Goal: Task Accomplishment & Management: Use online tool/utility

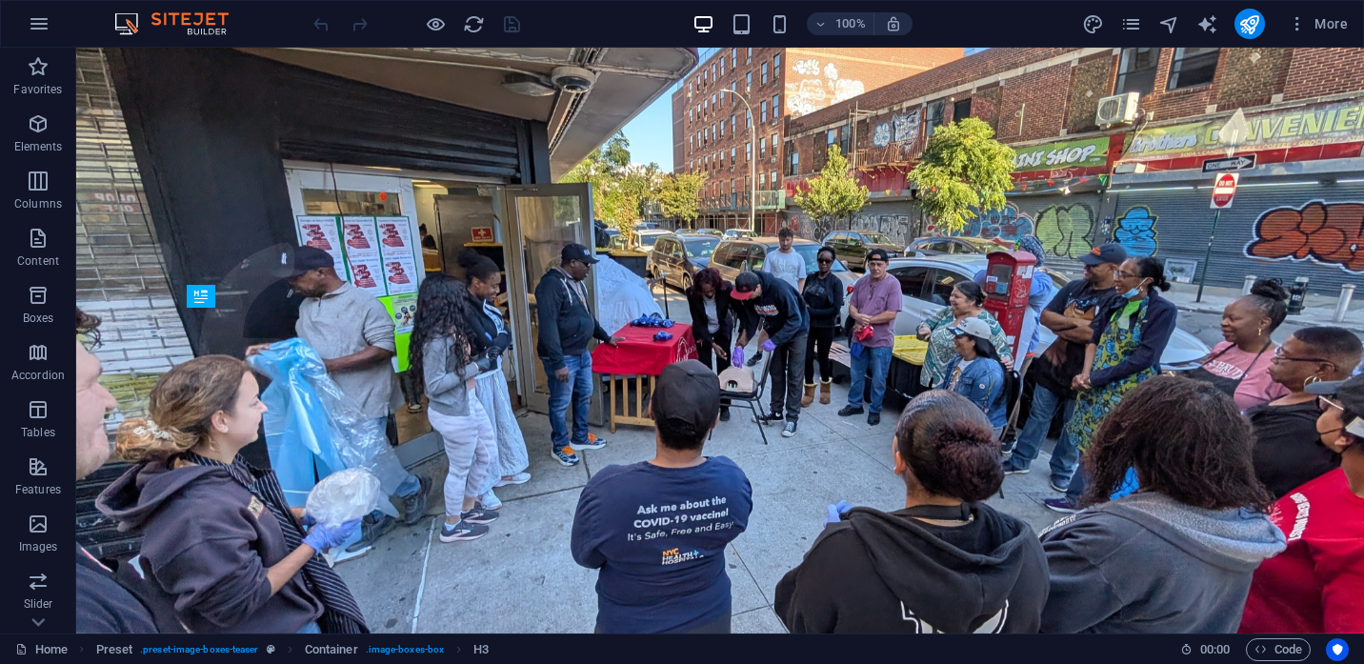
scroll to position [466, 0]
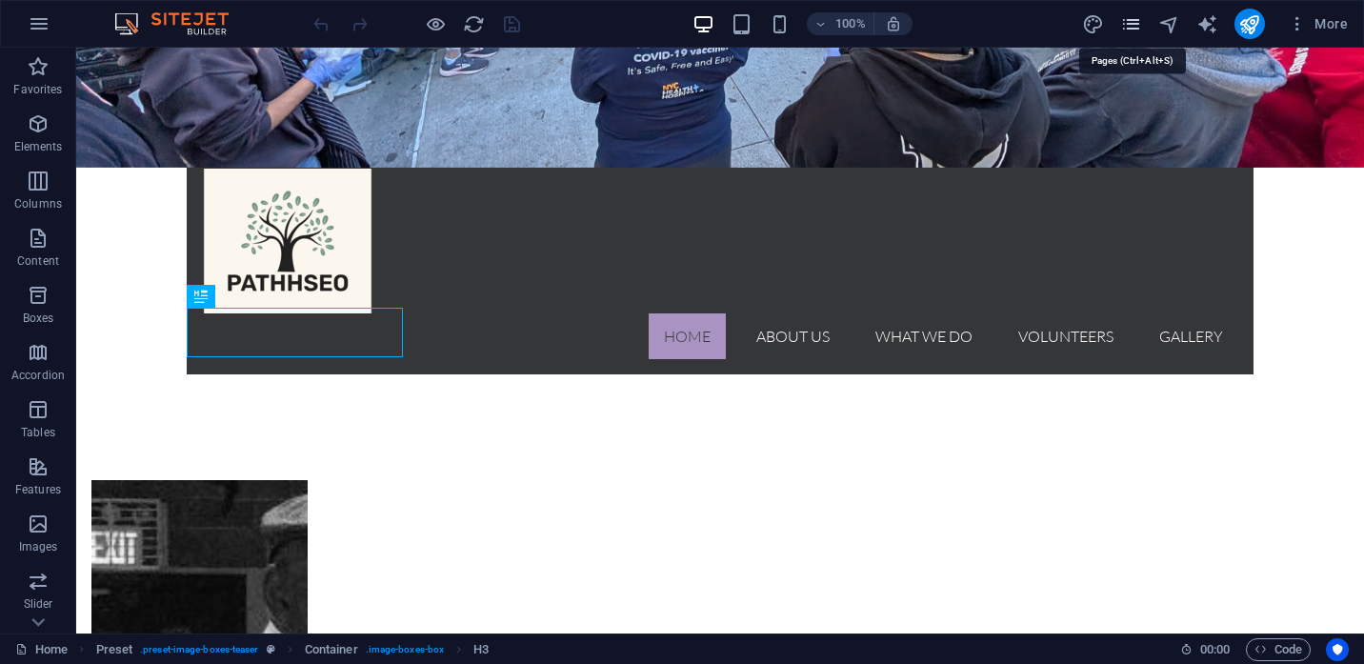
click at [1133, 29] on icon "pages" at bounding box center [1131, 24] width 22 height 22
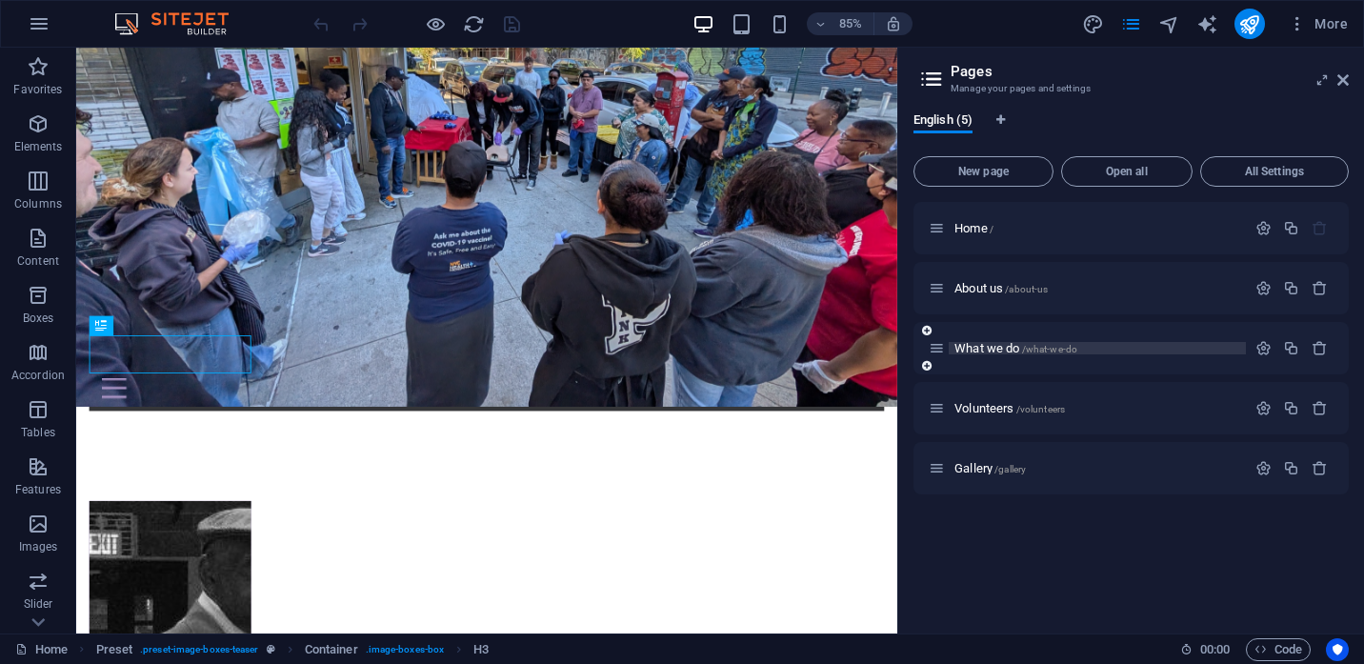
click at [991, 354] on span "What we do /what-we-do" at bounding box center [1016, 348] width 123 height 14
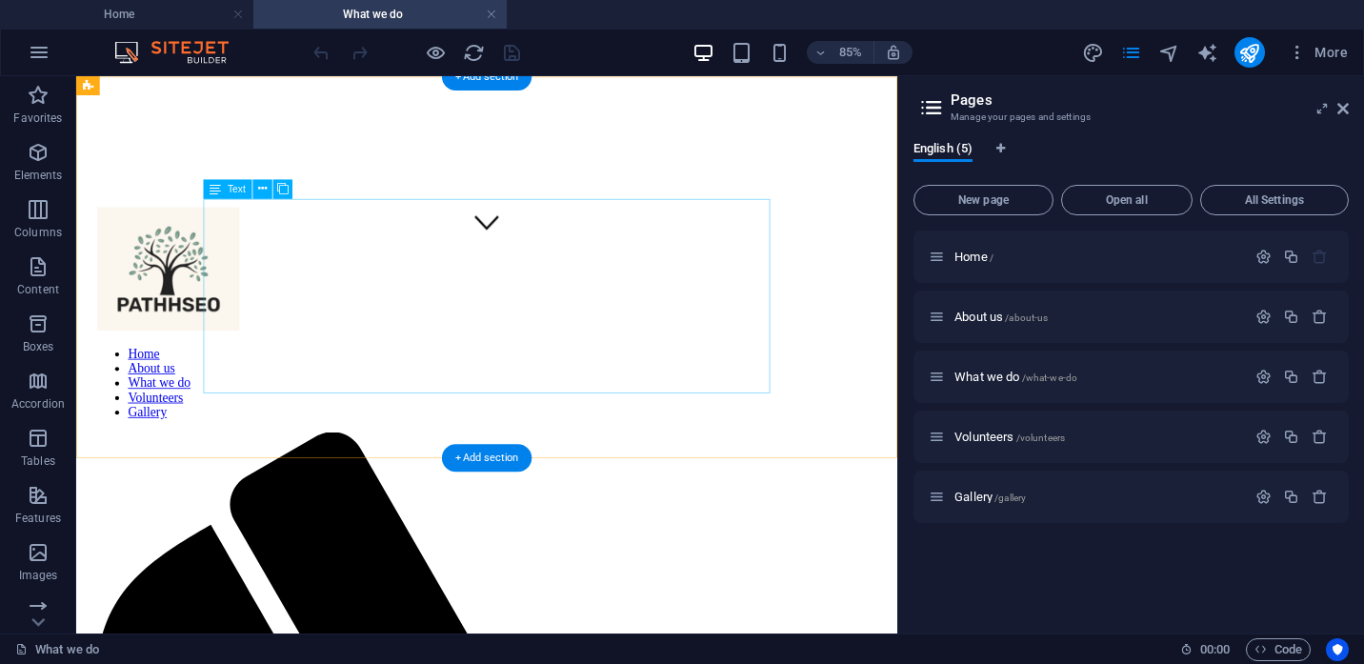
scroll to position [416, 0]
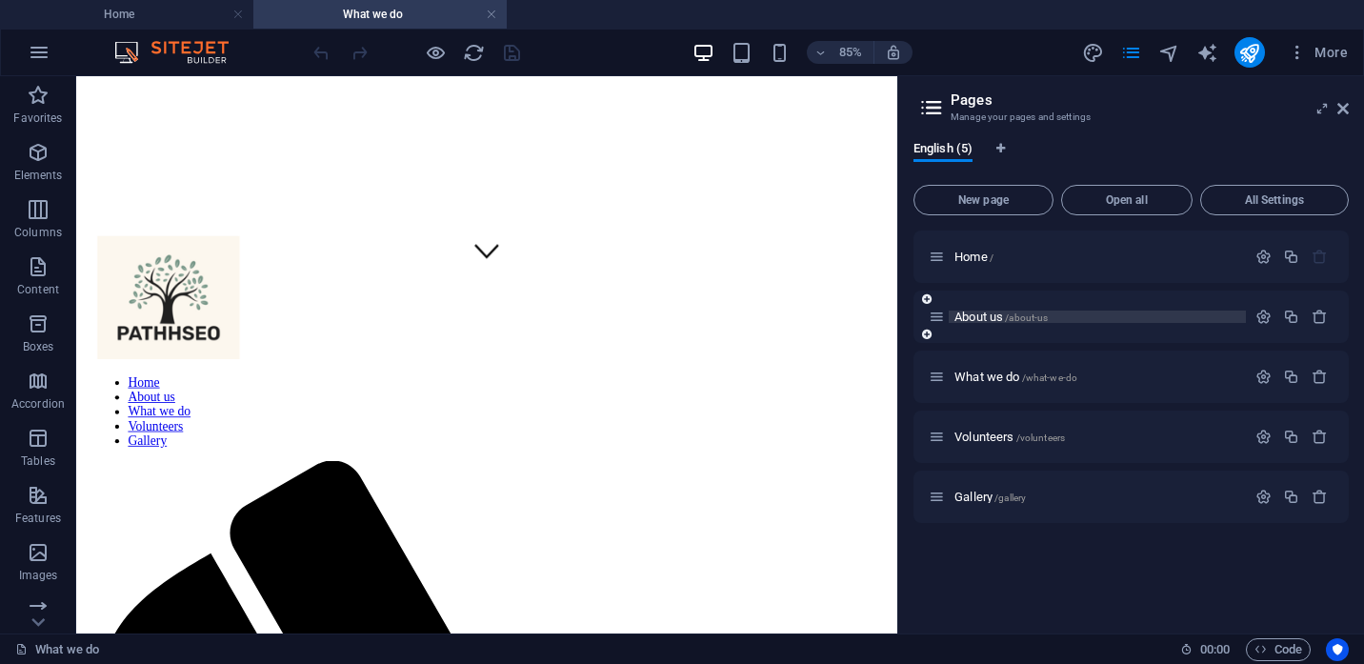
click at [972, 315] on span "About us /about-us" at bounding box center [1001, 317] width 93 height 14
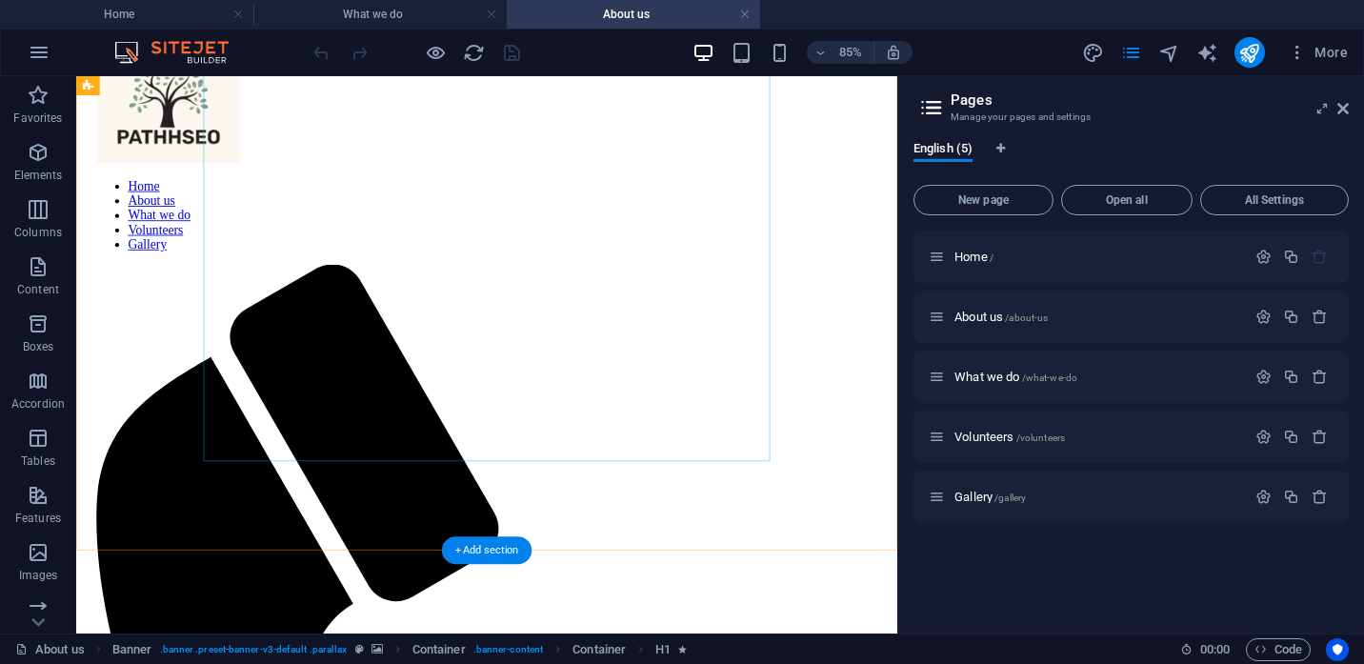
scroll to position [656, 0]
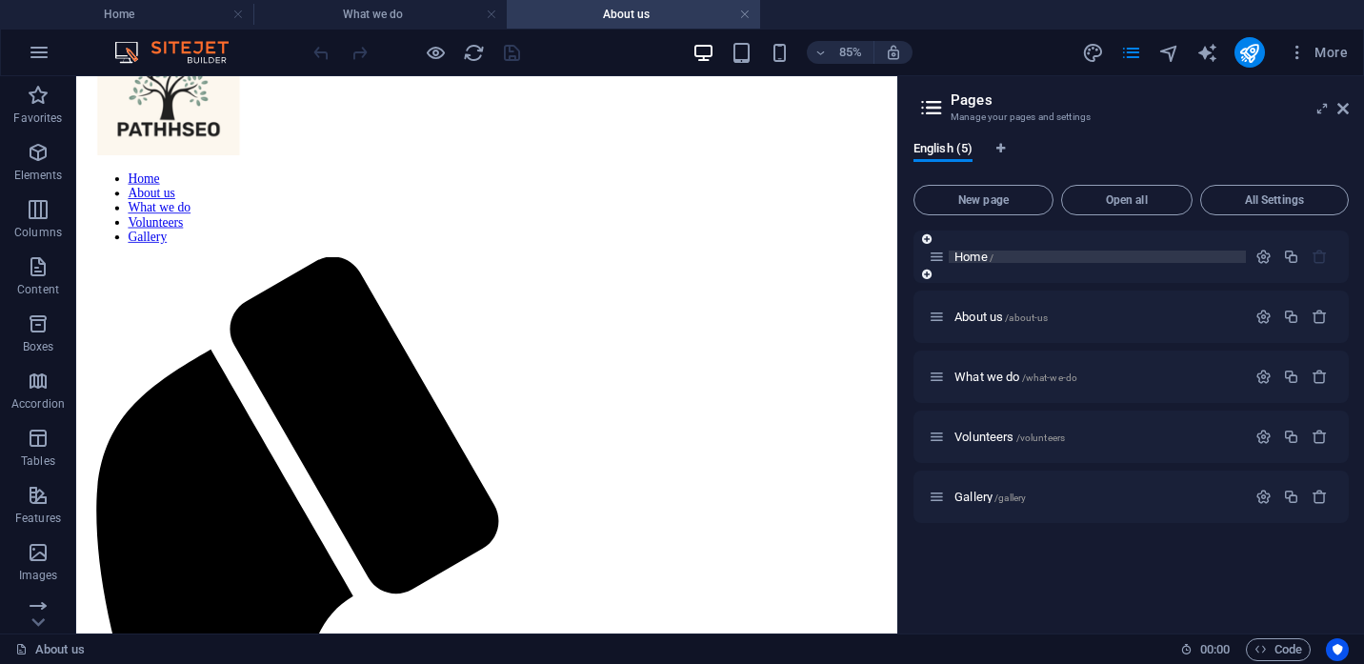
click at [969, 252] on span "Home /" at bounding box center [974, 257] width 39 height 14
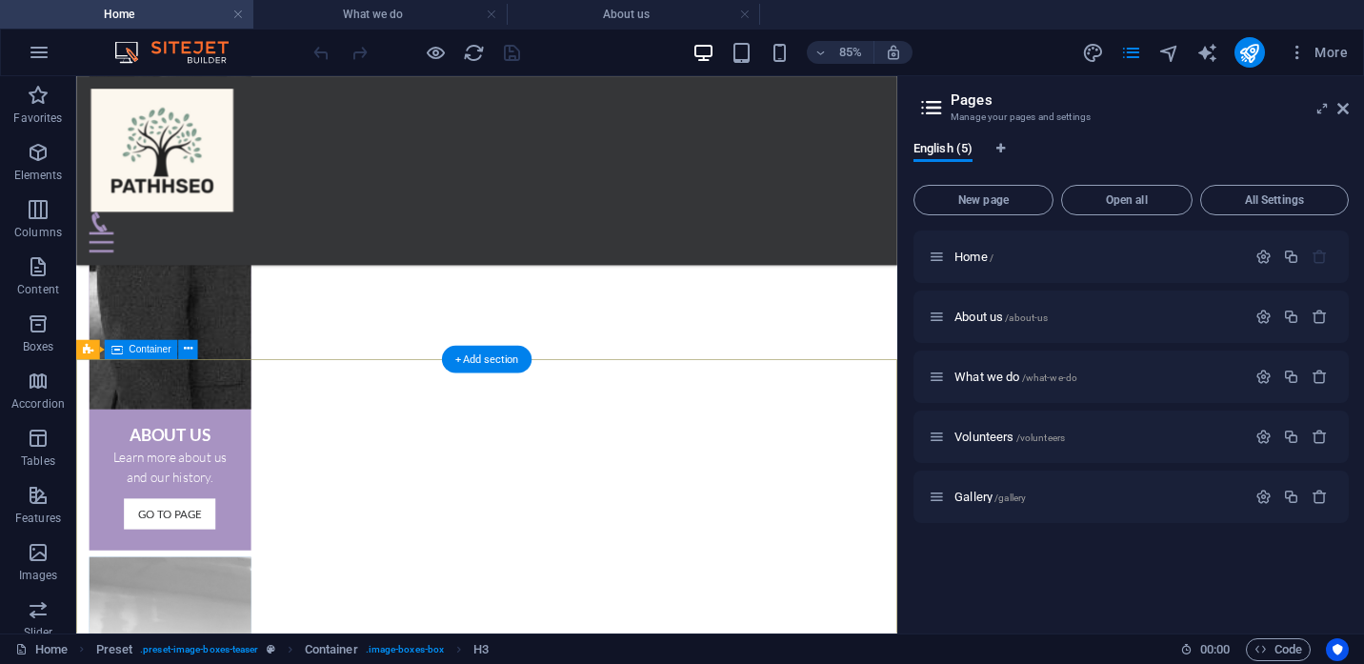
scroll to position [1092, 0]
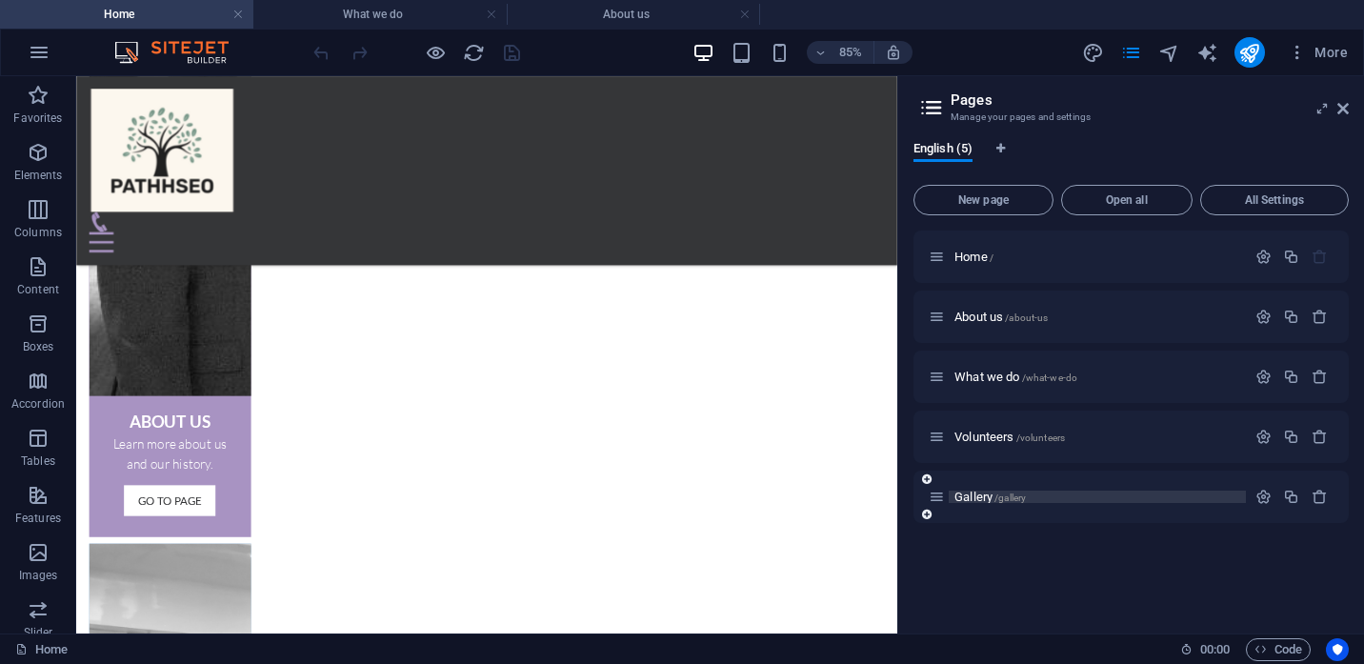
click at [973, 499] on span "Gallery /gallery" at bounding box center [990, 497] width 71 height 14
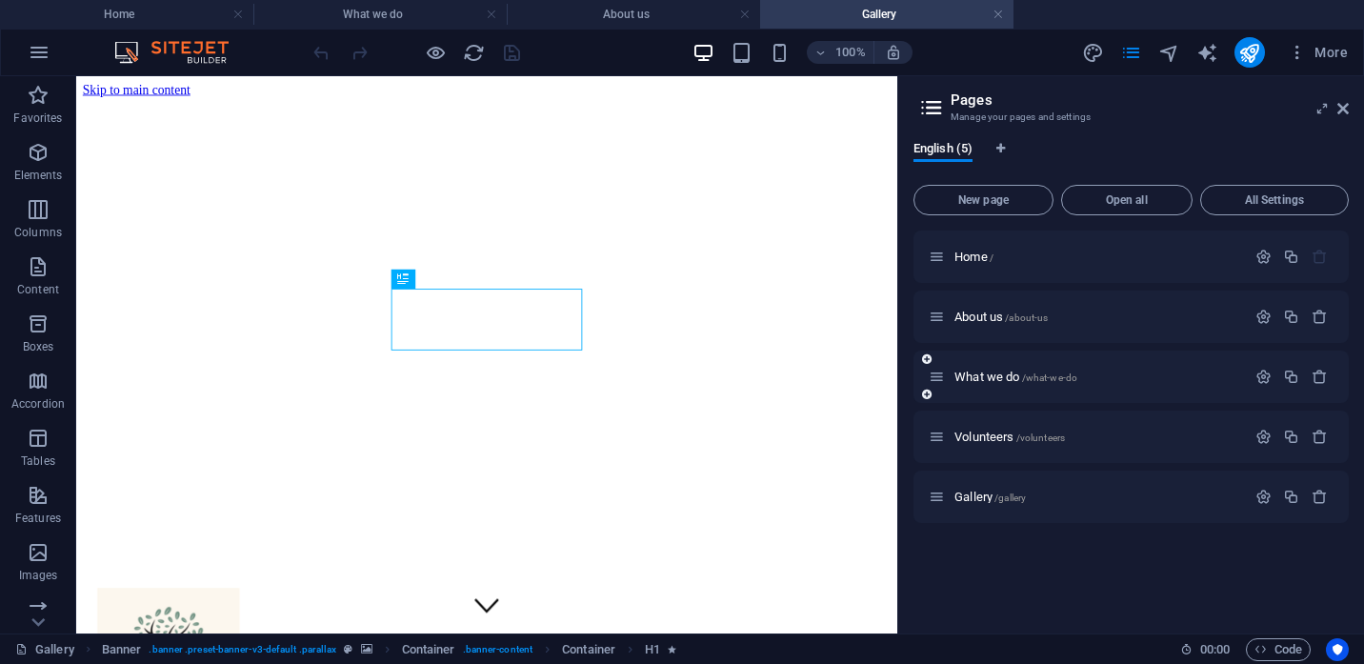
scroll to position [0, 0]
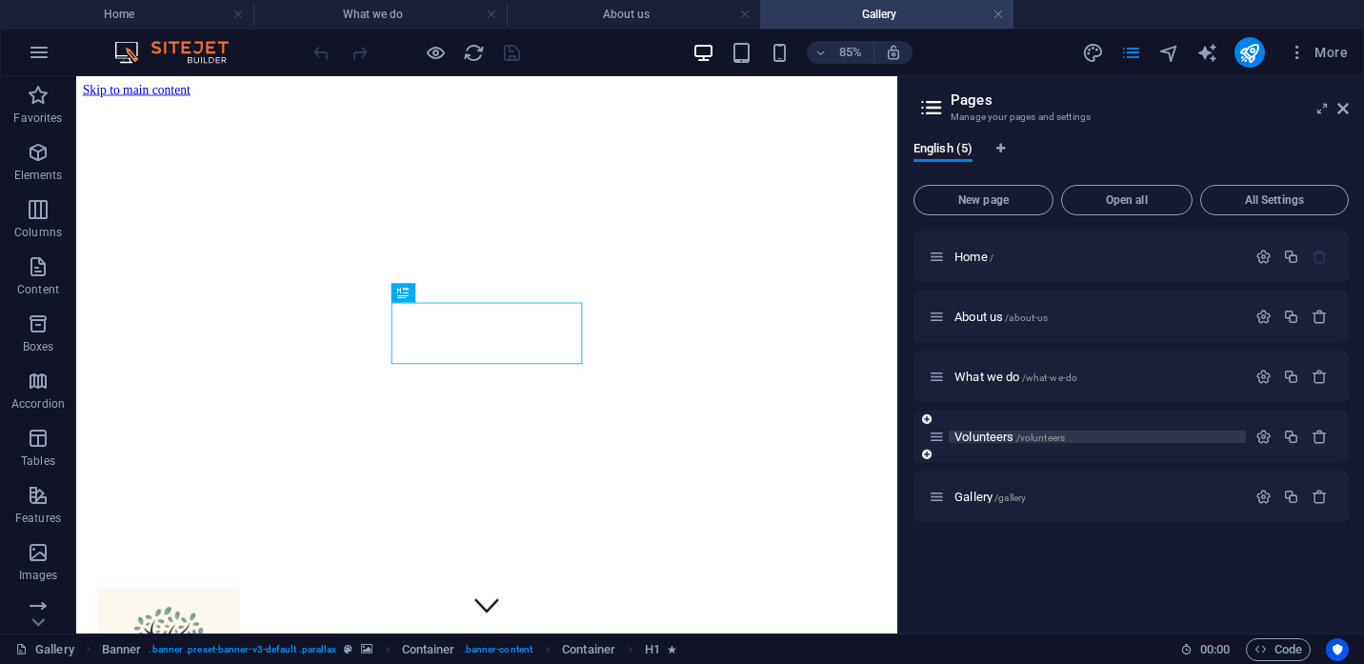
click at [974, 435] on span "Volunteers /volunteers" at bounding box center [1010, 437] width 111 height 14
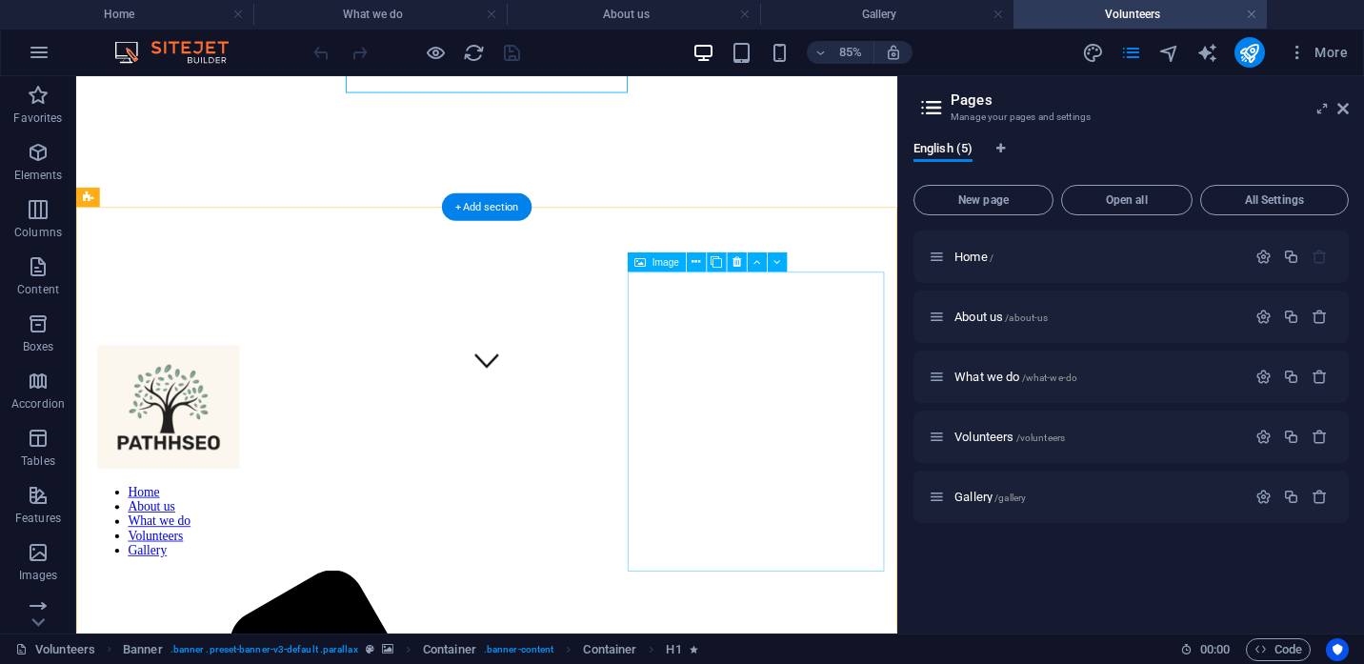
scroll to position [481, 0]
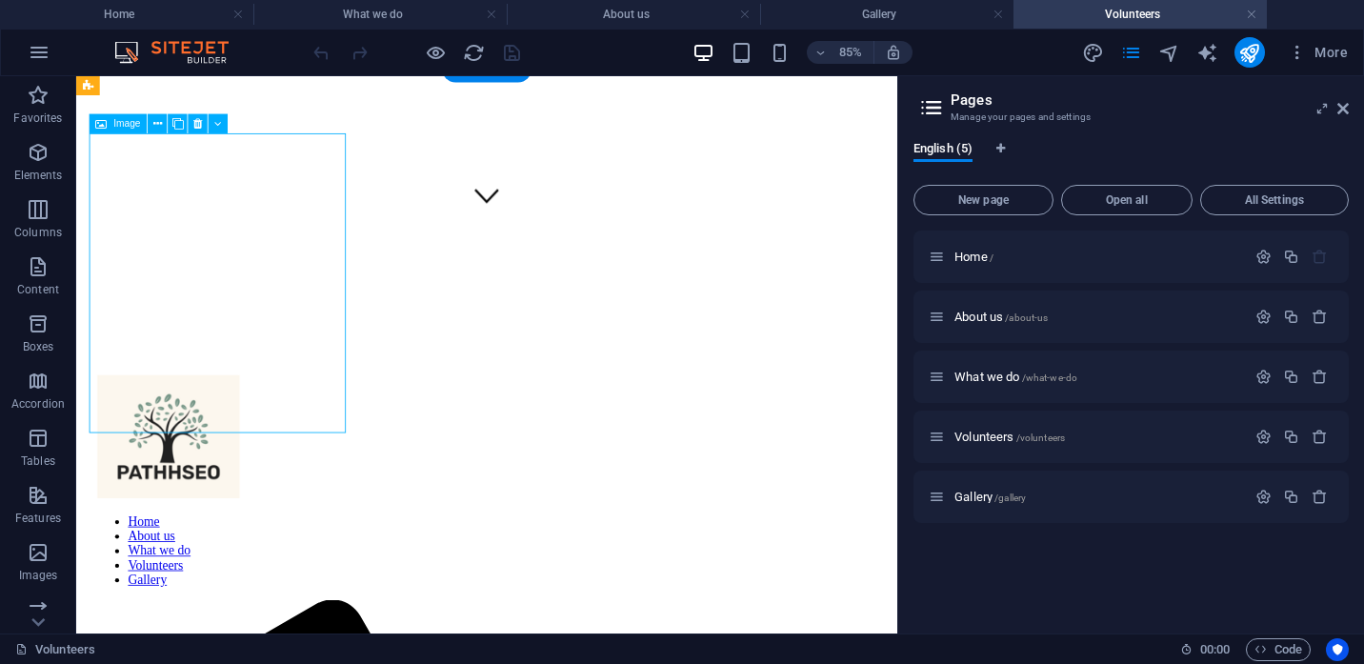
select select "%"
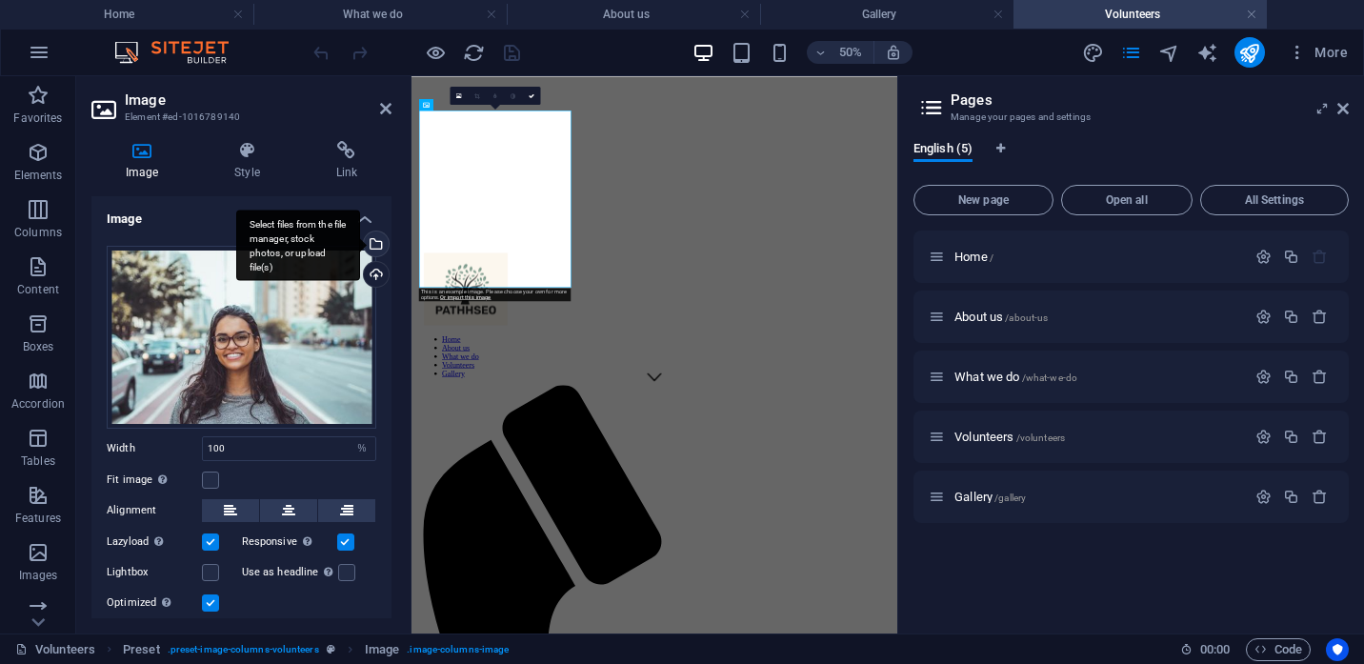
click at [375, 243] on div "Select files from the file manager, stock photos, or upload file(s)" at bounding box center [374, 246] width 29 height 29
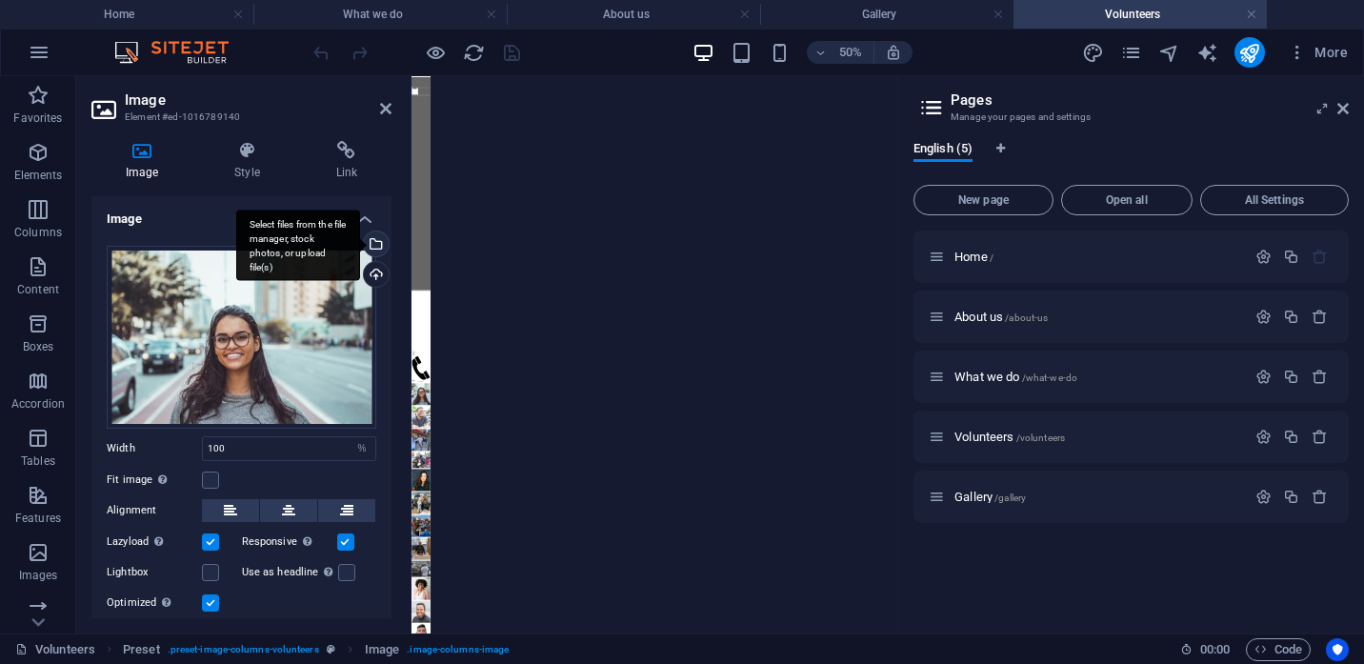
scroll to position [0, 0]
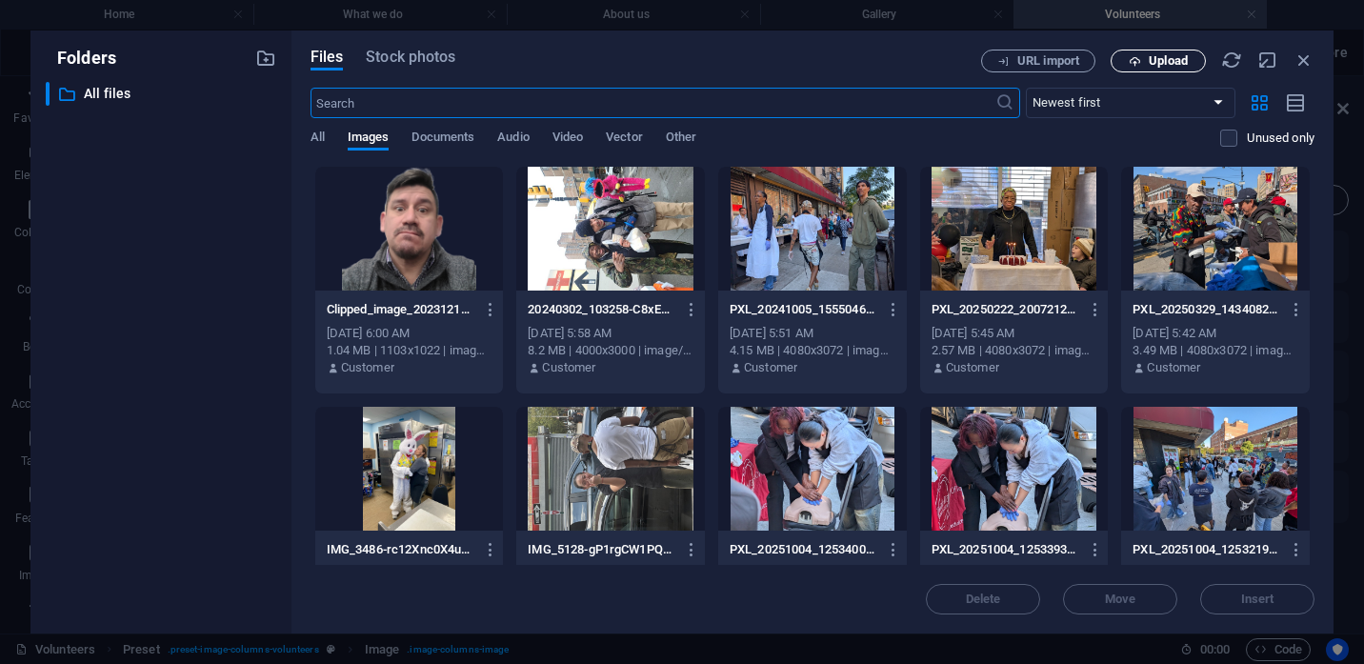
click at [1158, 57] on span "Upload" at bounding box center [1168, 60] width 39 height 11
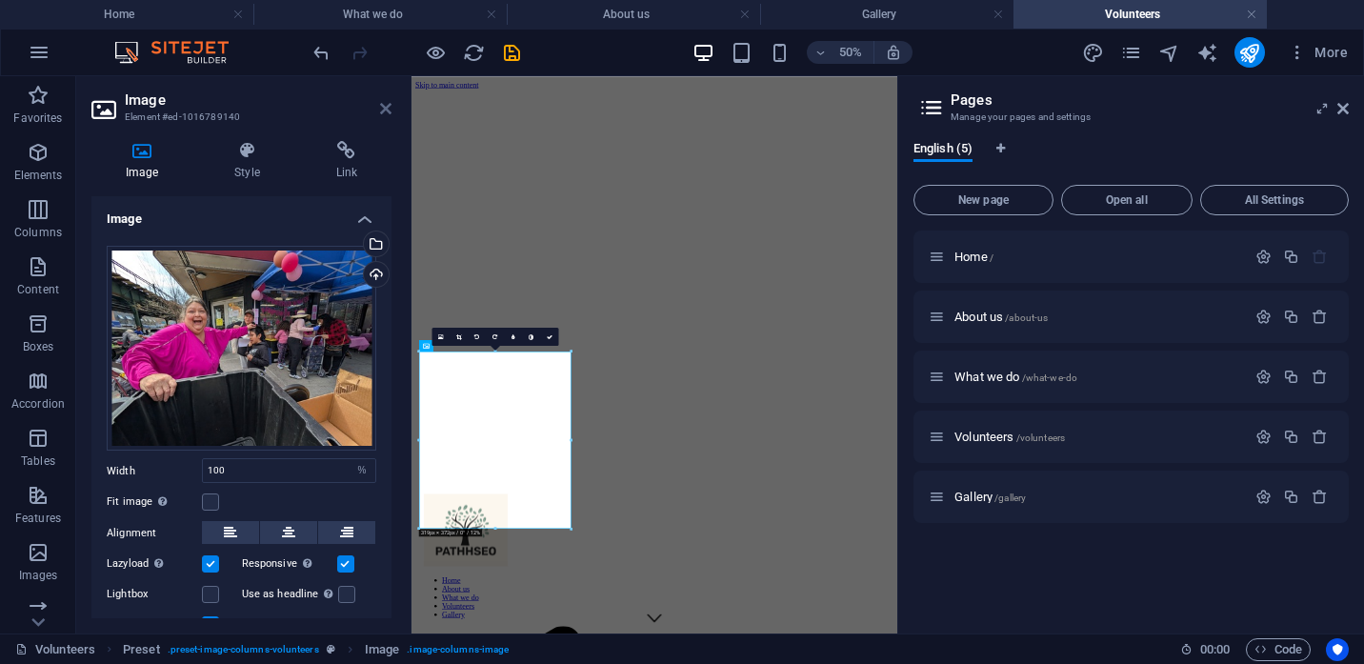
click at [385, 111] on icon at bounding box center [385, 108] width 11 height 15
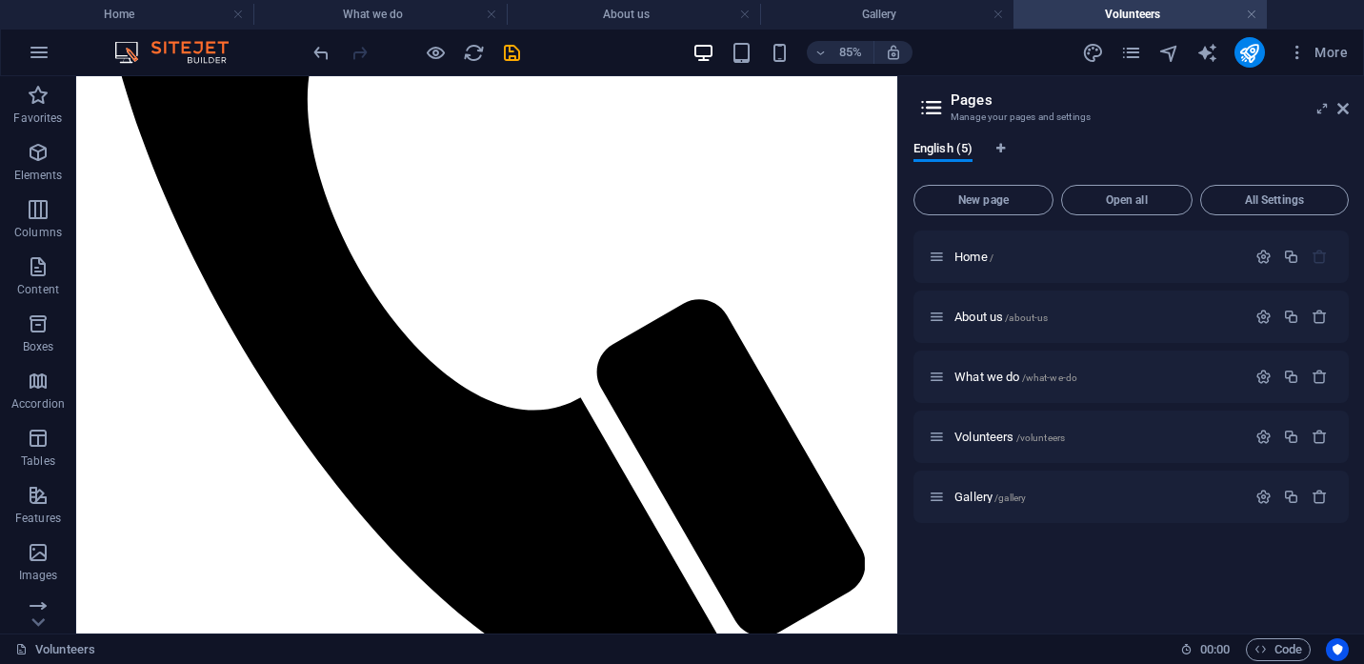
scroll to position [1401, 0]
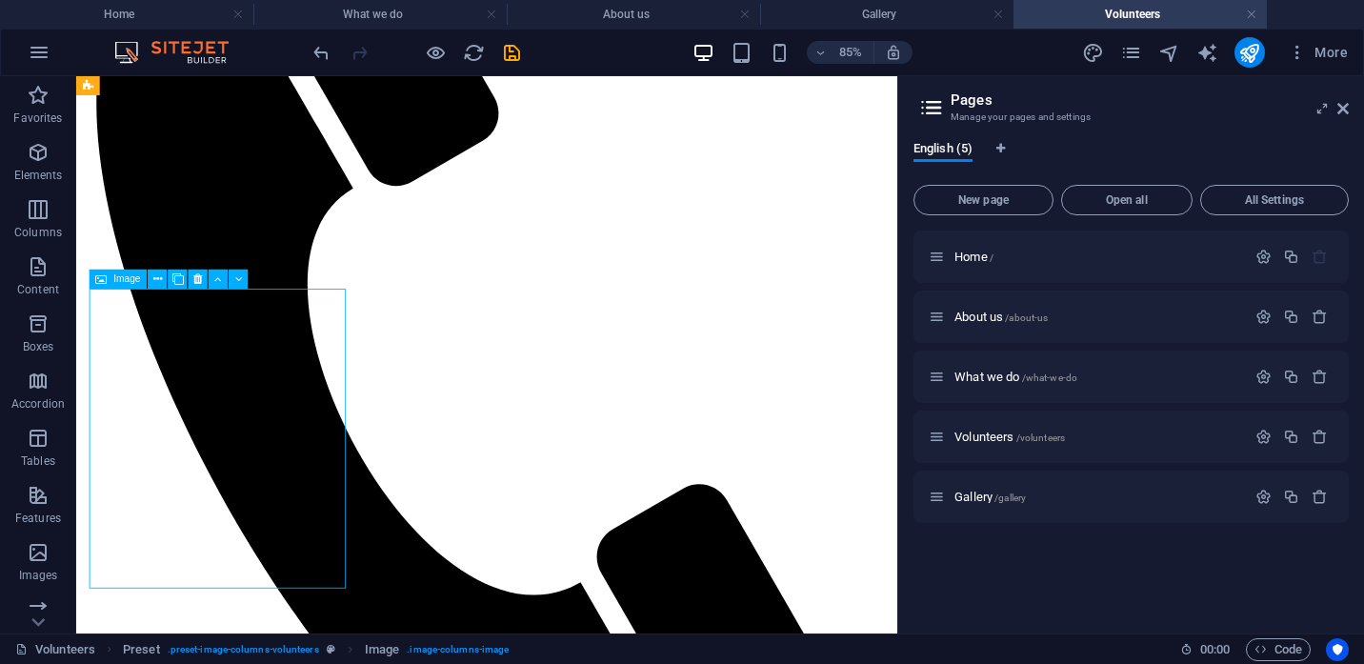
select select "%"
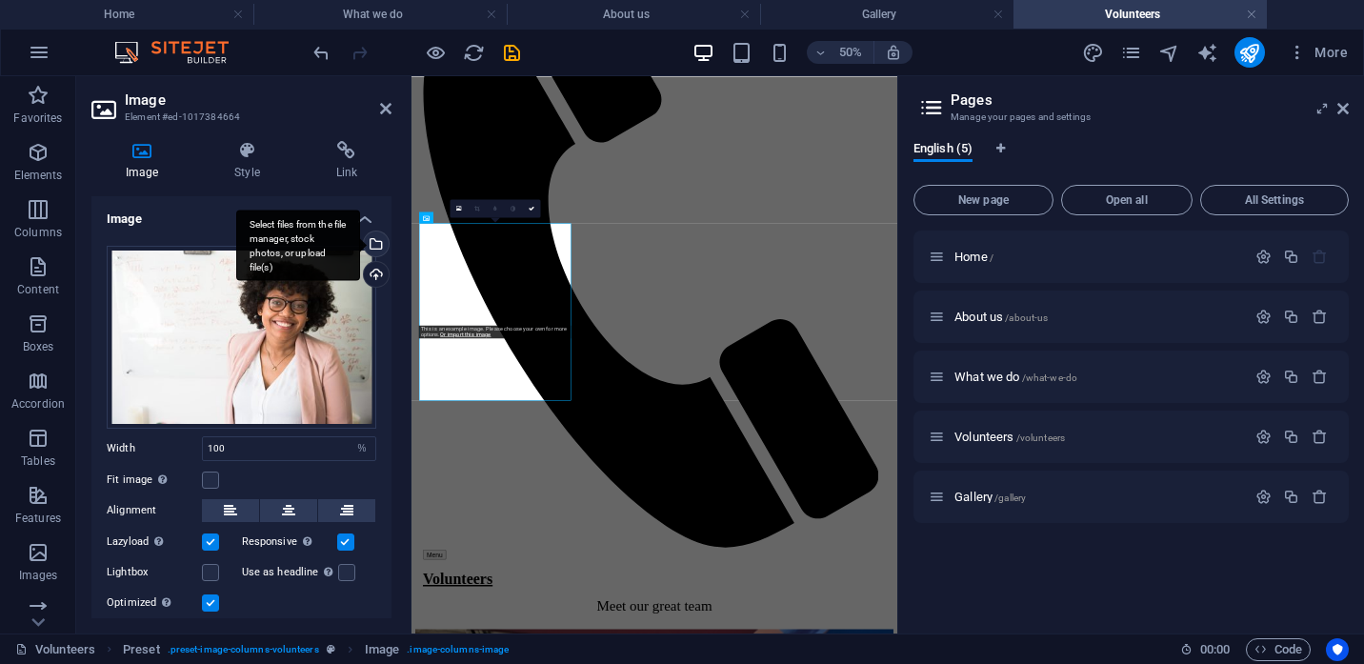
click at [360, 245] on div "Select files from the file manager, stock photos, or upload file(s)" at bounding box center [298, 245] width 124 height 71
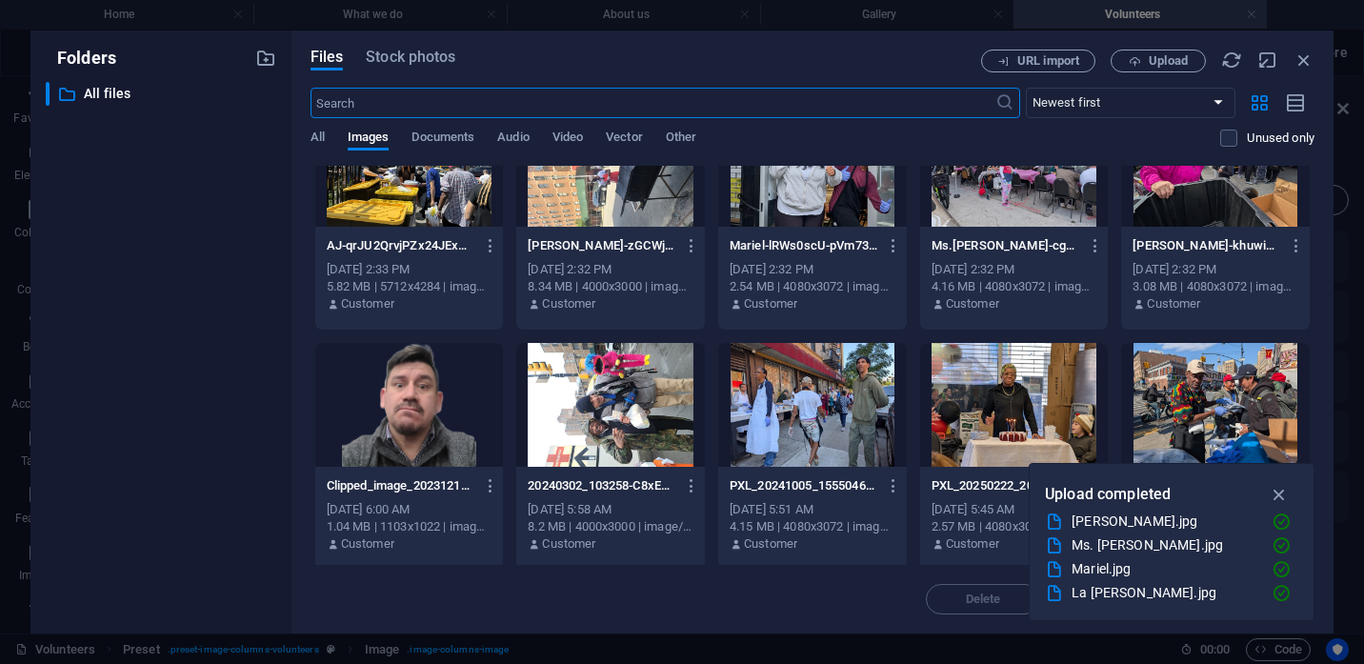
scroll to position [0, 0]
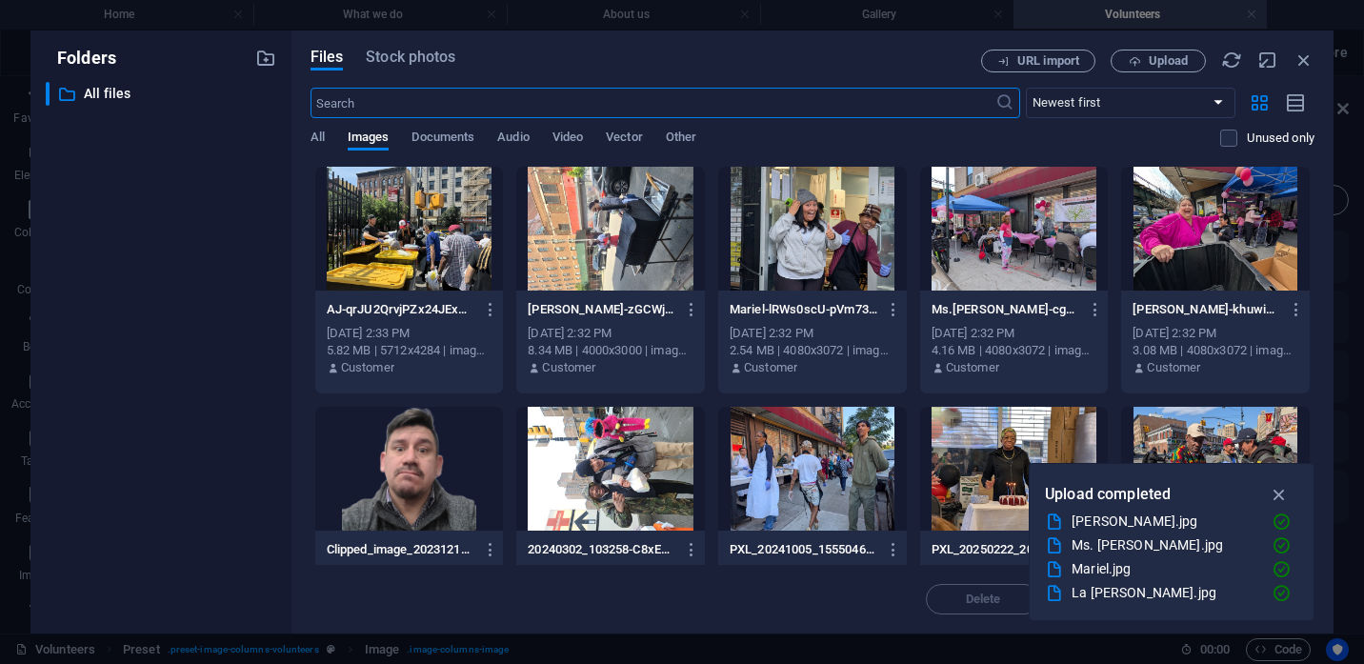
click at [417, 229] on div at bounding box center [409, 229] width 189 height 124
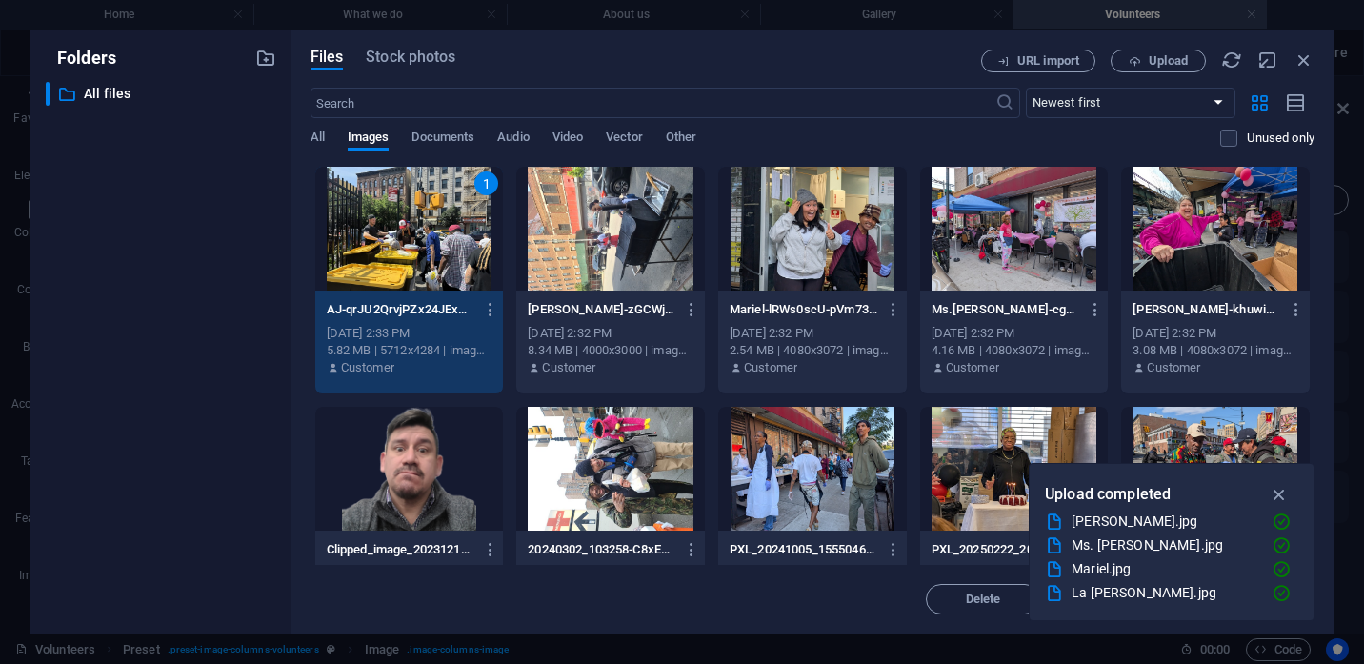
click at [417, 229] on div "1" at bounding box center [409, 229] width 189 height 124
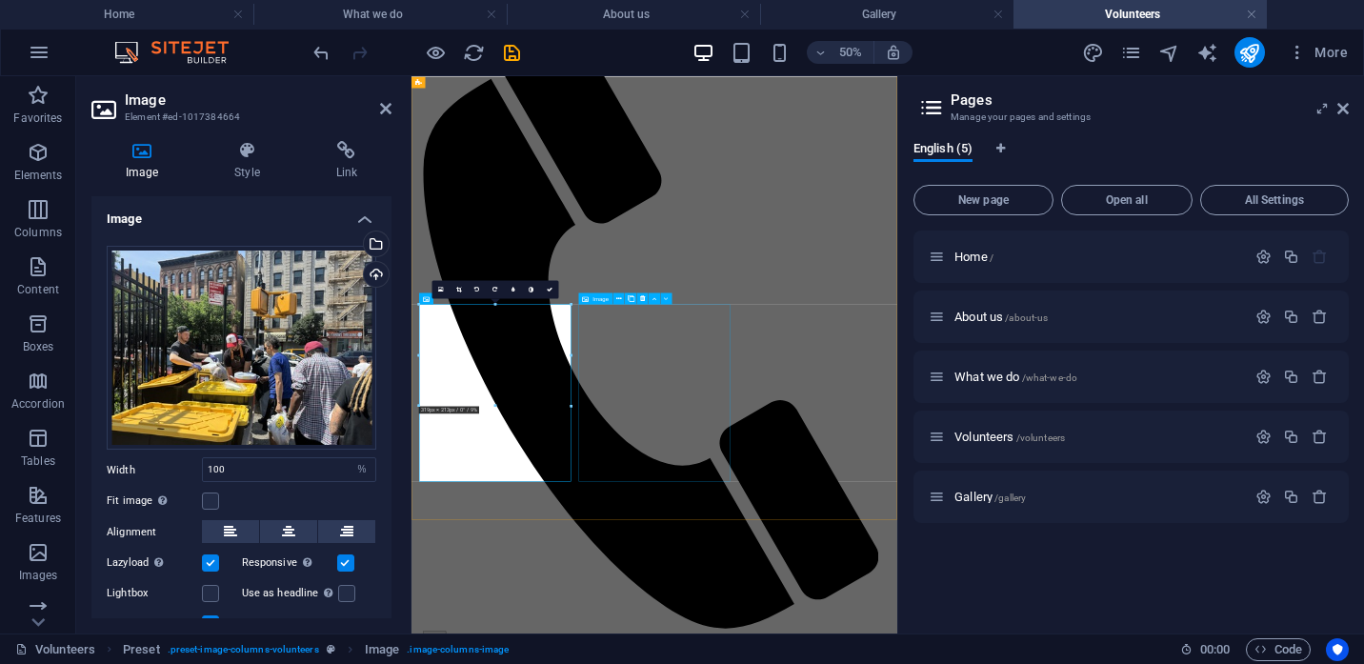
select select "%"
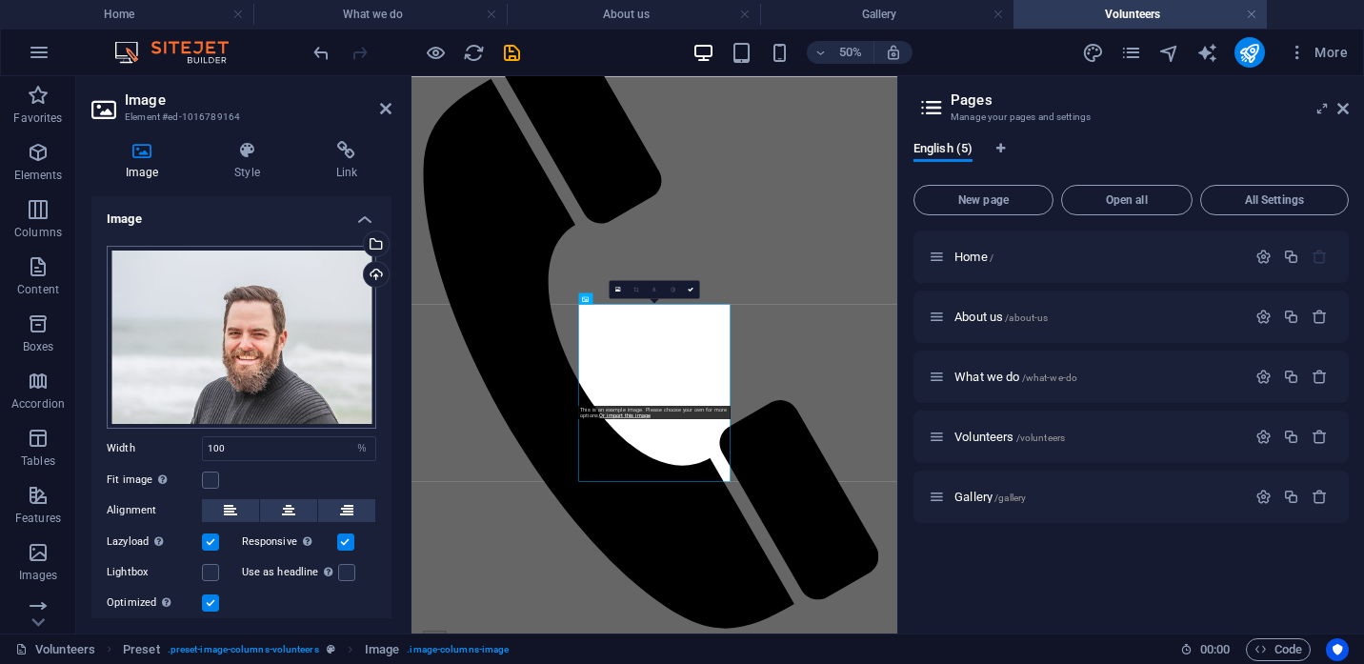
click at [214, 342] on div "Drag files here, click to choose files or select files from Files or our free s…" at bounding box center [242, 337] width 270 height 183
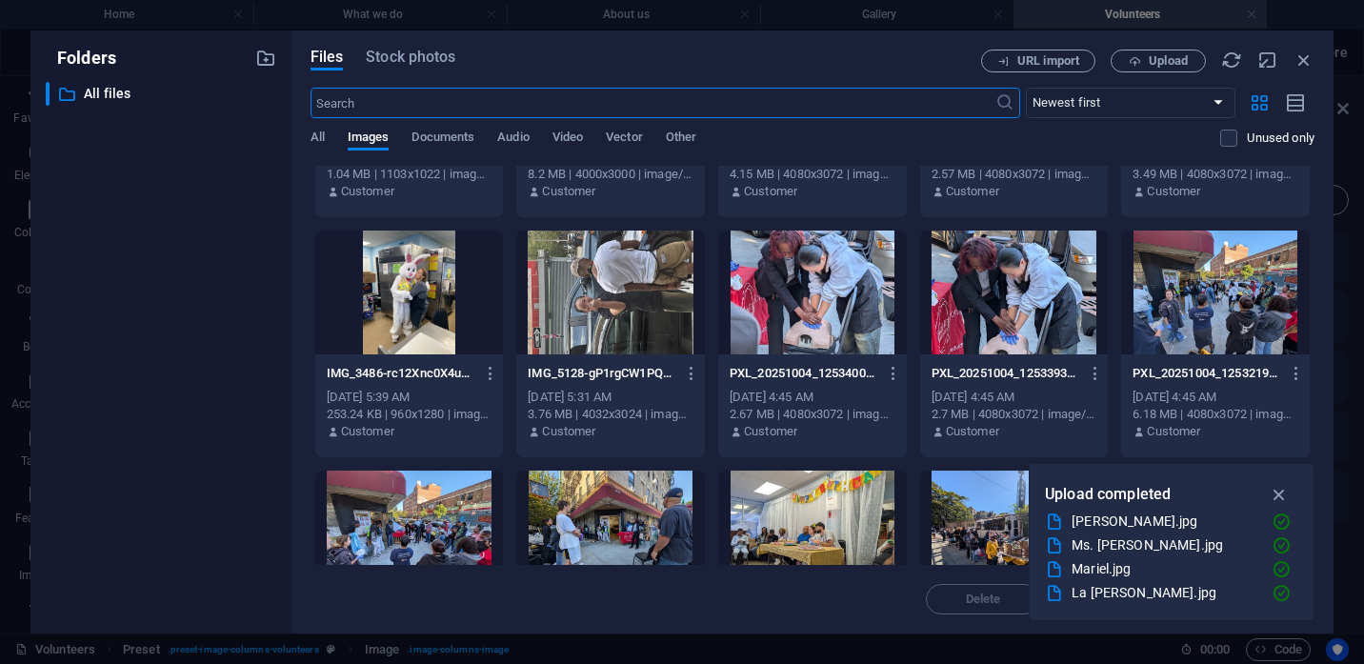
scroll to position [448, 0]
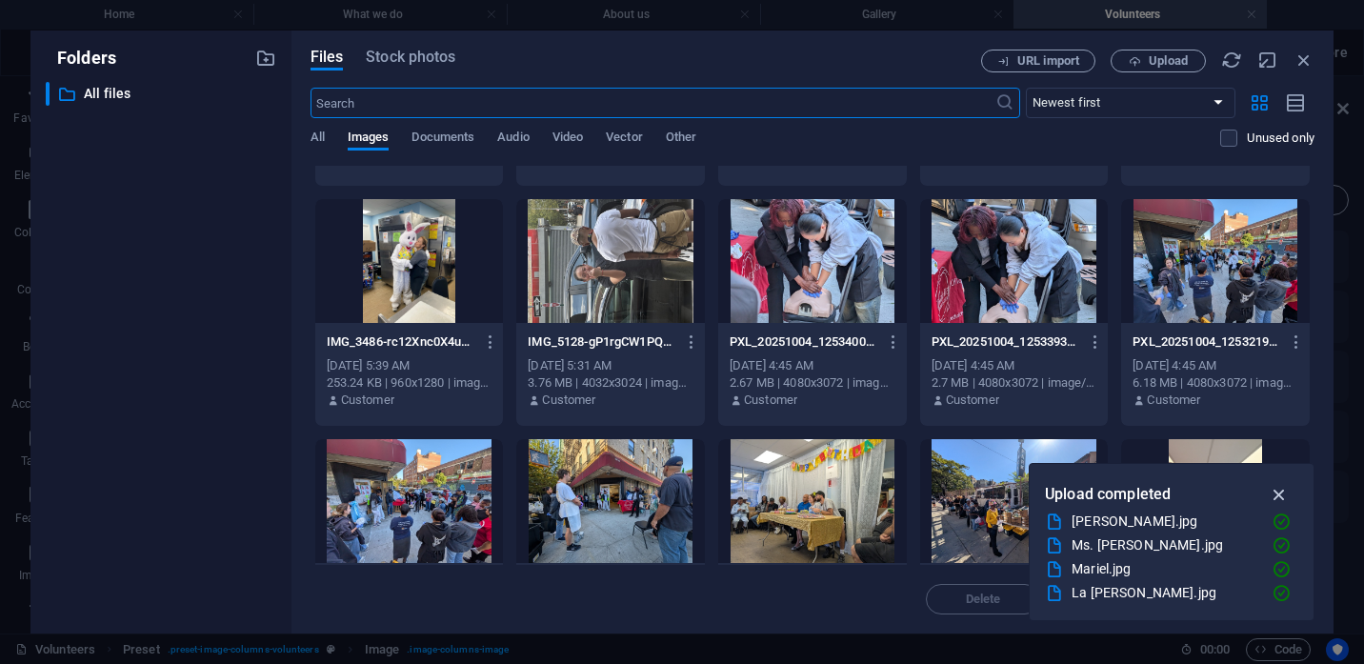
click at [1281, 494] on icon "button" at bounding box center [1280, 494] width 22 height 21
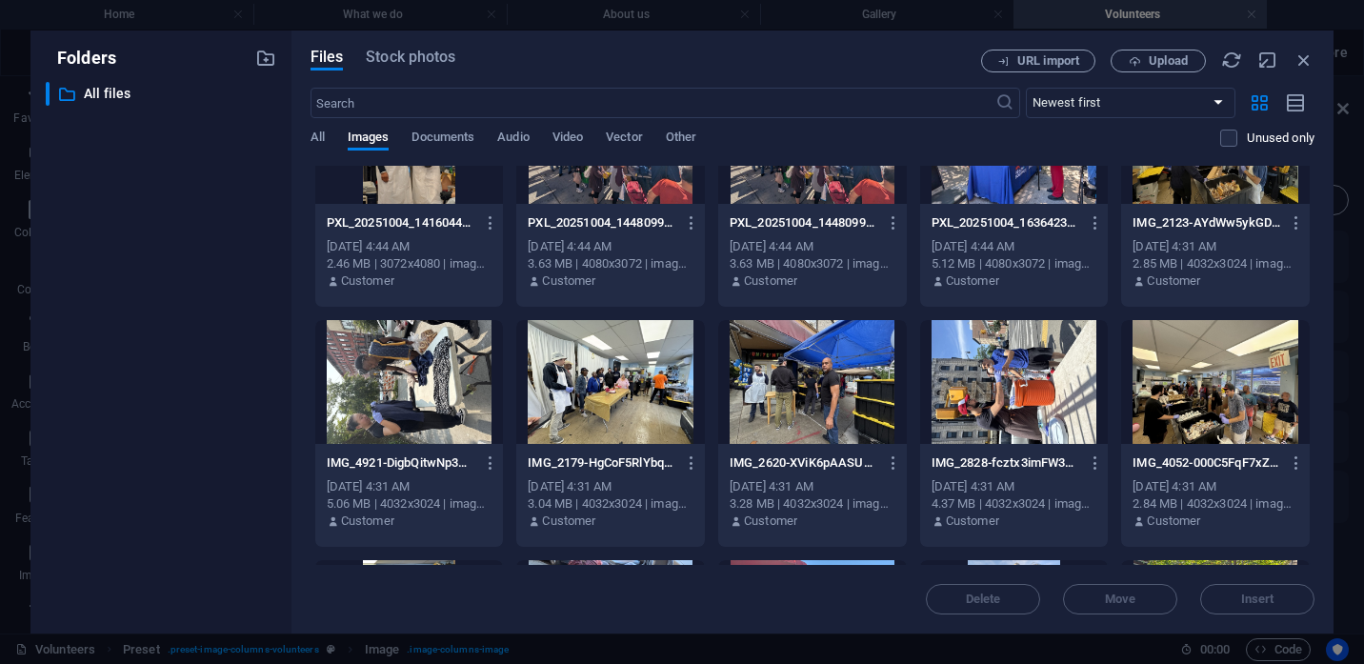
scroll to position [1051, 0]
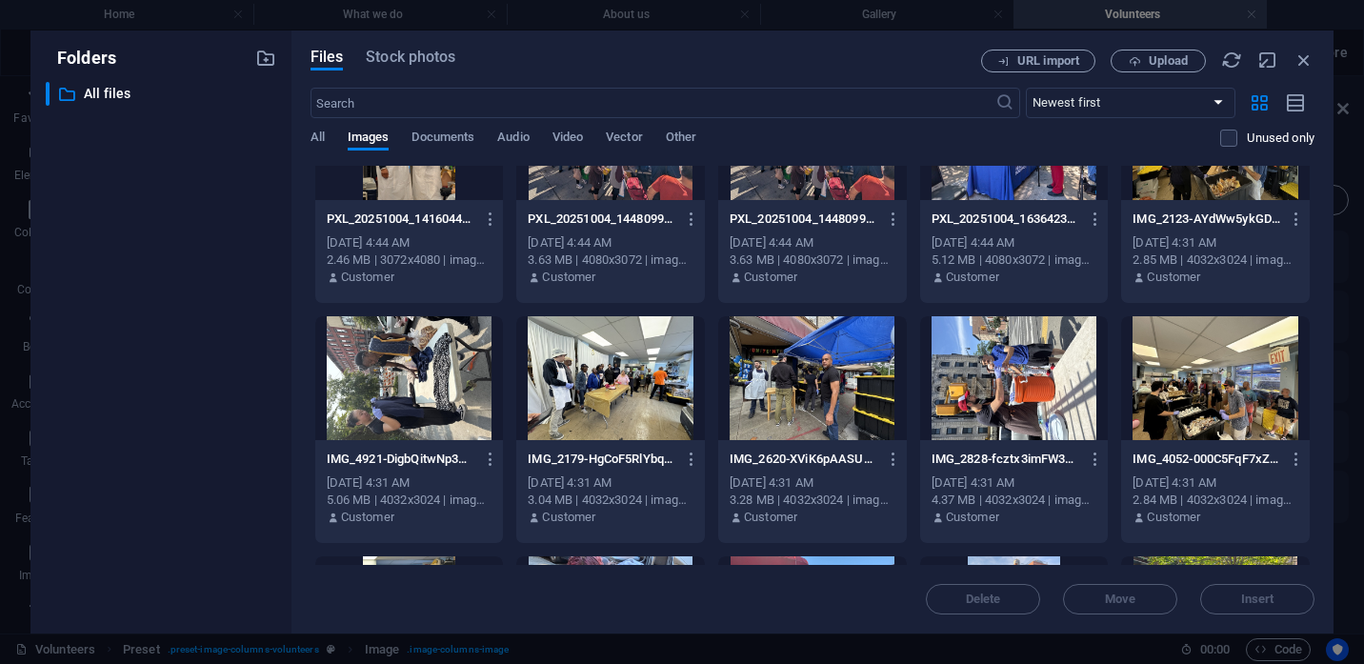
click at [1209, 390] on div at bounding box center [1215, 378] width 189 height 124
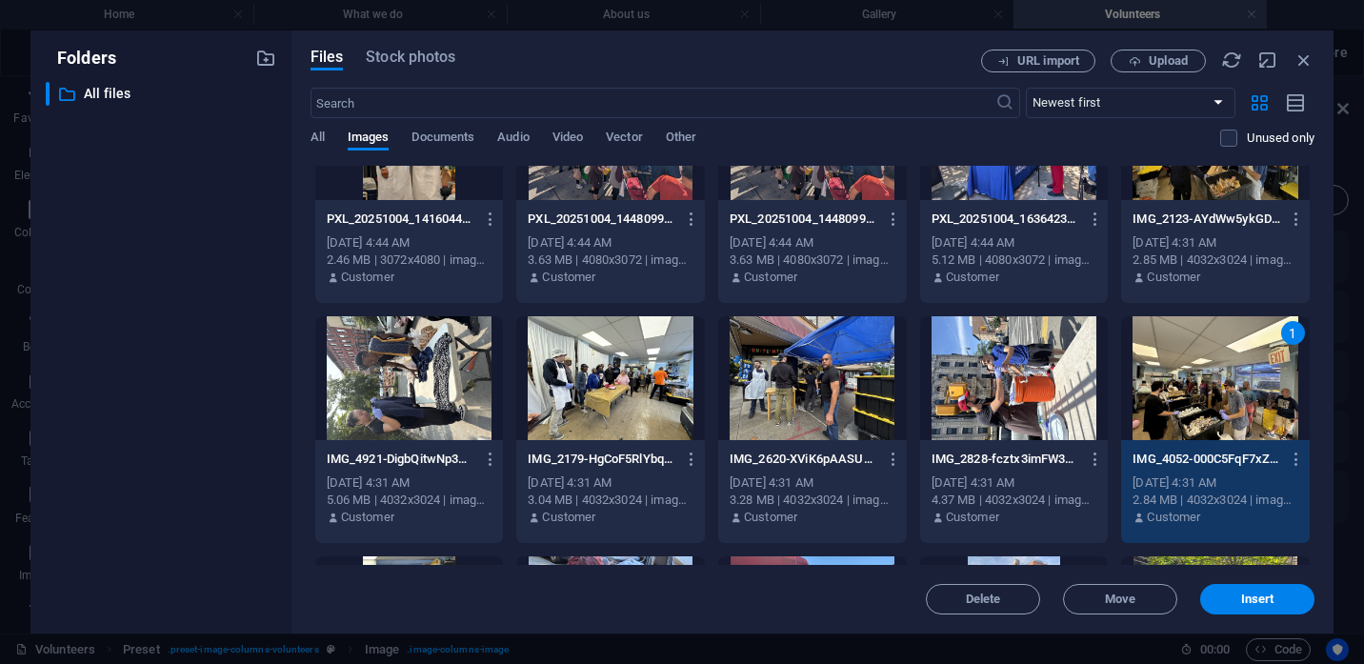
click at [1209, 390] on div "1" at bounding box center [1215, 378] width 189 height 124
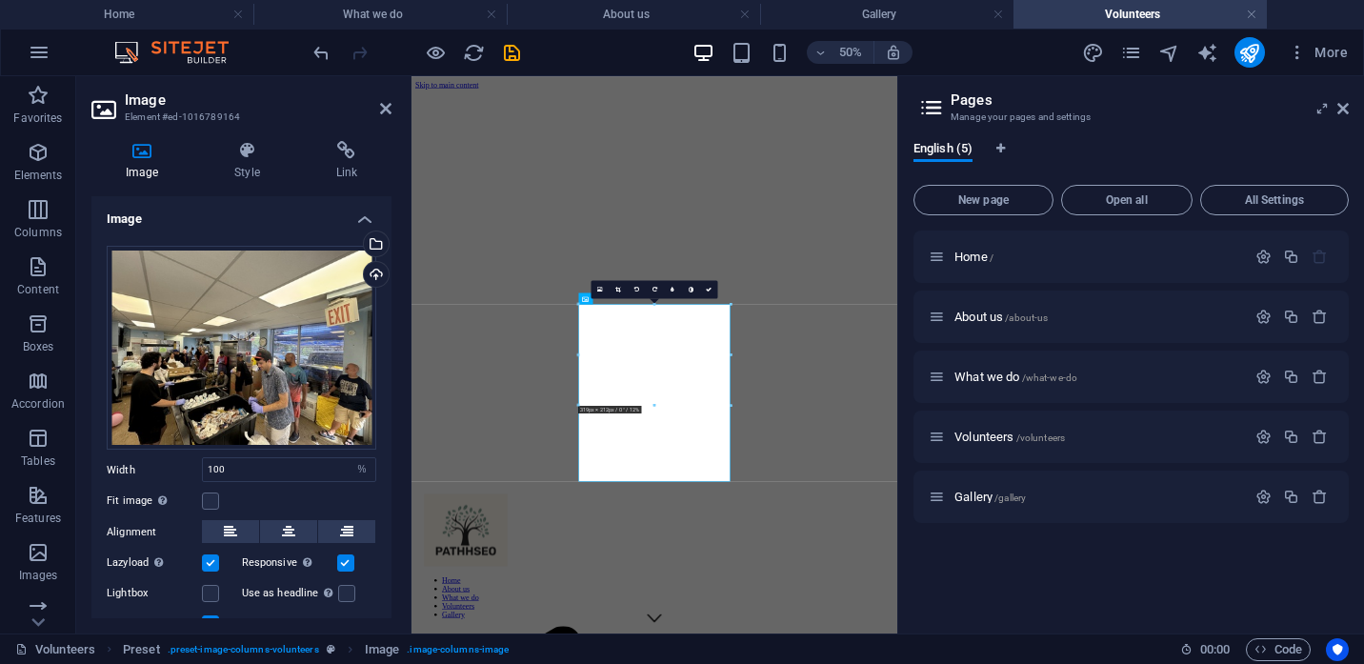
scroll to position [1203, 0]
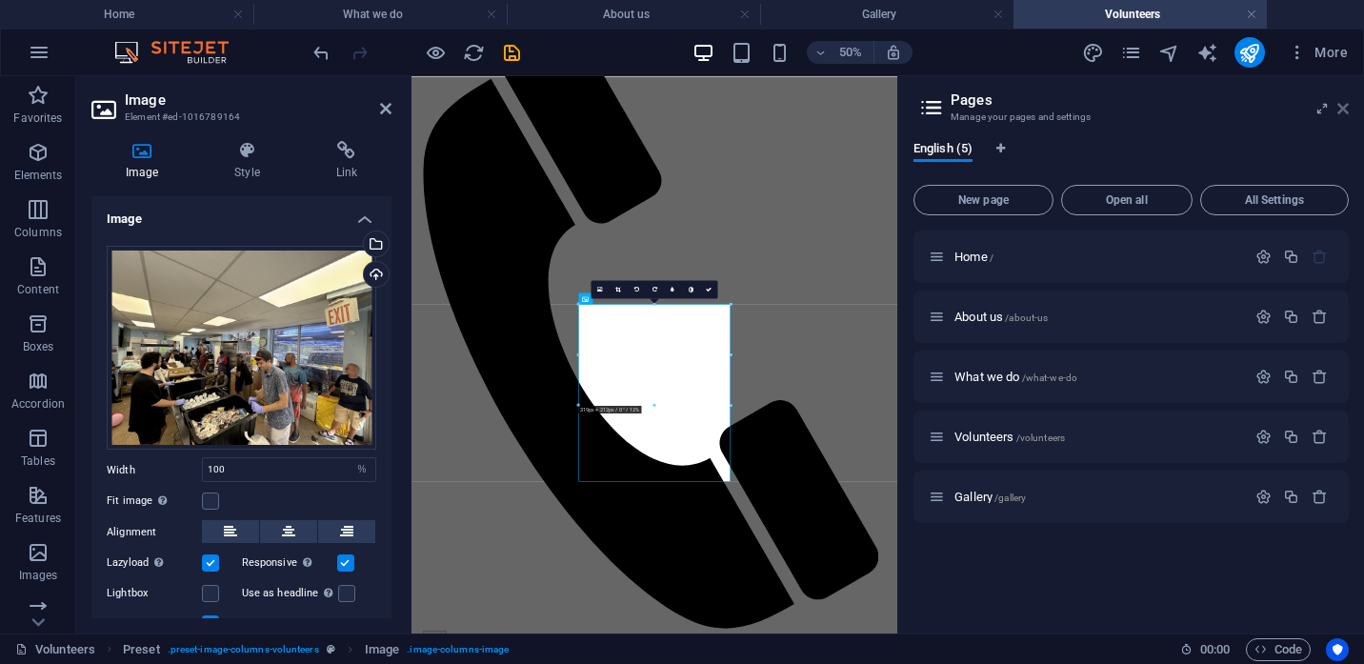
click at [1343, 105] on icon at bounding box center [1343, 108] width 11 height 15
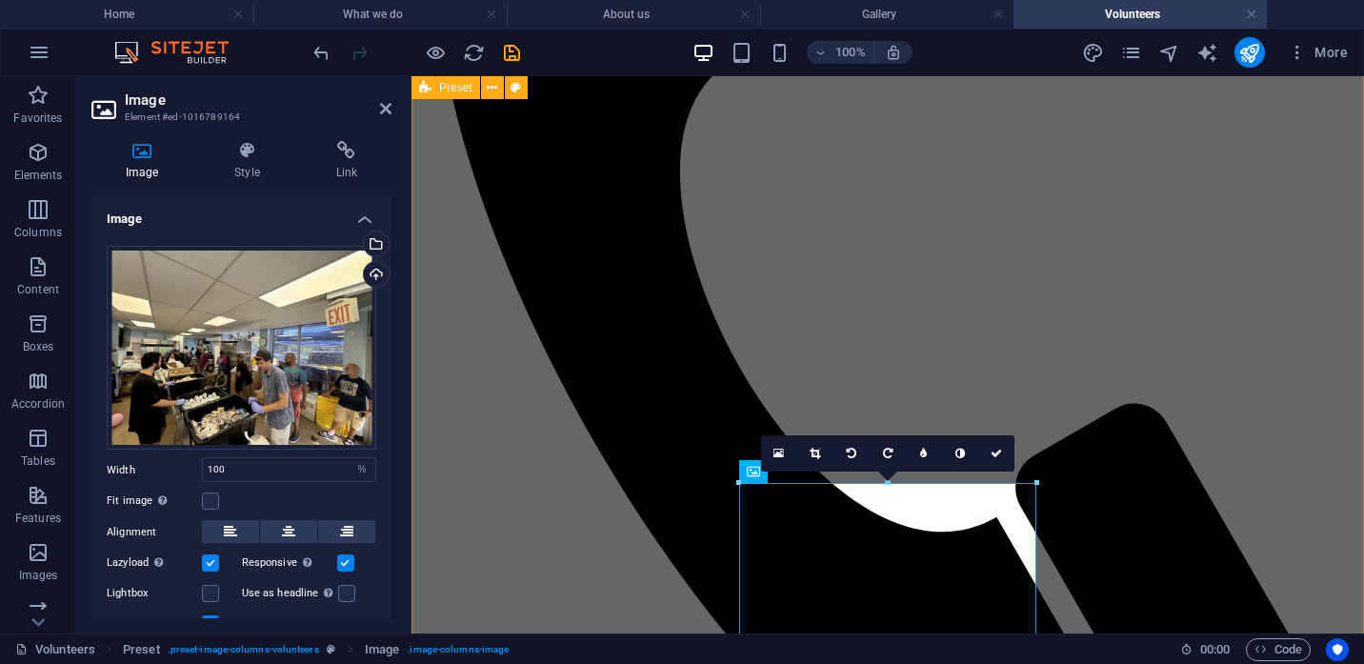
scroll to position [1086, 0]
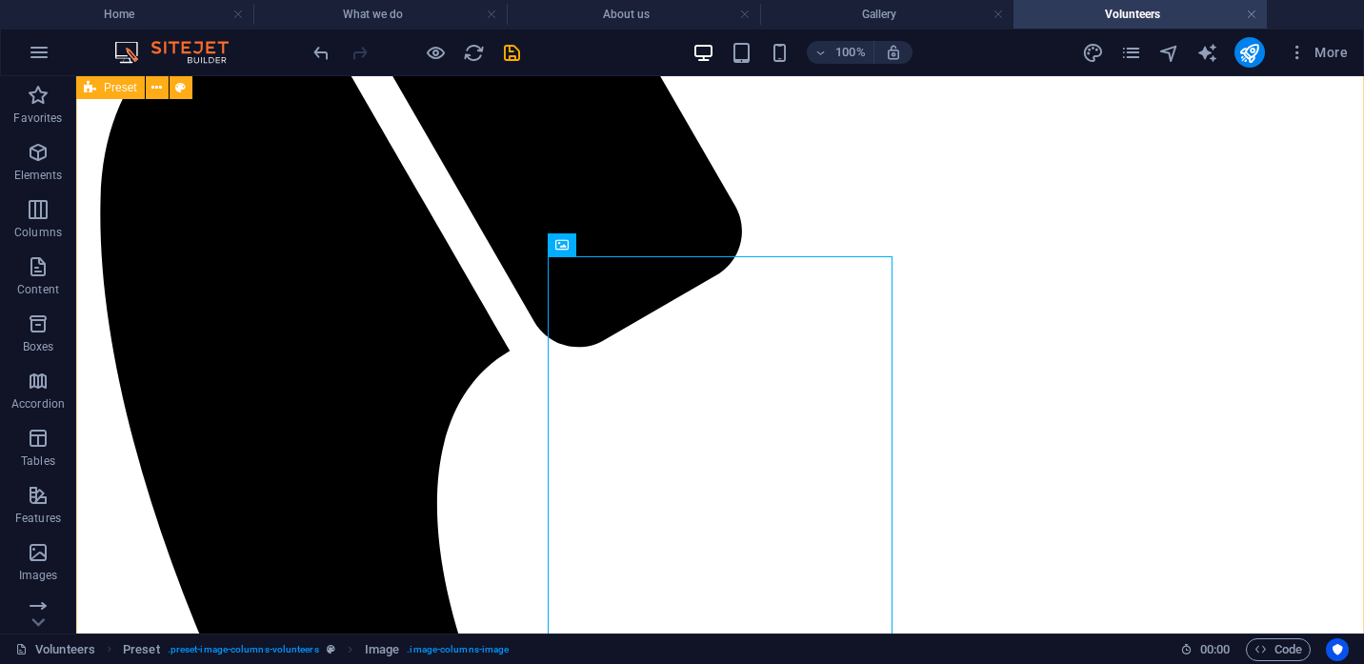
scroll to position [1219, 0]
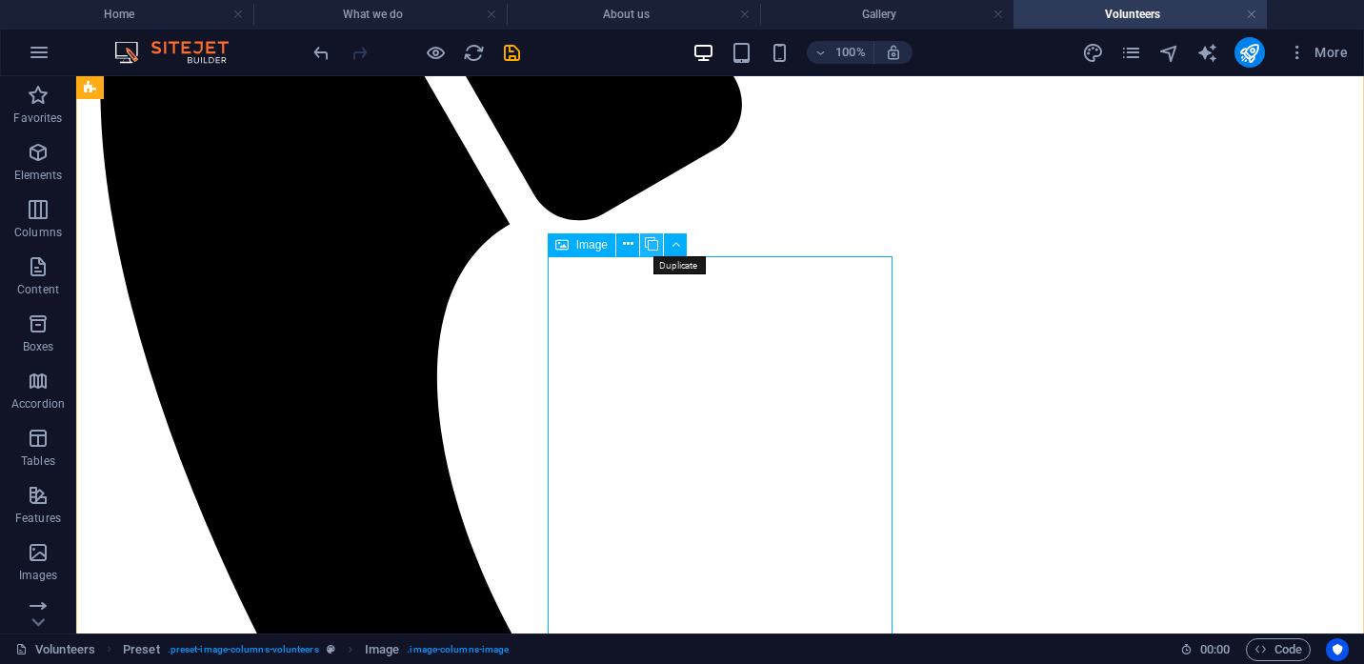
click at [650, 244] on icon at bounding box center [651, 244] width 13 height 20
click at [653, 246] on icon at bounding box center [651, 244] width 13 height 20
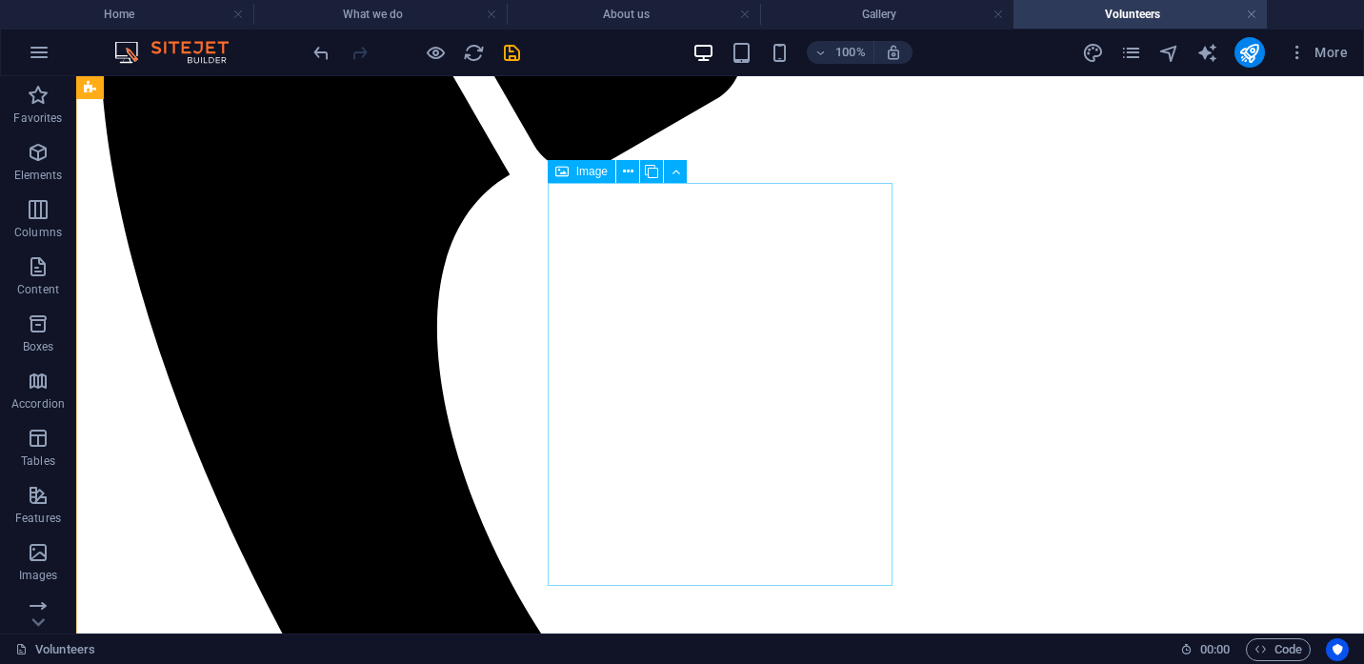
scroll to position [1304, 0]
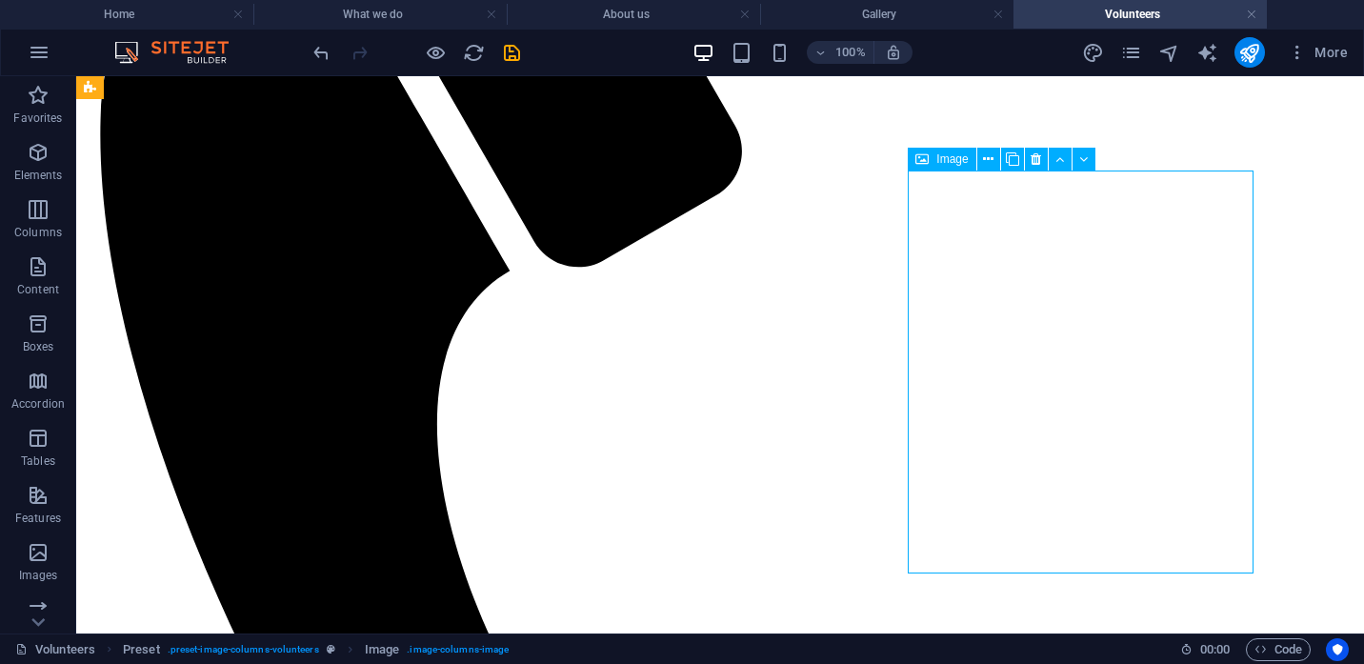
select select "%"
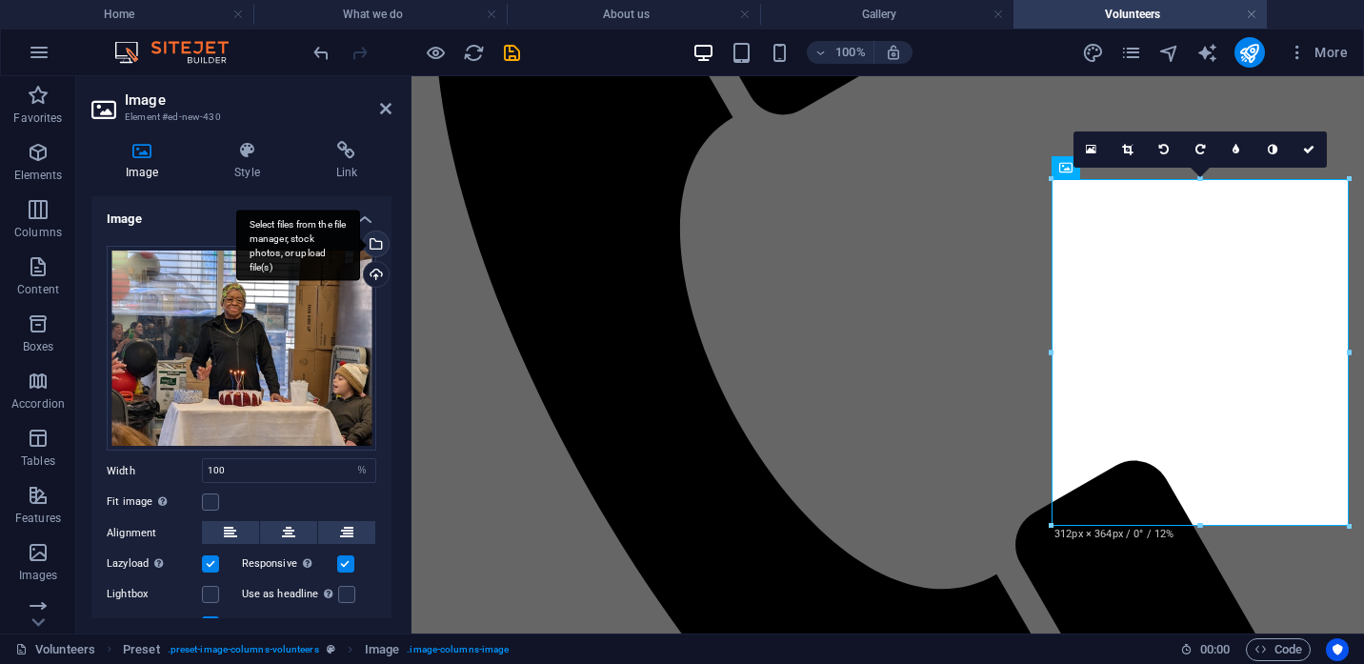
click at [374, 237] on div "Select files from the file manager, stock photos, or upload file(s)" at bounding box center [374, 246] width 29 height 29
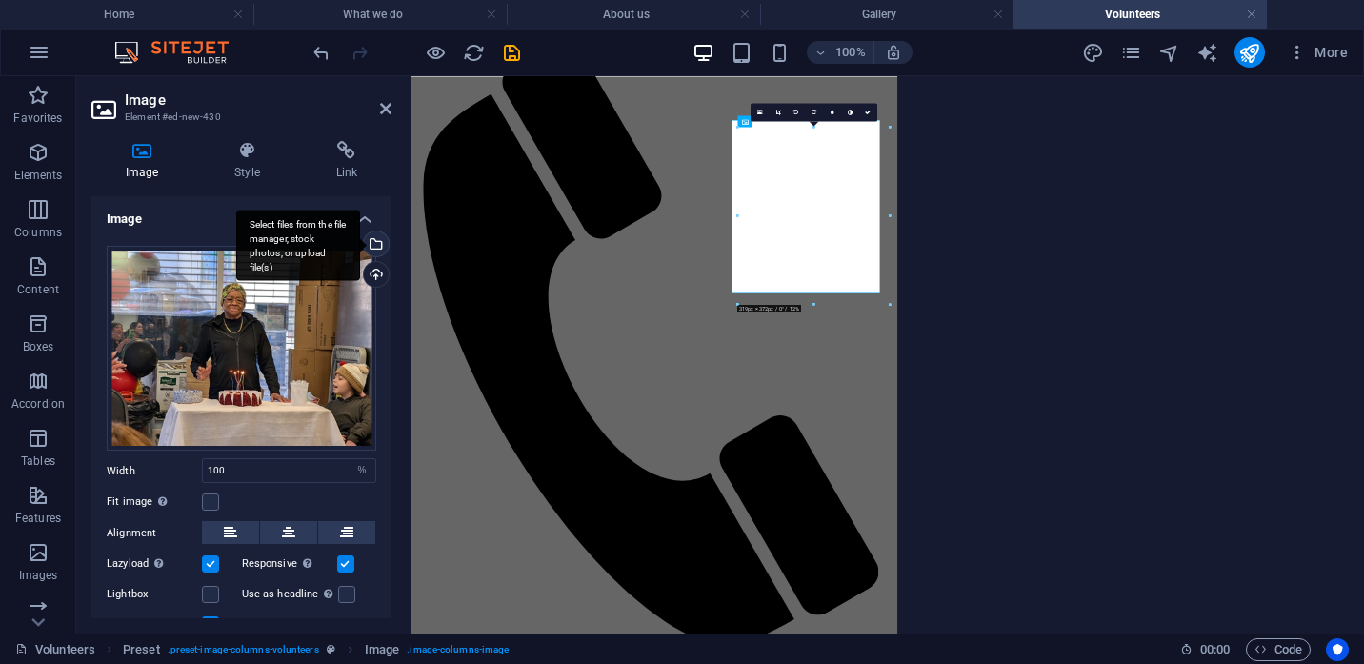
scroll to position [1187, 0]
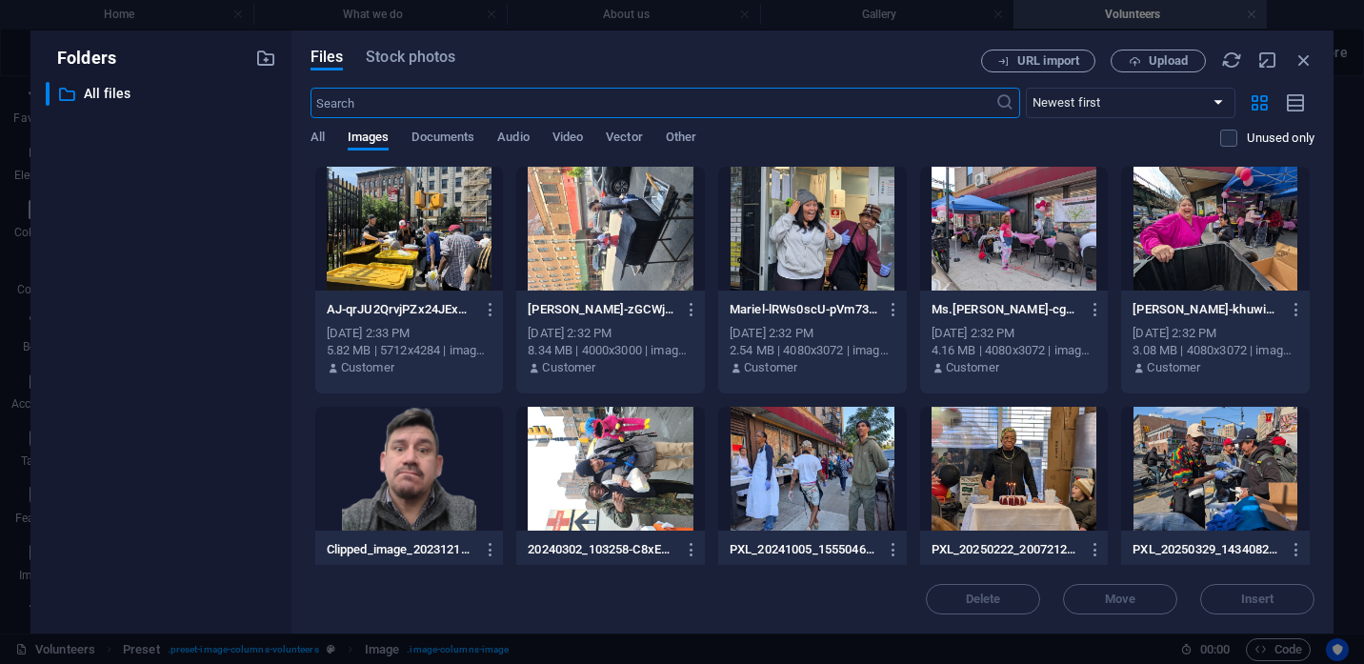
click at [799, 234] on div at bounding box center [812, 229] width 189 height 124
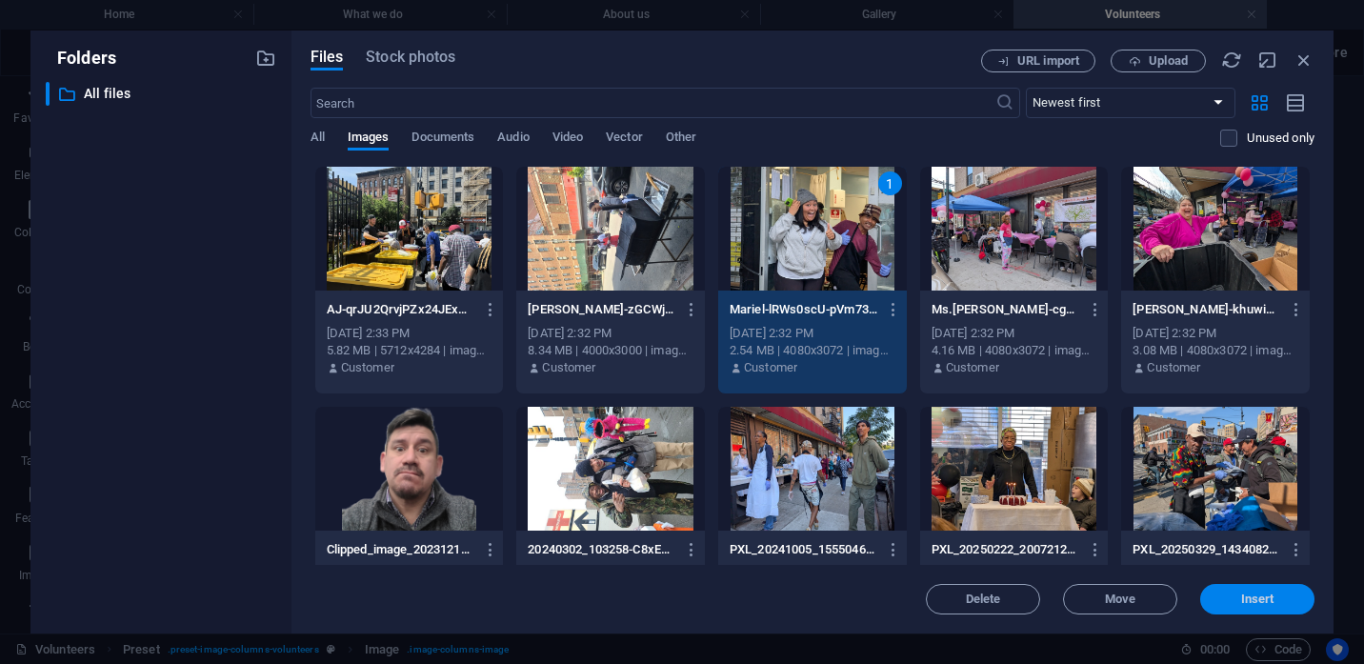
click at [1252, 600] on span "Insert" at bounding box center [1257, 599] width 33 height 11
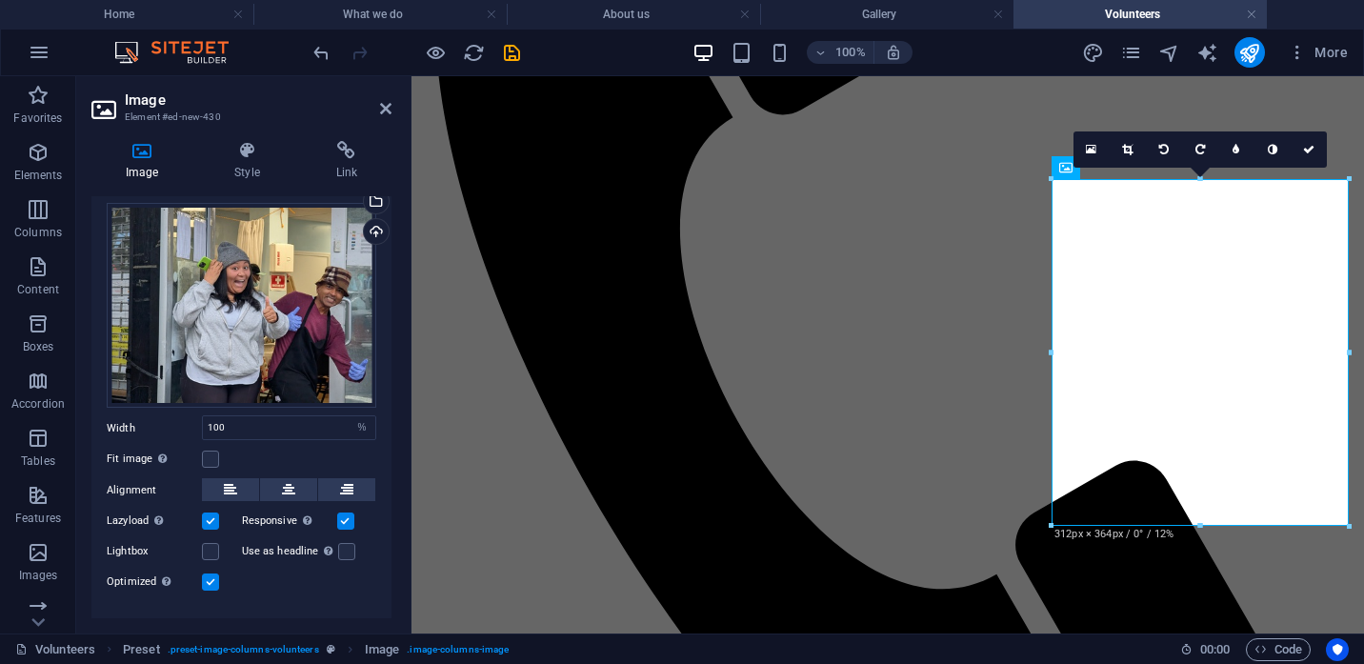
scroll to position [79, 0]
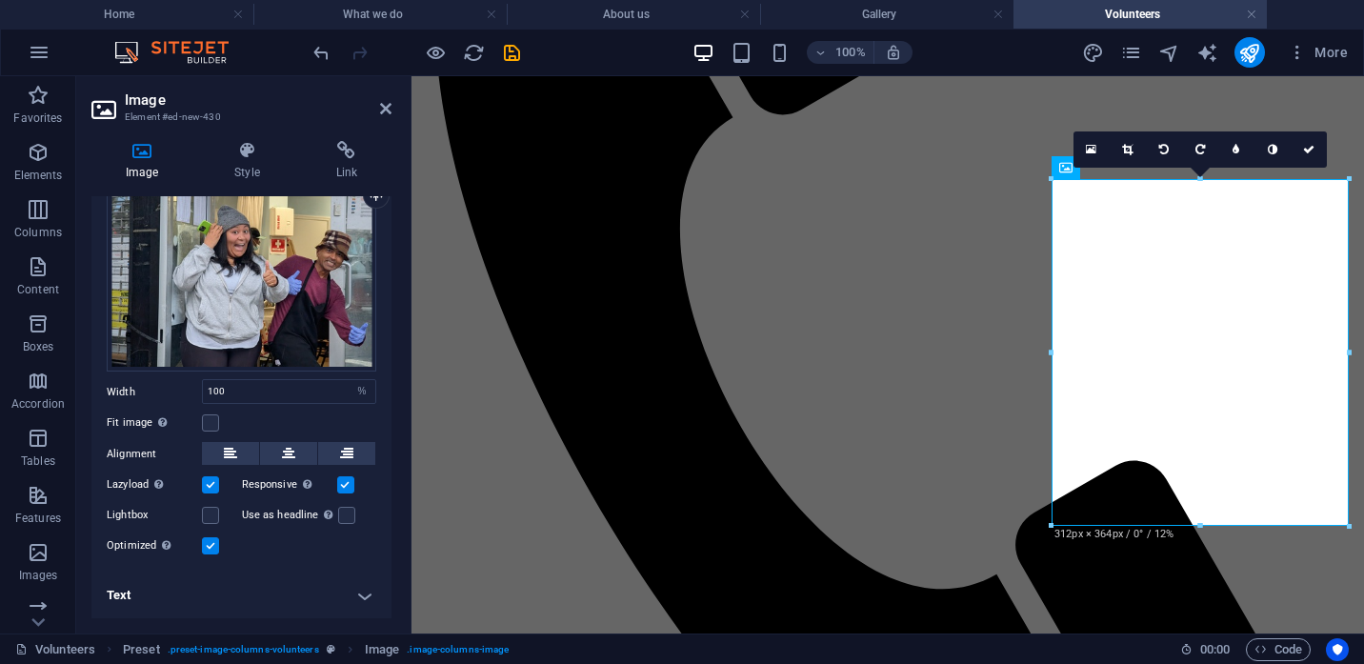
click at [149, 596] on h4 "Text" at bounding box center [241, 596] width 300 height 46
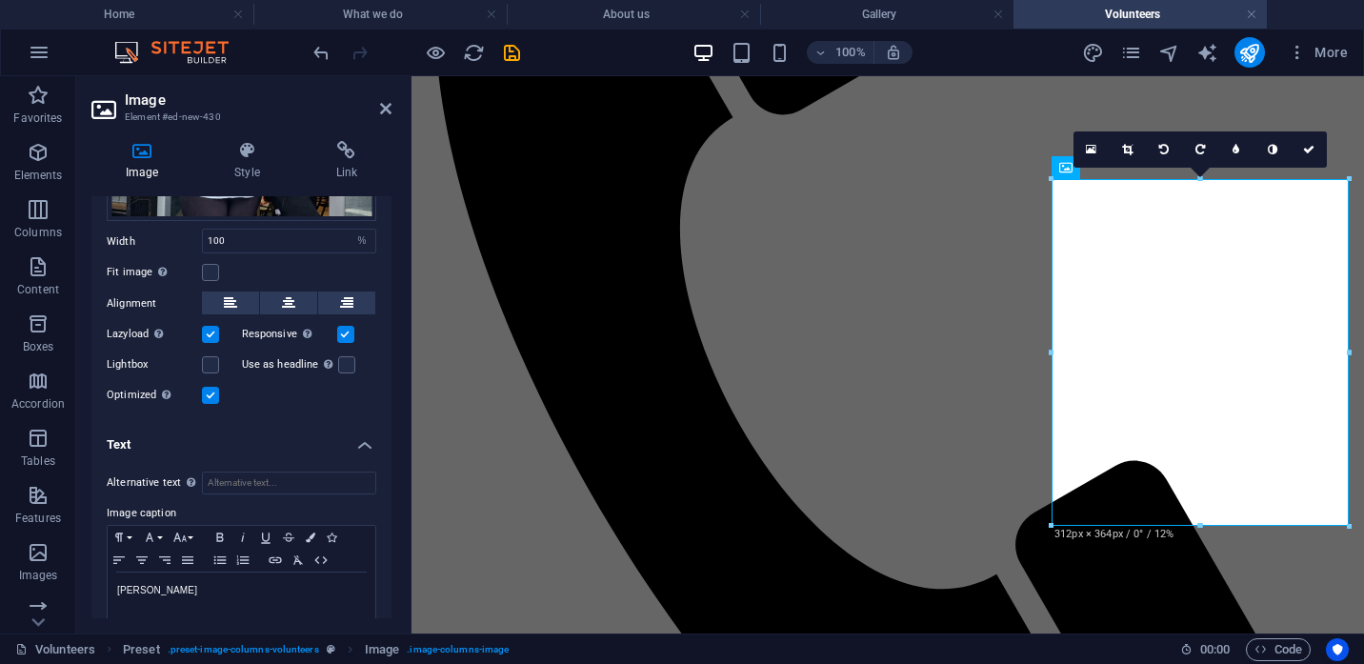
scroll to position [258, 0]
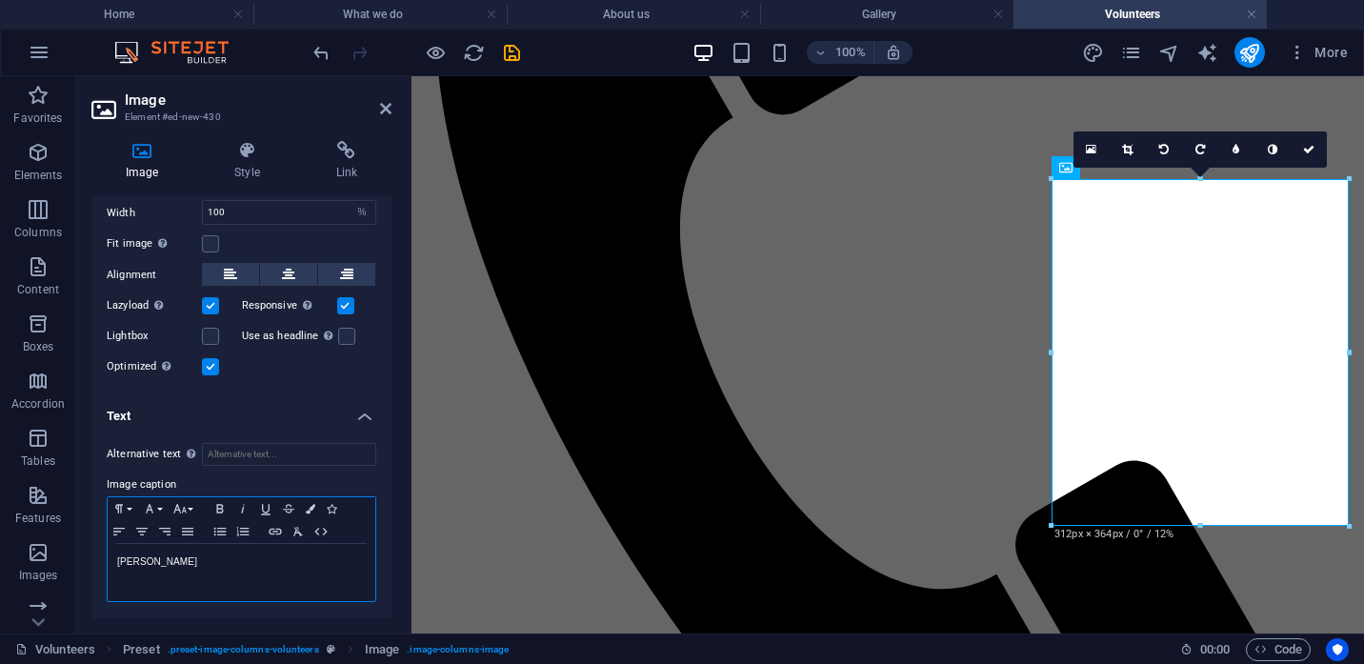
click at [175, 569] on p "[PERSON_NAME]" at bounding box center [241, 562] width 249 height 17
click at [379, 111] on header "Image Element #ed-new-430" at bounding box center [241, 101] width 300 height 50
click at [386, 112] on icon at bounding box center [385, 108] width 11 height 15
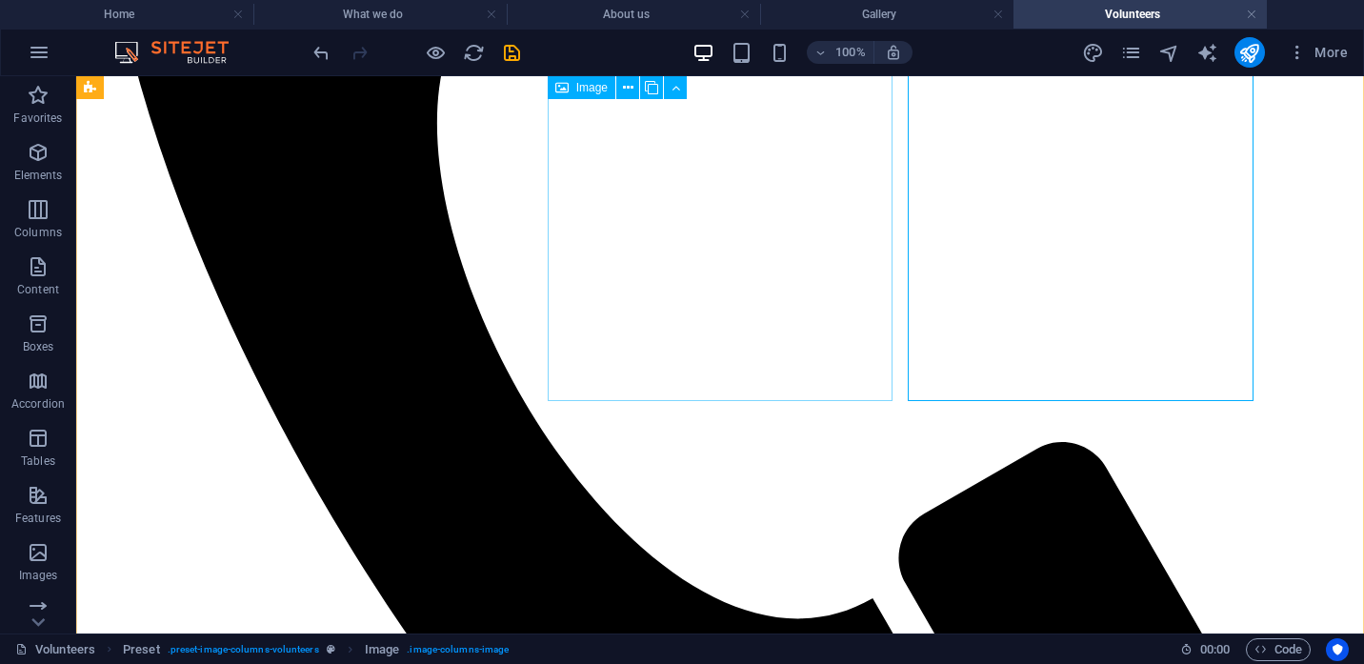
scroll to position [1583, 0]
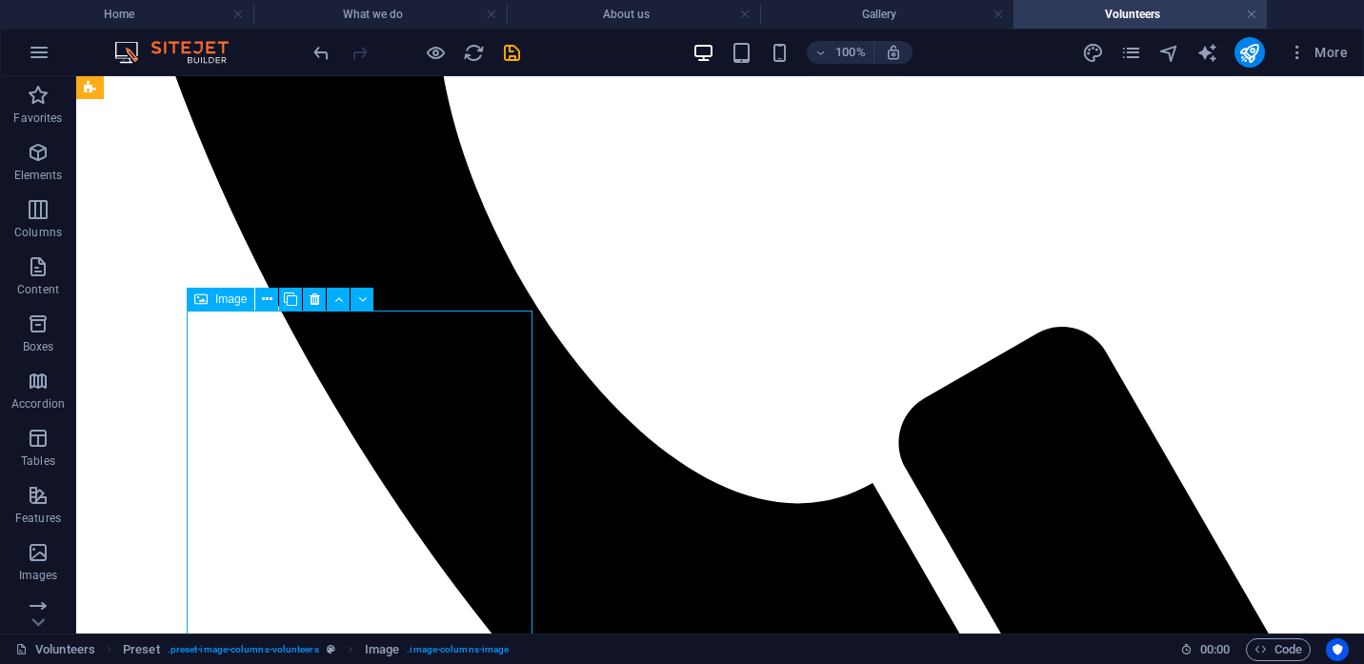
select select "%"
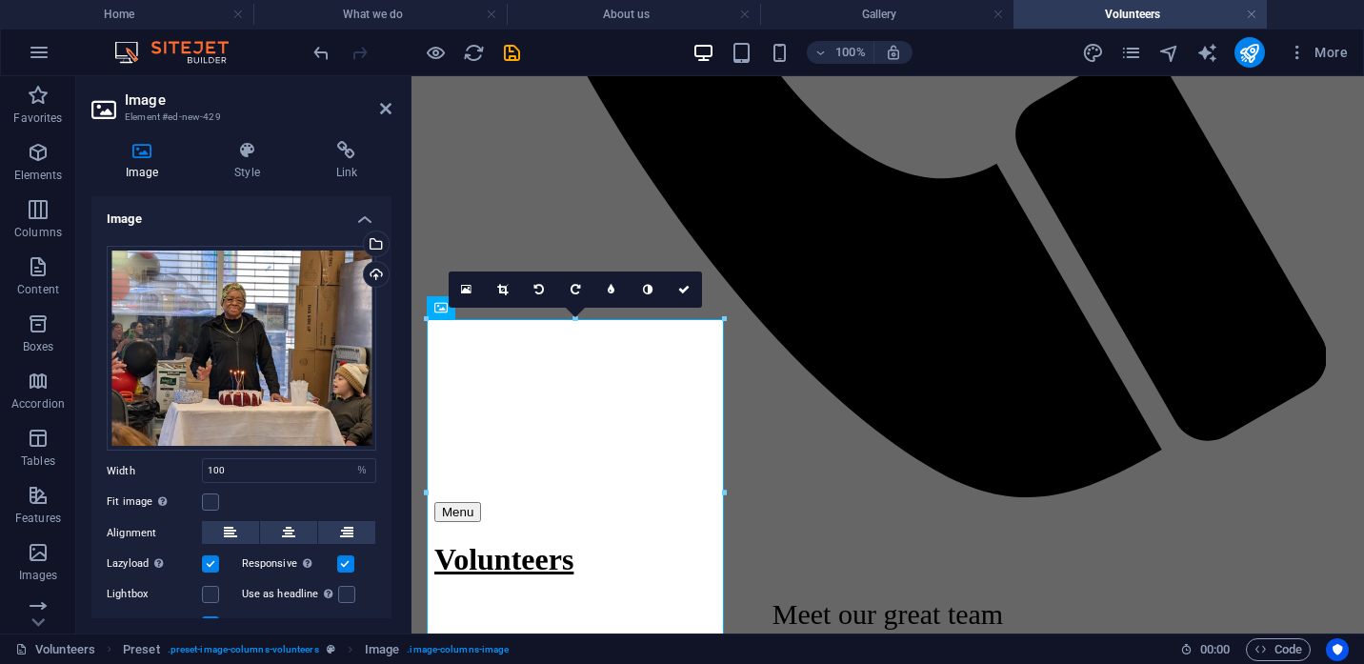
scroll to position [1394, 0]
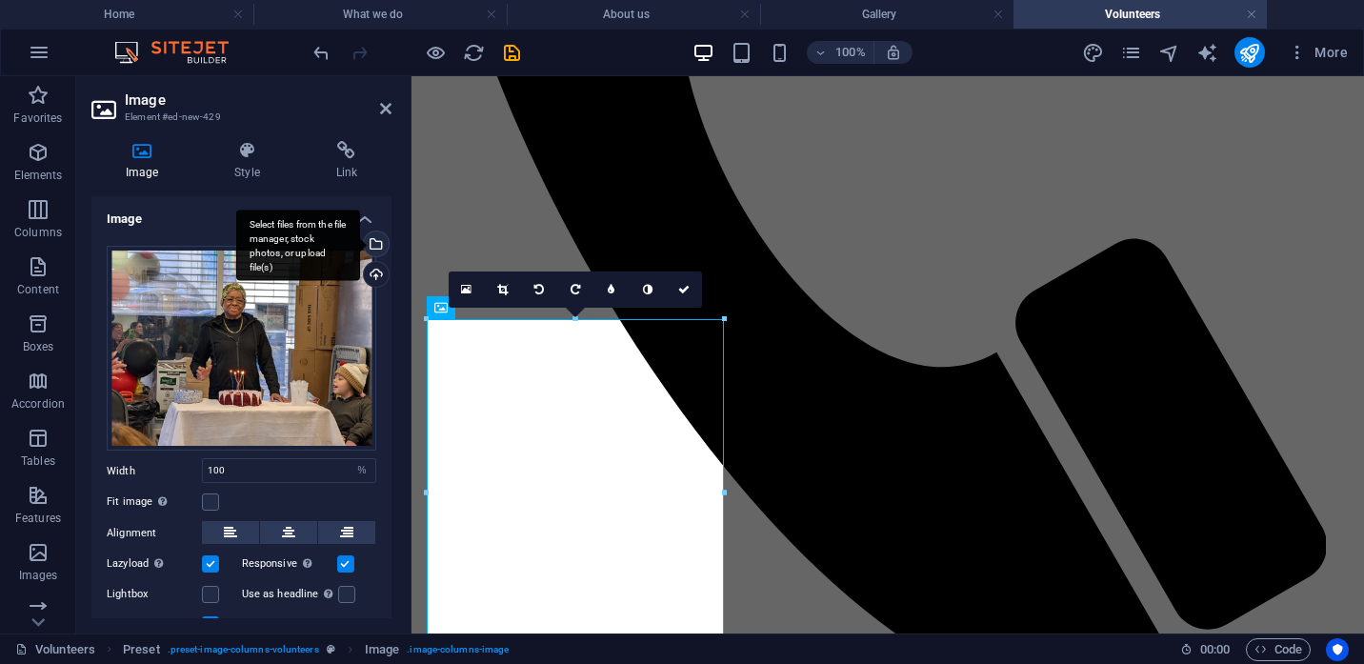
click at [375, 245] on div "Select files from the file manager, stock photos, or upload file(s)" at bounding box center [374, 246] width 29 height 29
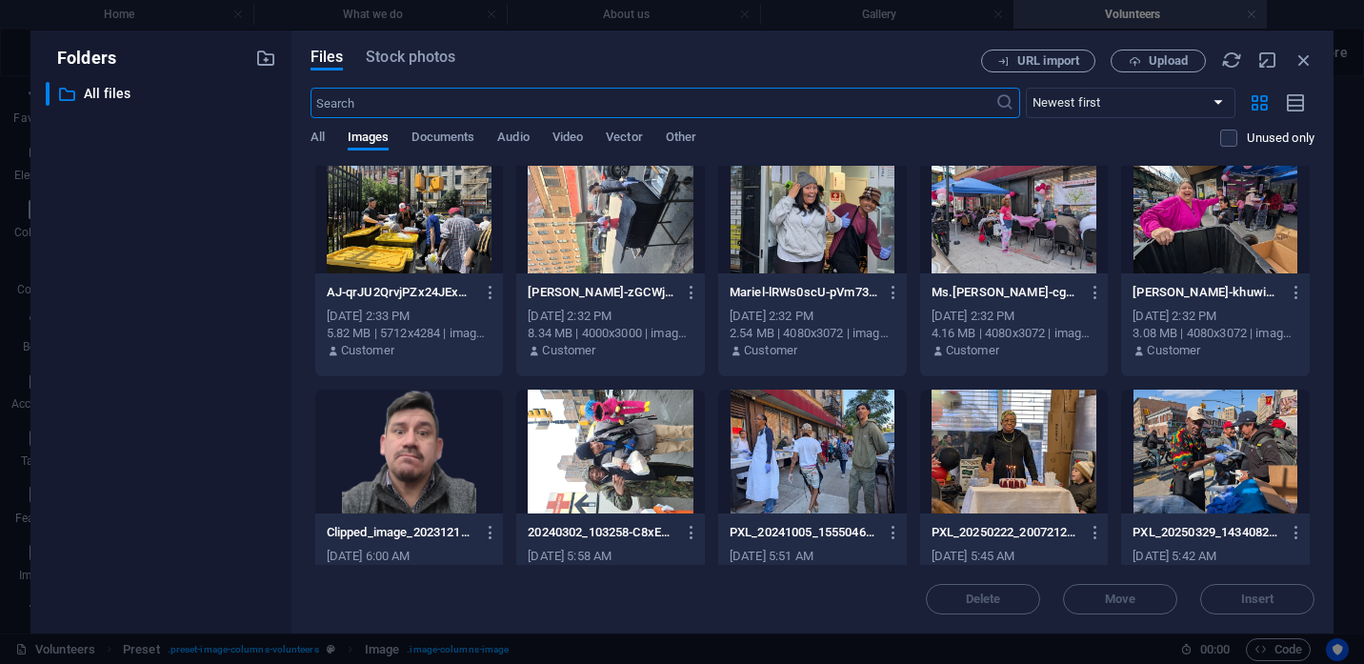
scroll to position [0, 0]
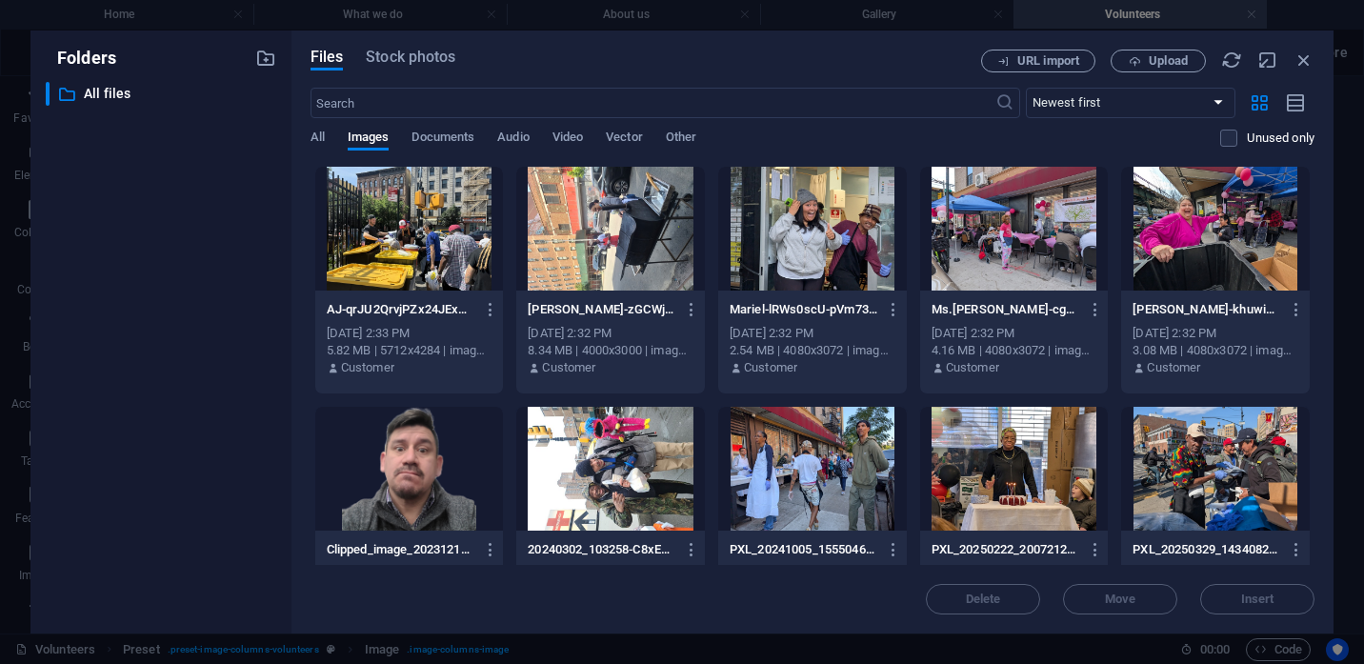
click at [596, 245] on div at bounding box center [610, 229] width 189 height 124
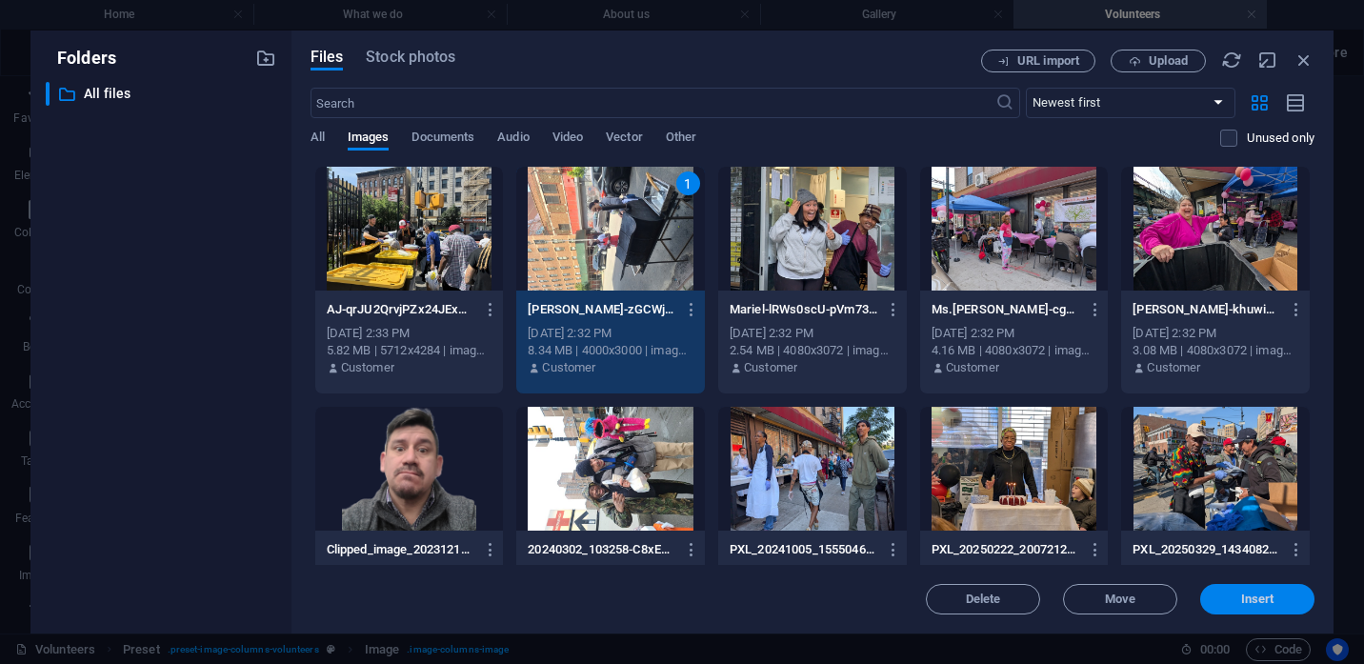
click at [1254, 598] on span "Insert" at bounding box center [1257, 599] width 33 height 11
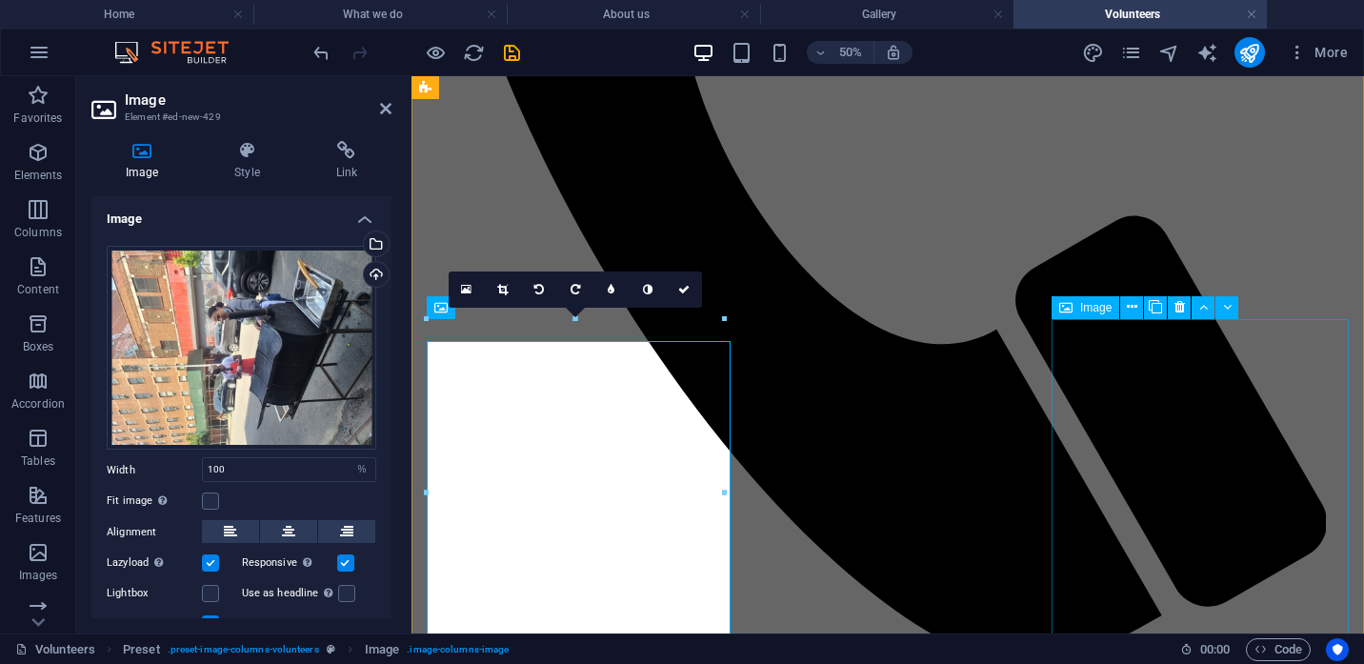
scroll to position [1394, 0]
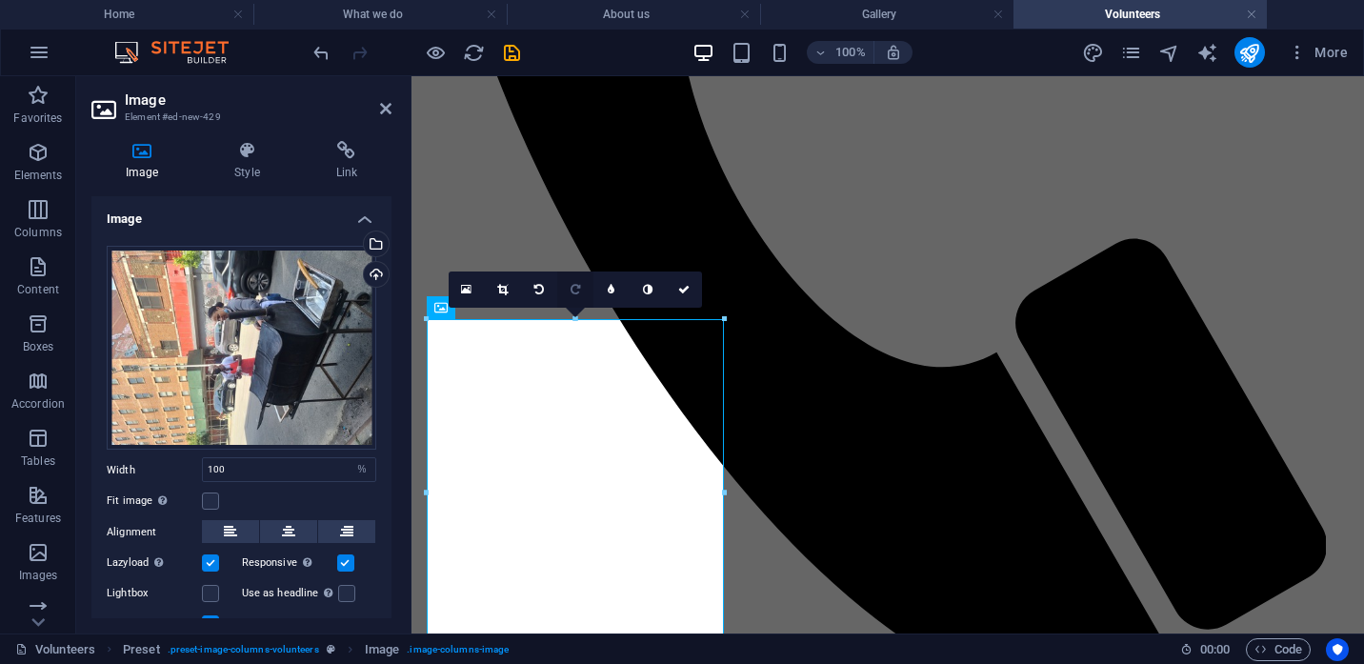
click at [576, 292] on icon at bounding box center [576, 289] width 10 height 11
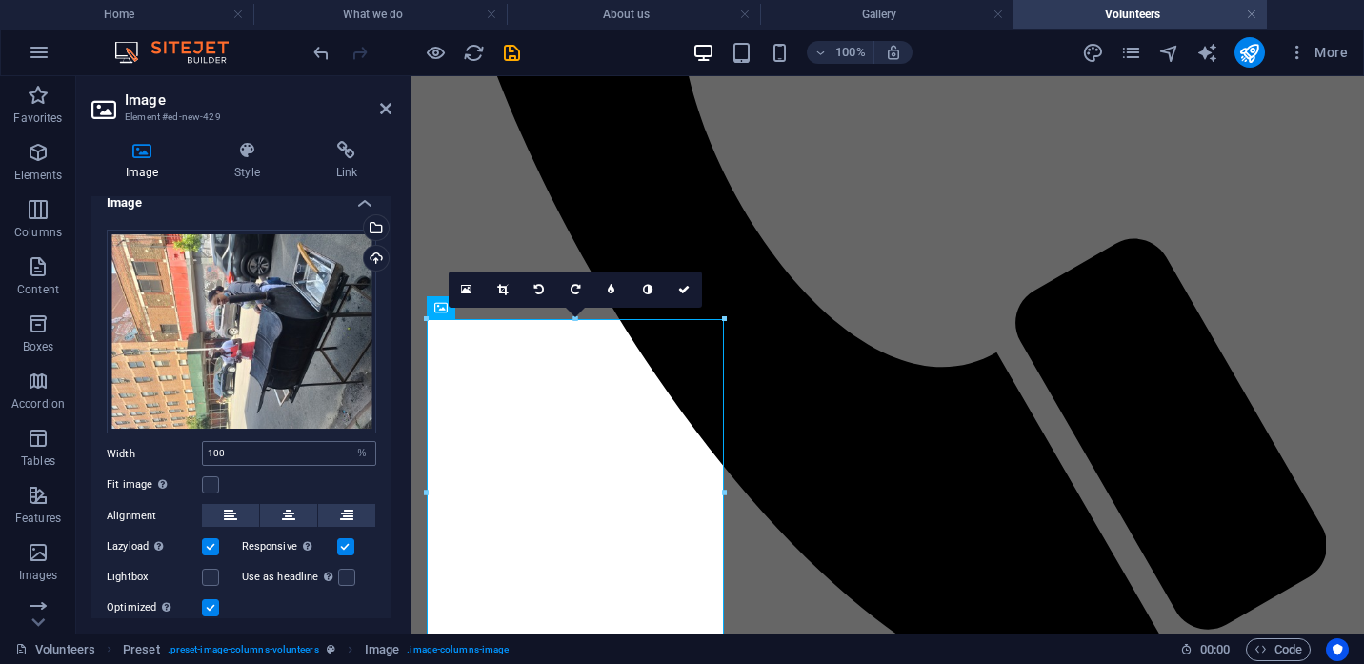
scroll to position [79, 0]
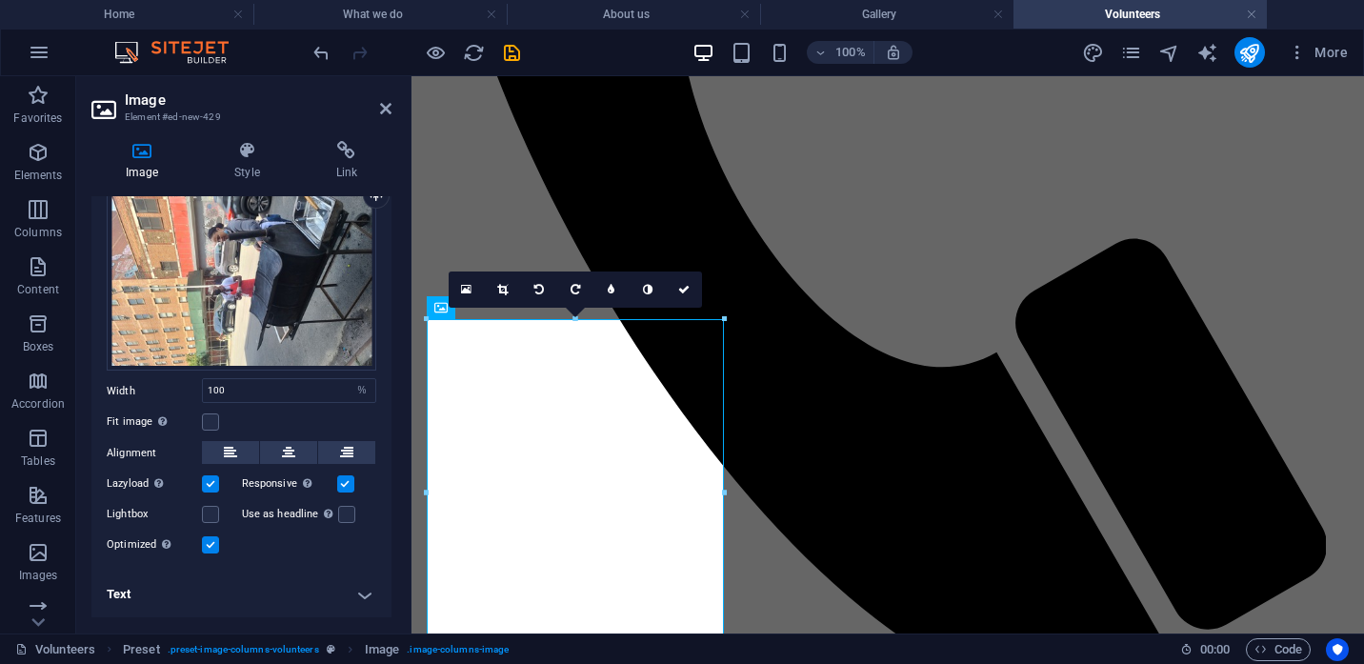
click at [143, 593] on h4 "Text" at bounding box center [241, 595] width 300 height 46
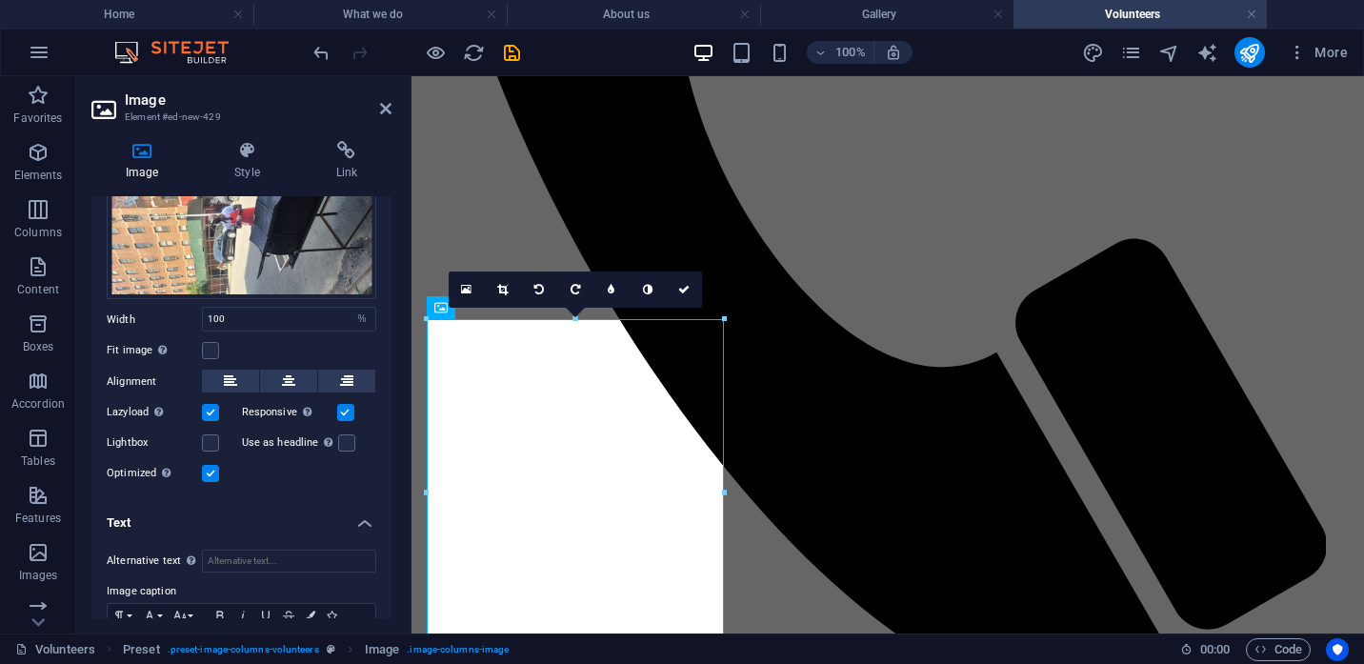
scroll to position [258, 0]
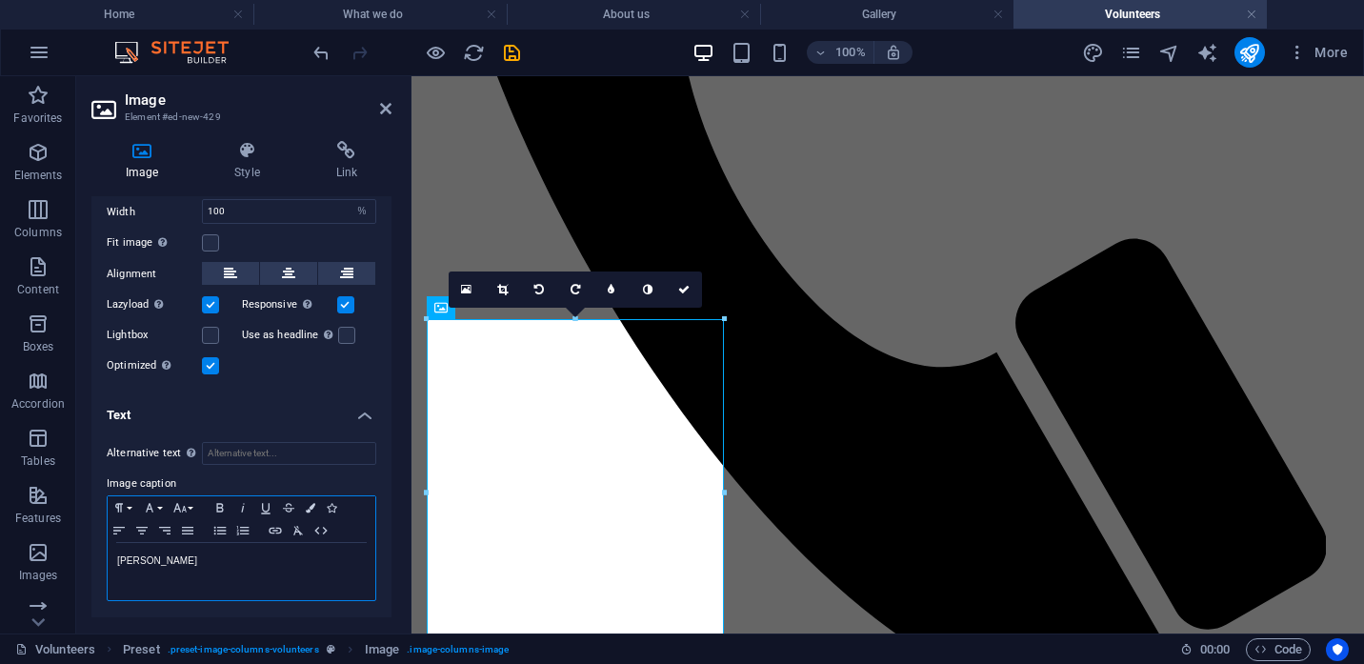
click at [170, 562] on p "[PERSON_NAME]" at bounding box center [241, 561] width 249 height 17
click at [386, 110] on icon at bounding box center [385, 108] width 11 height 15
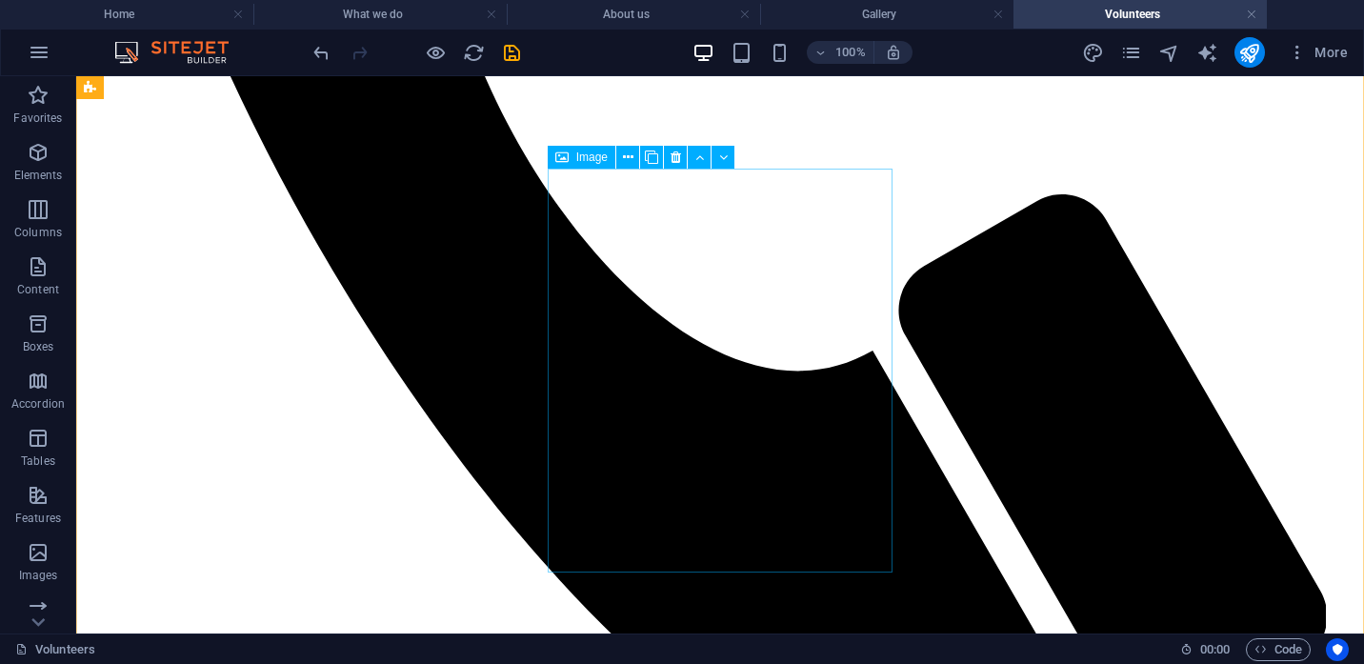
scroll to position [1725, 0]
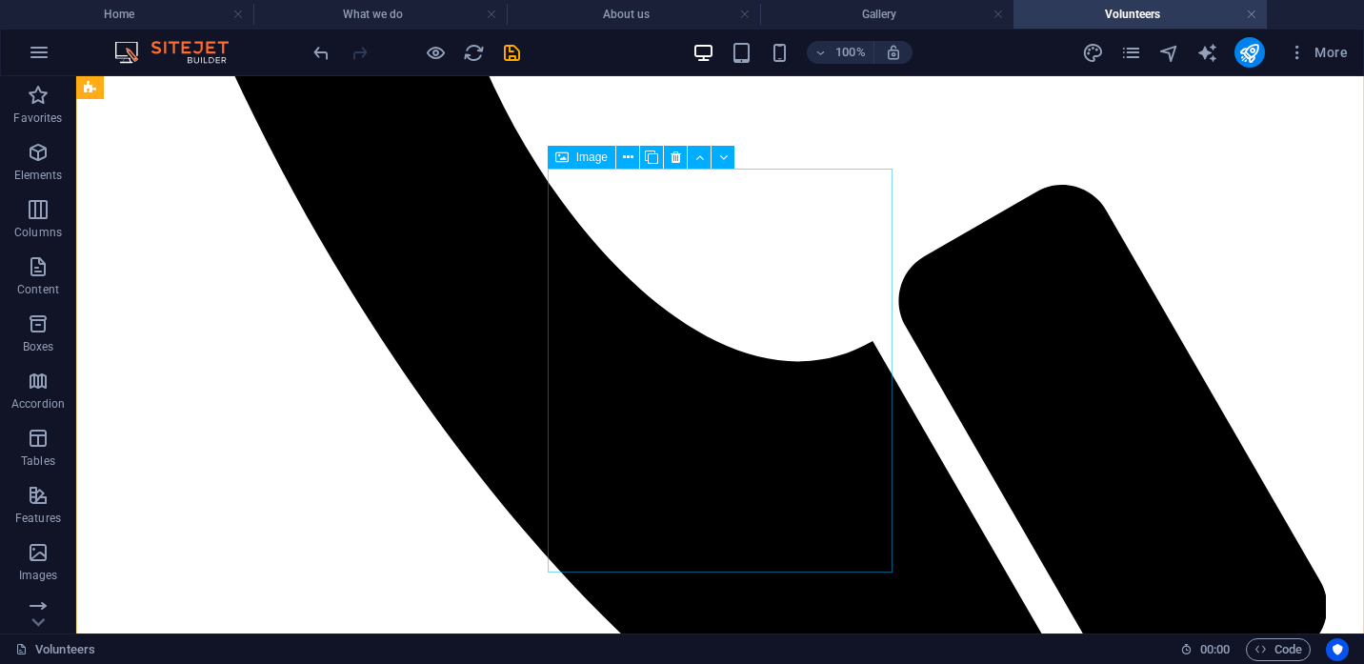
select select "%"
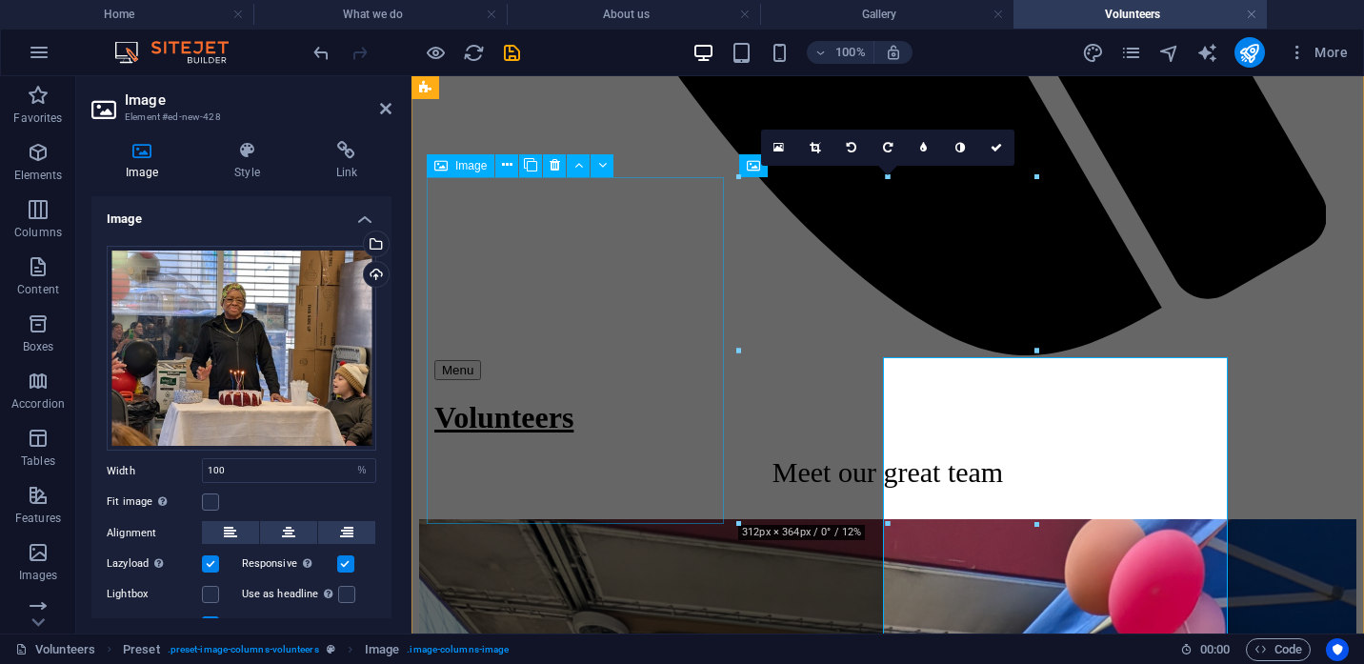
scroll to position [1536, 0]
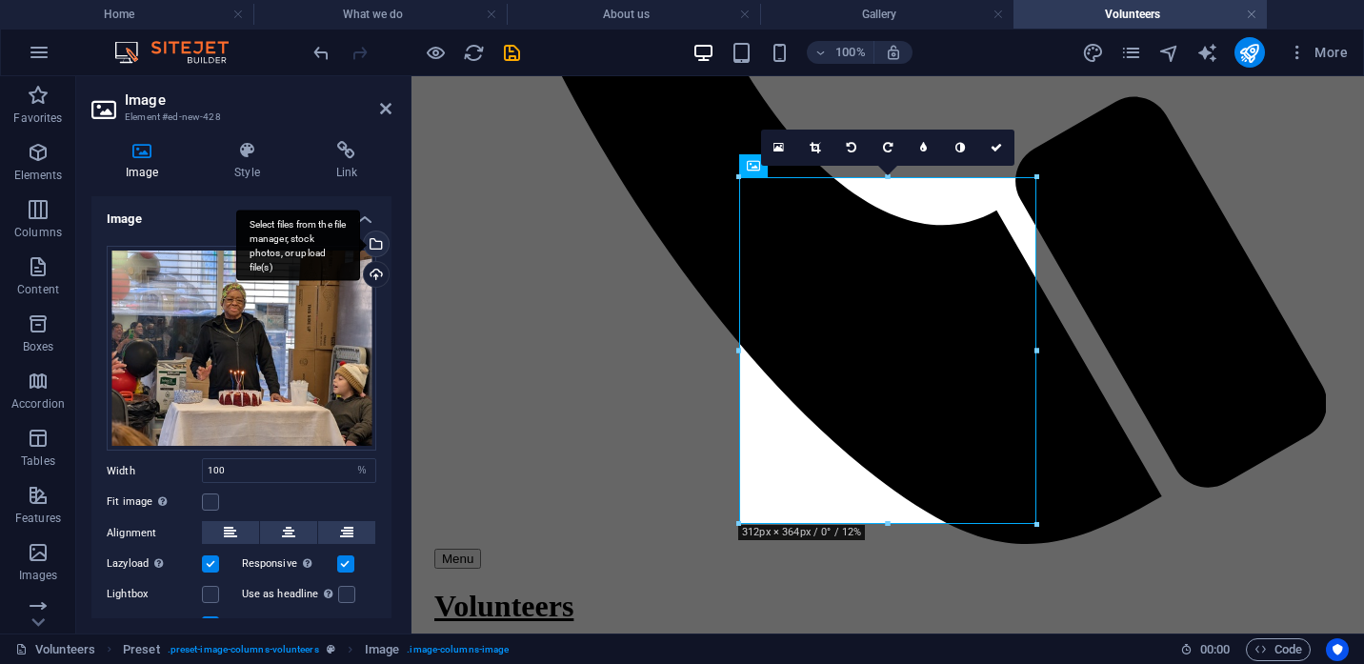
click at [375, 245] on div "Select files from the file manager, stock photos, or upload file(s)" at bounding box center [374, 246] width 29 height 29
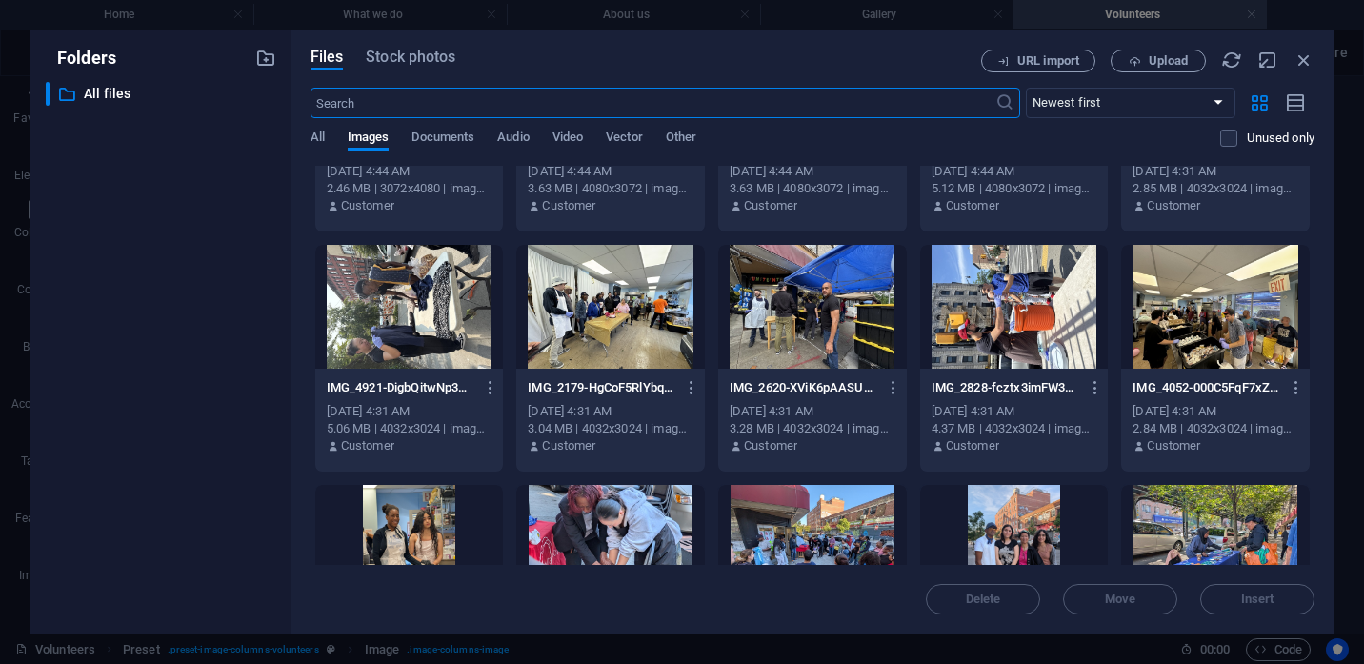
scroll to position [1139, 0]
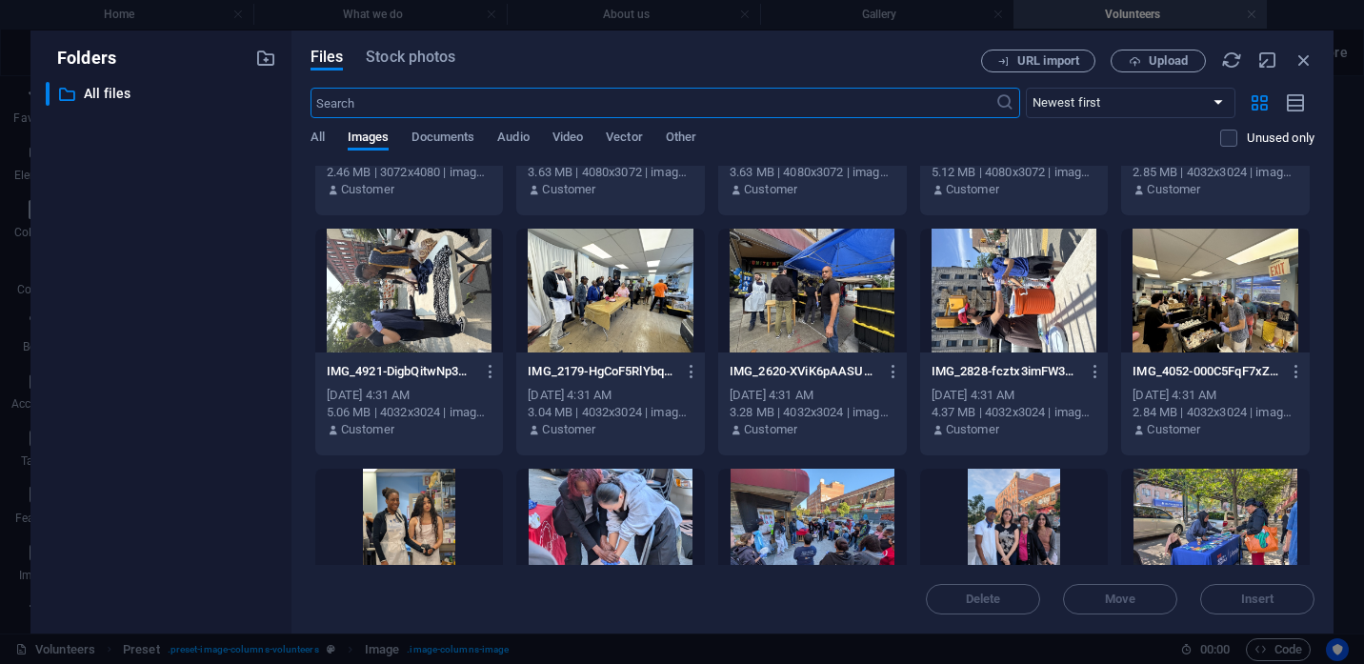
click at [804, 295] on div at bounding box center [812, 291] width 189 height 124
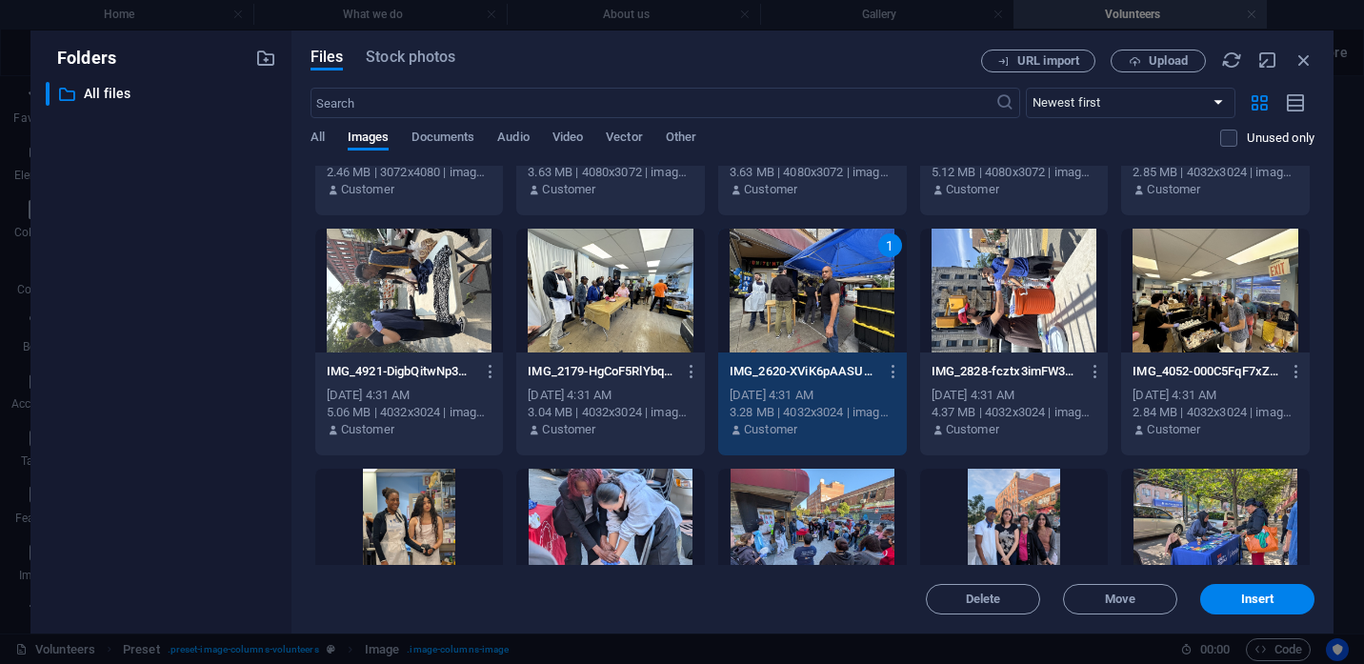
click at [804, 295] on div "1" at bounding box center [812, 291] width 189 height 124
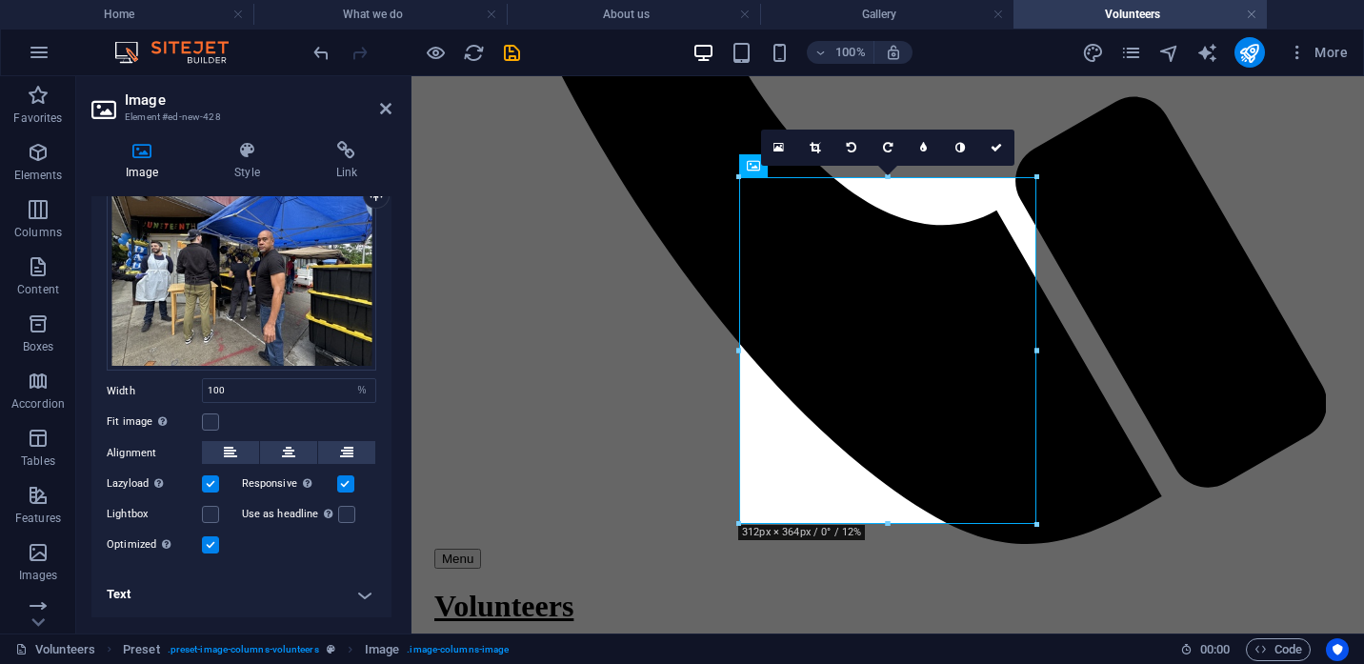
click at [171, 594] on h4 "Text" at bounding box center [241, 595] width 300 height 46
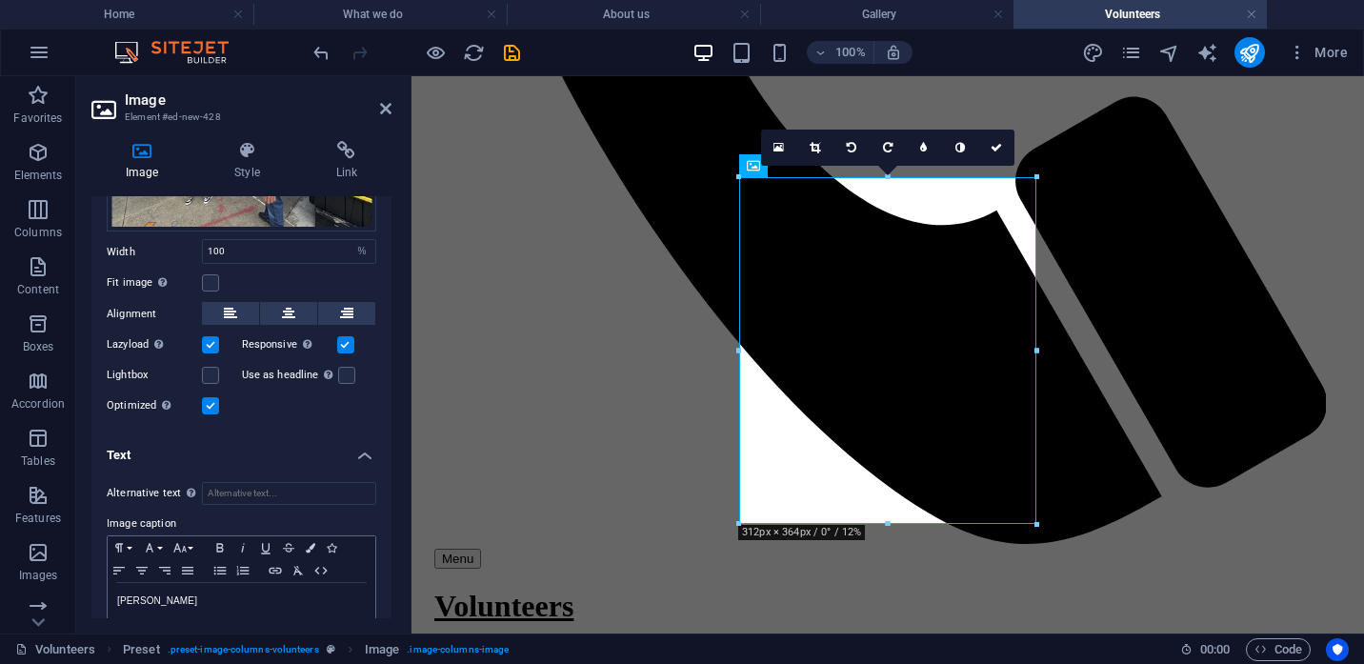
scroll to position [240, 0]
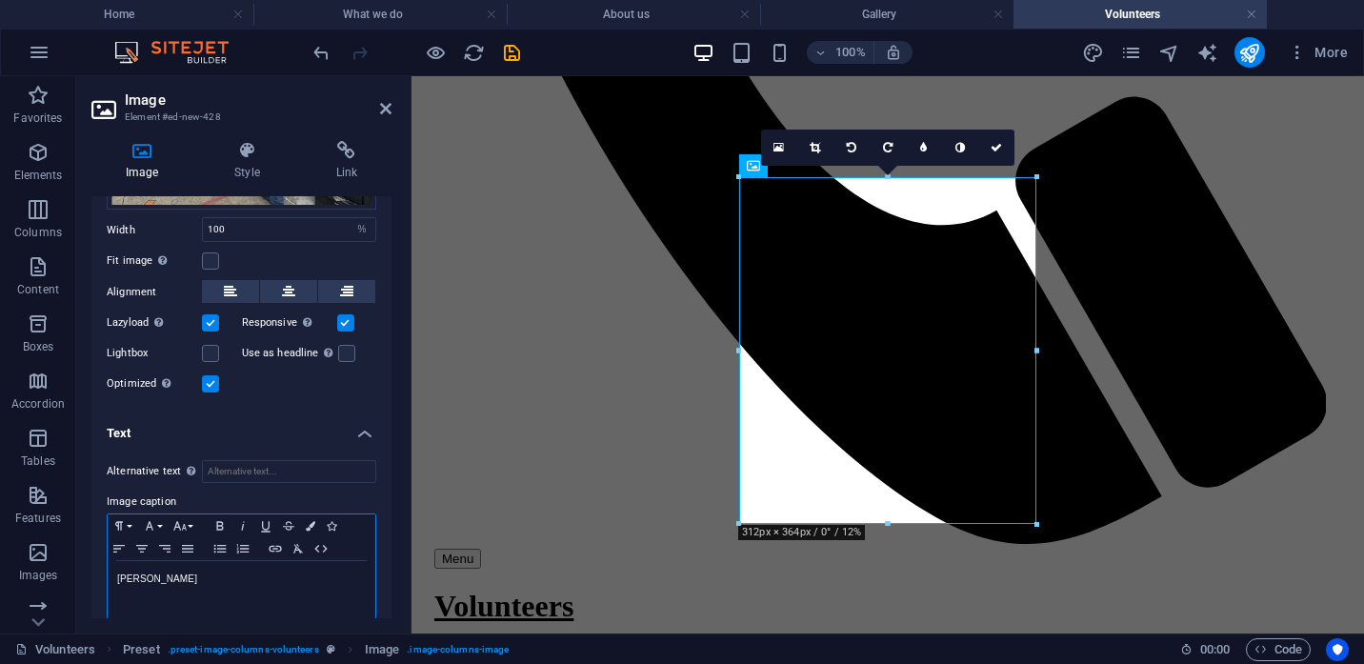
click at [202, 588] on p "[PERSON_NAME]" at bounding box center [241, 579] width 249 height 17
click at [382, 110] on icon at bounding box center [385, 108] width 11 height 15
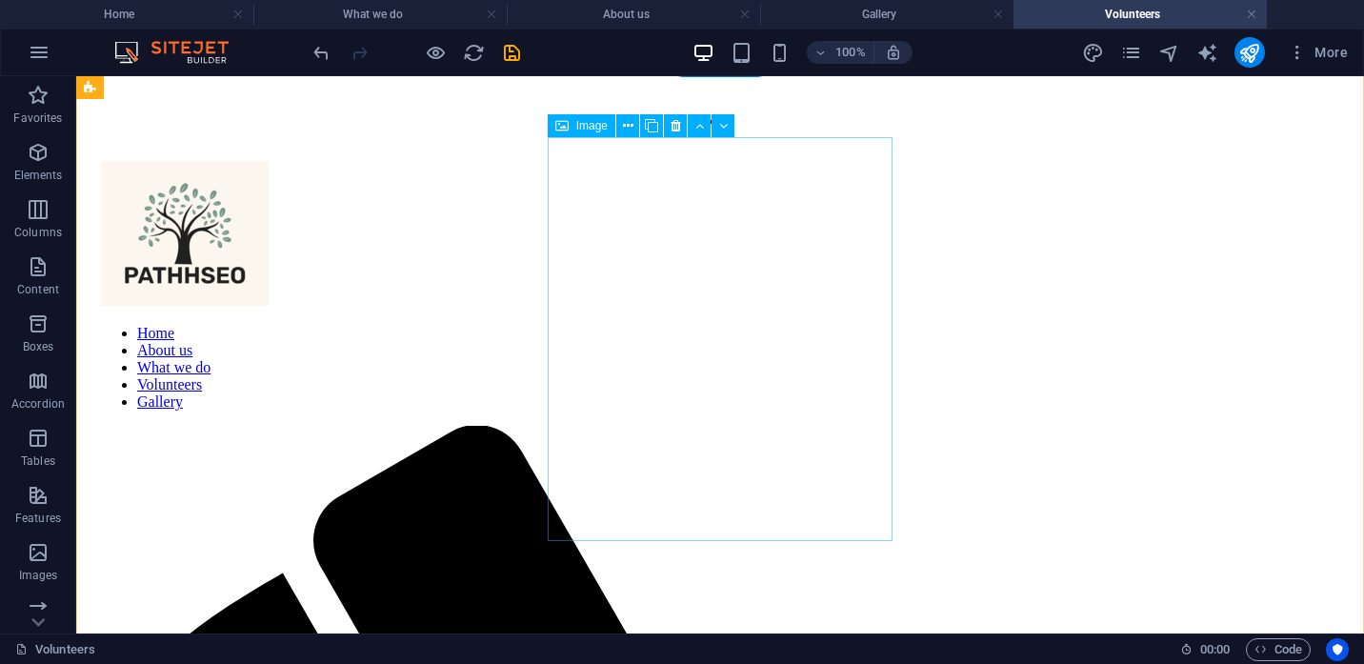
scroll to position [499, 0]
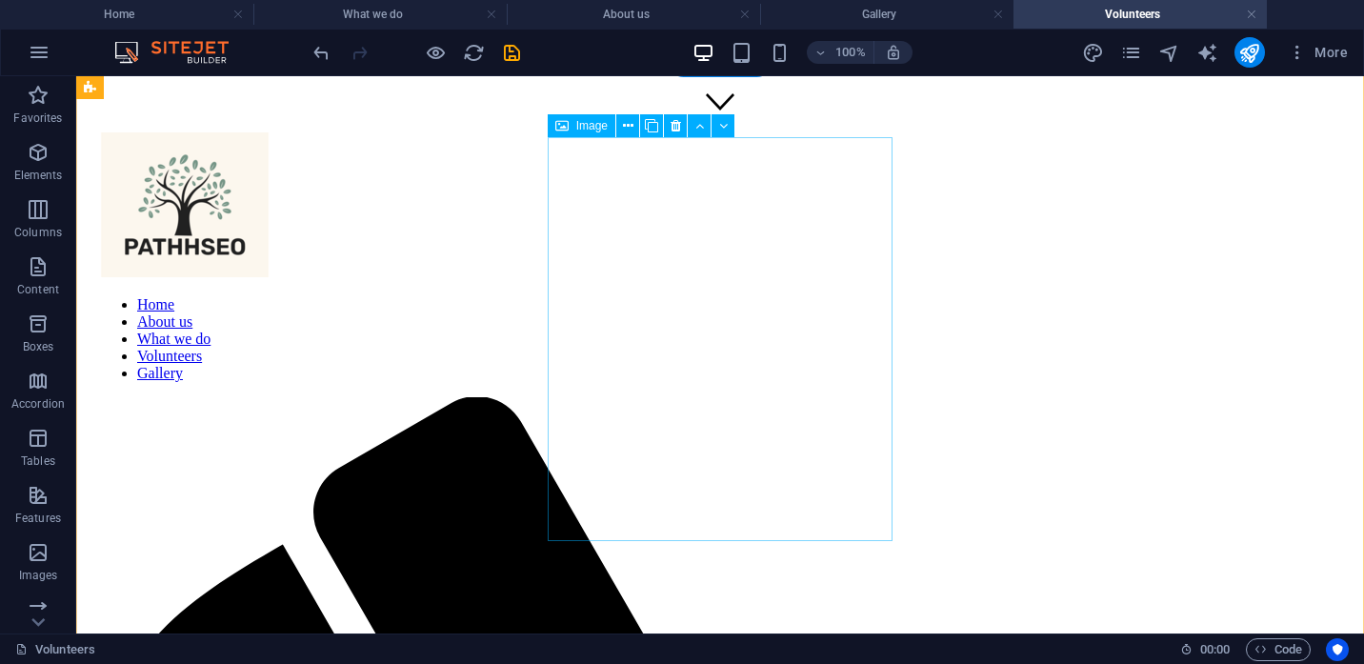
scroll to position [488, 0]
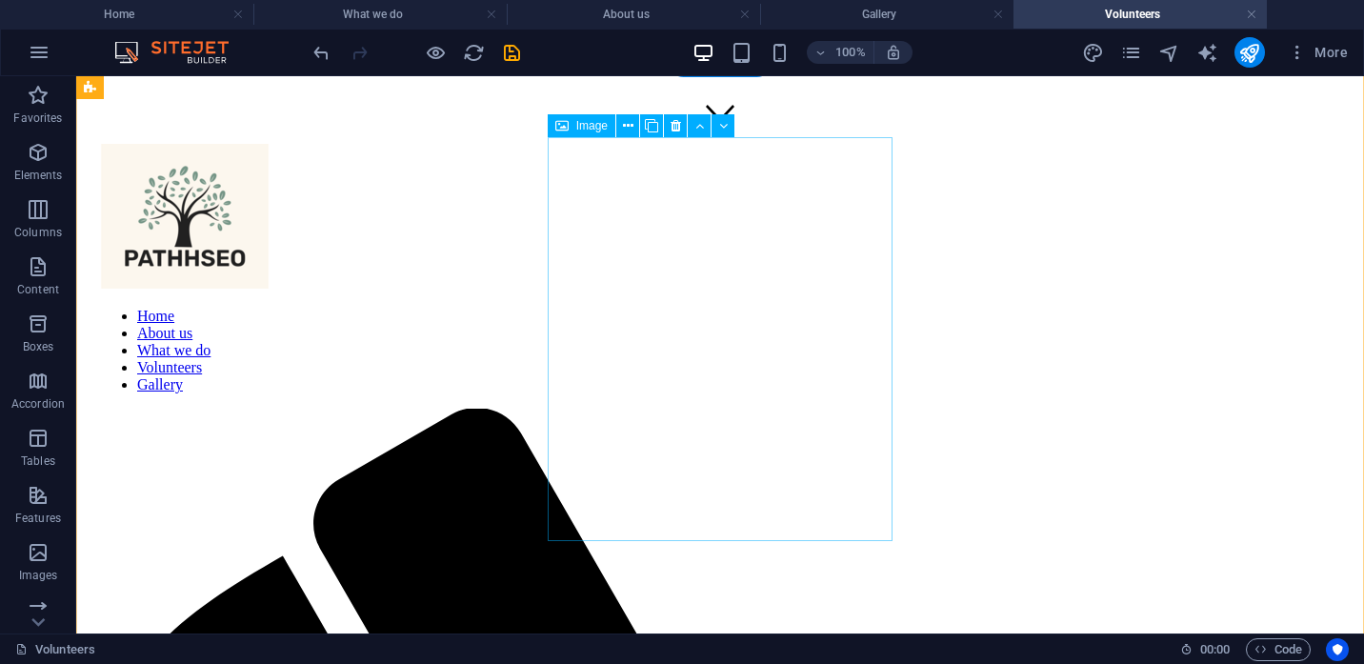
select select "%"
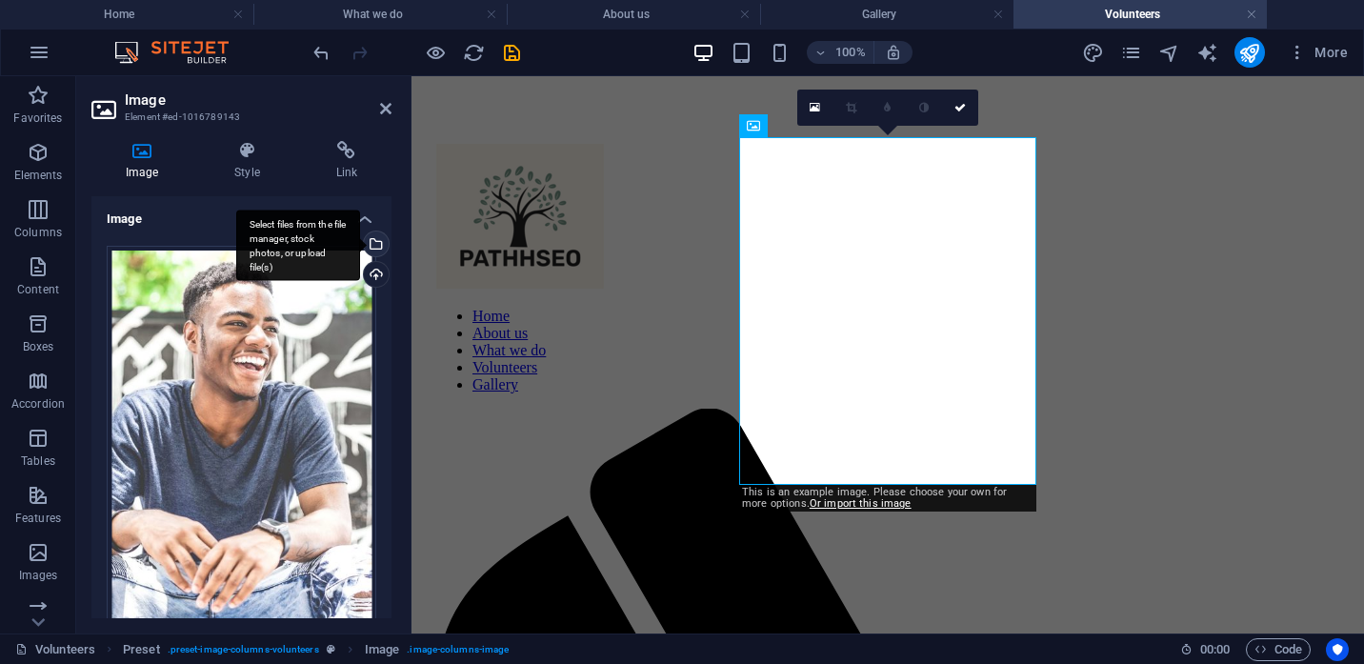
click at [360, 243] on div "Select files from the file manager, stock photos, or upload file(s)" at bounding box center [298, 245] width 124 height 71
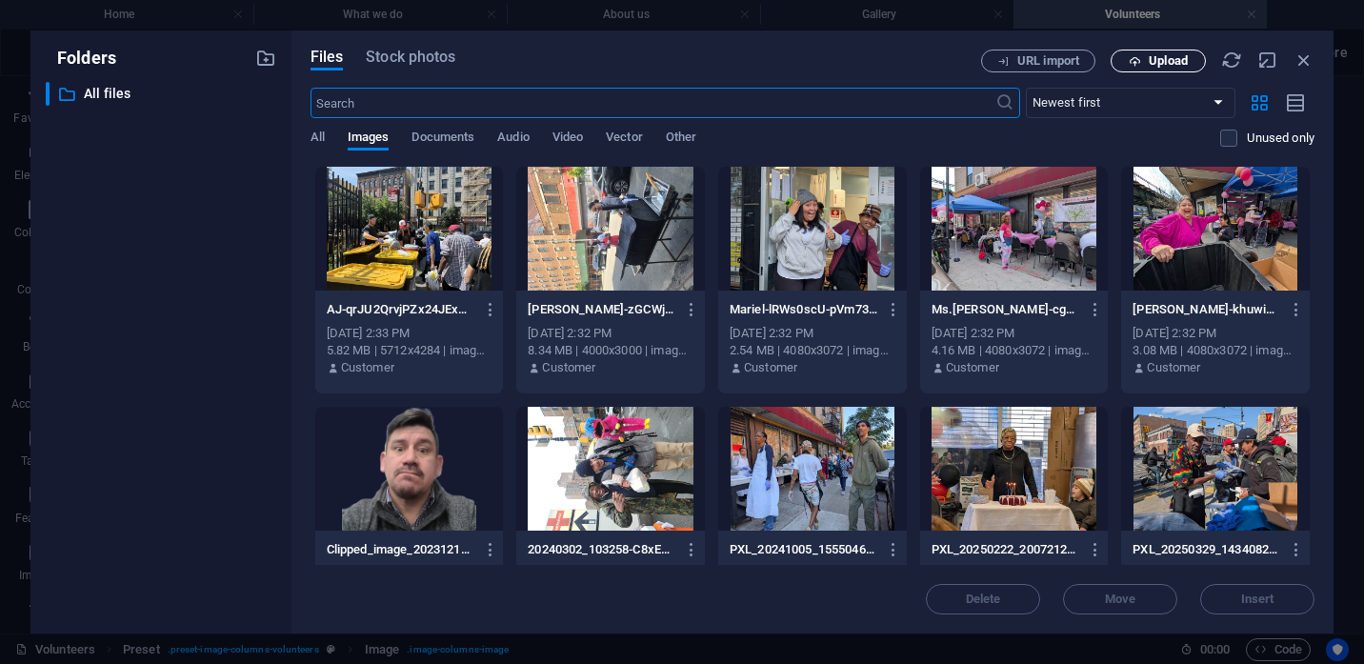
click at [1141, 59] on span "Upload" at bounding box center [1159, 61] width 78 height 12
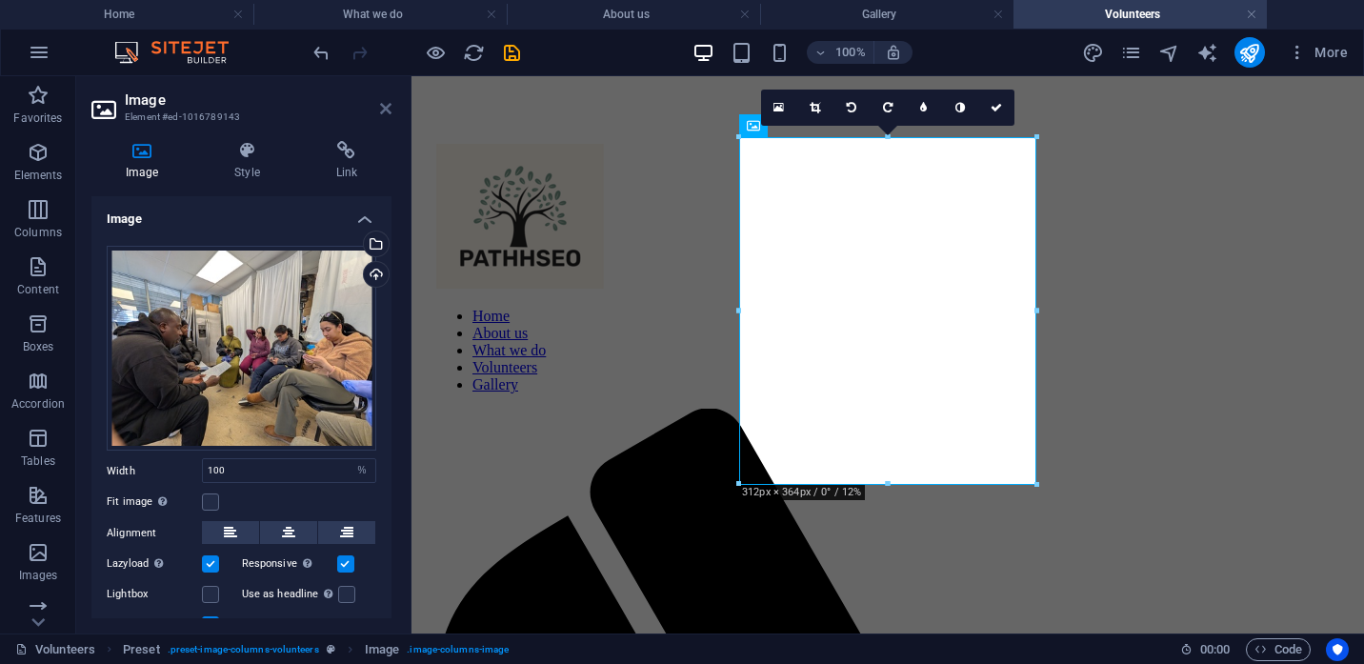
click at [381, 110] on icon at bounding box center [385, 108] width 11 height 15
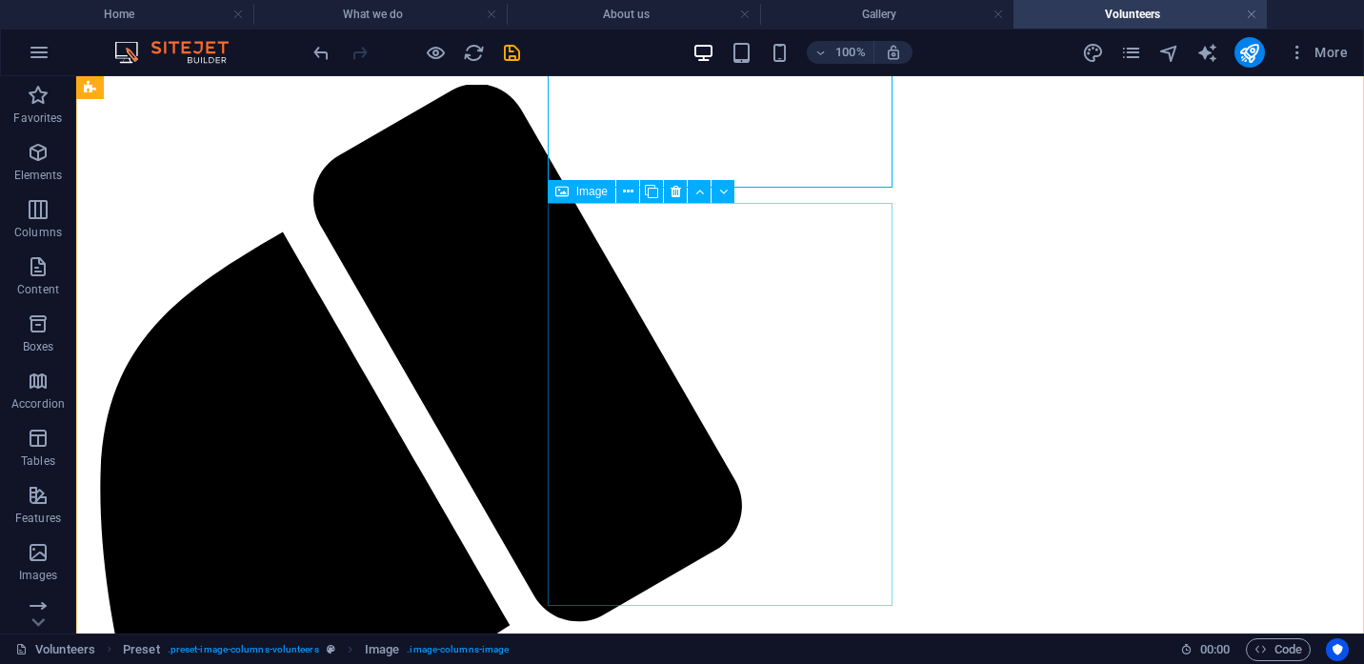
scroll to position [853, 0]
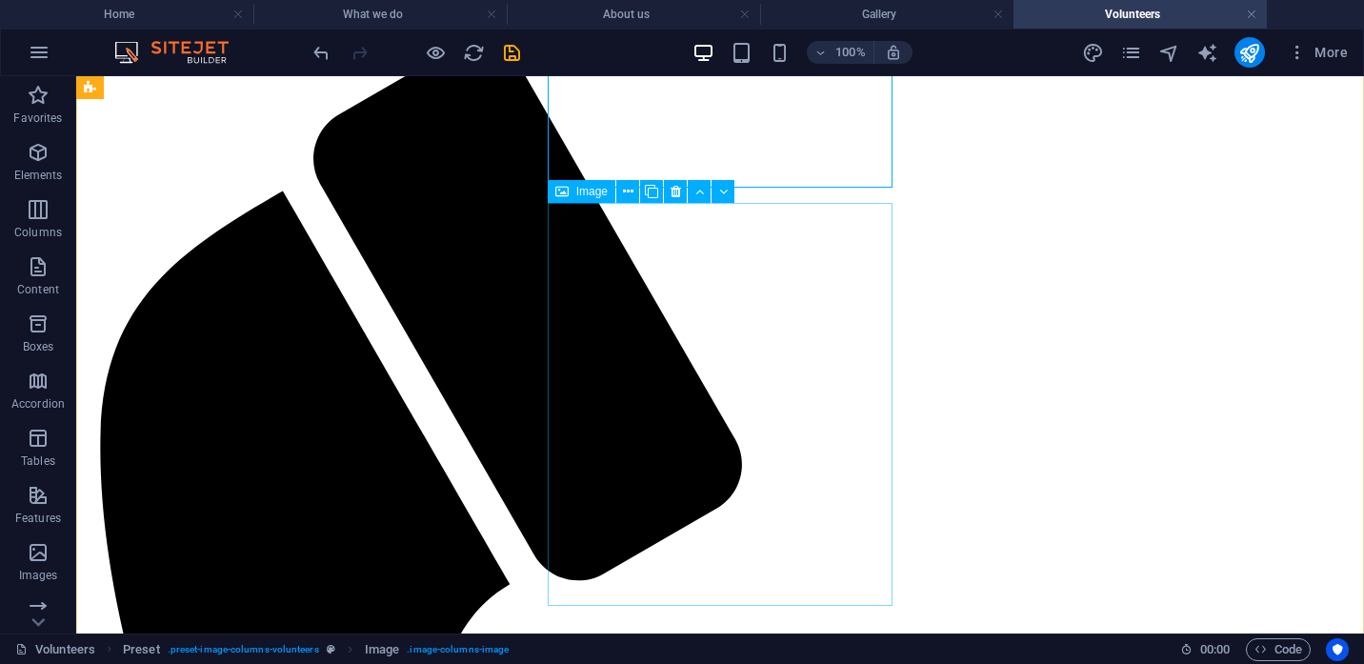
scroll to position [777, 0]
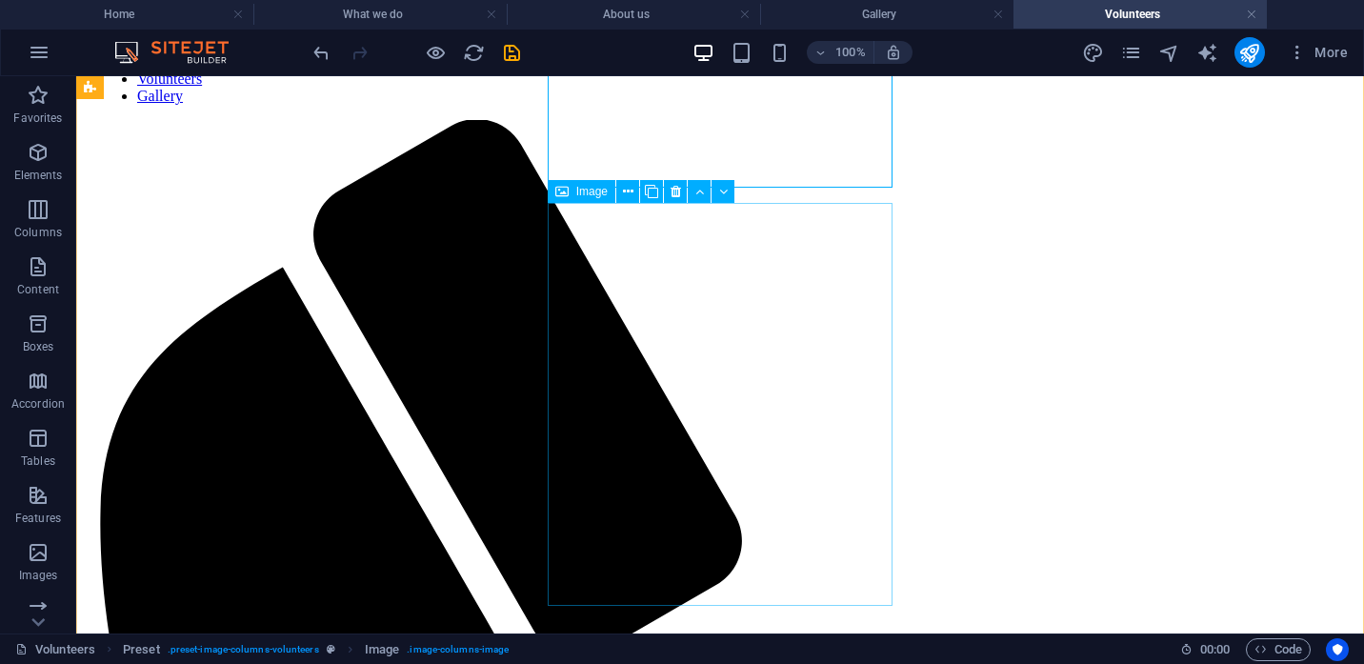
select select "%"
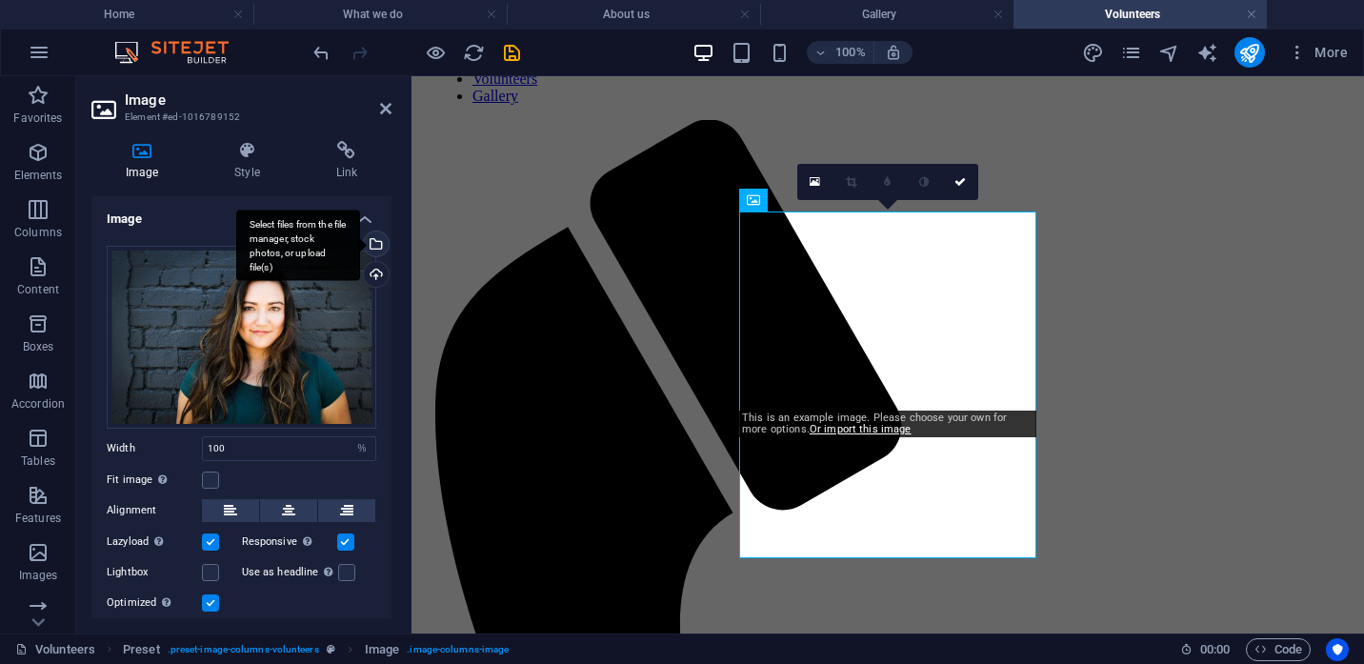
click at [377, 243] on div "Select files from the file manager, stock photos, or upload file(s)" at bounding box center [374, 246] width 29 height 29
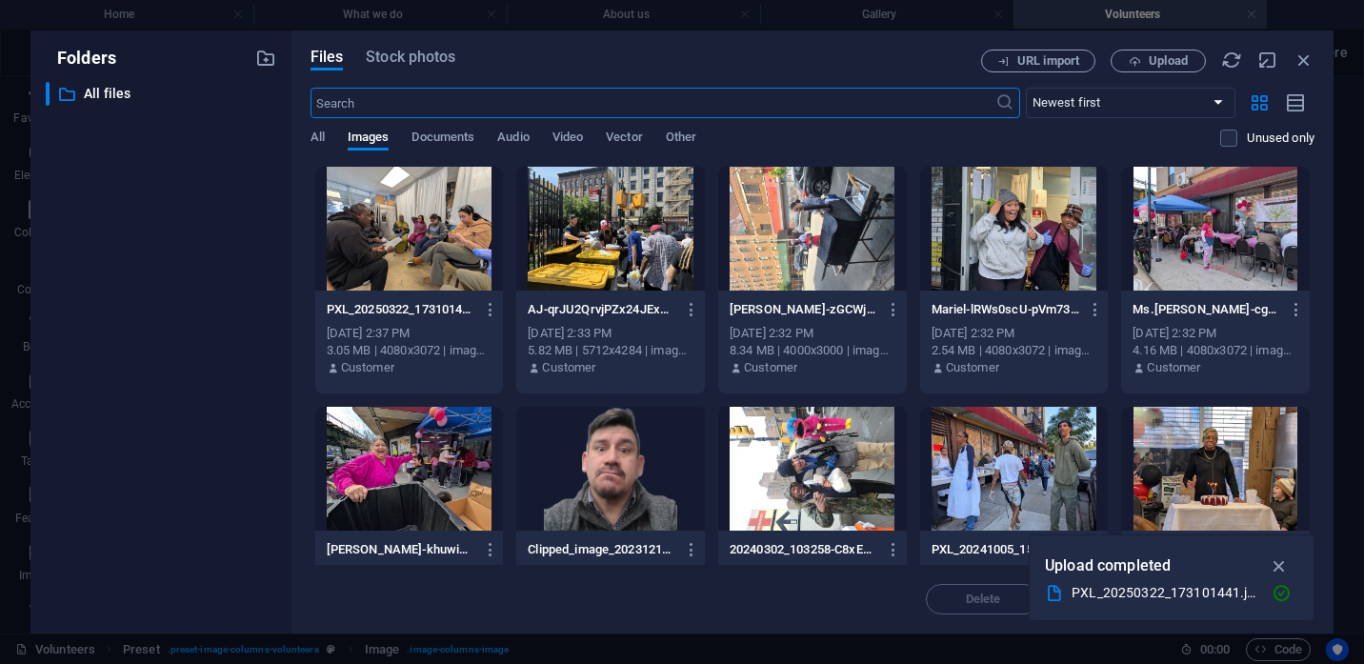
scroll to position [785, 0]
click at [1153, 51] on button "Upload" at bounding box center [1158, 61] width 95 height 23
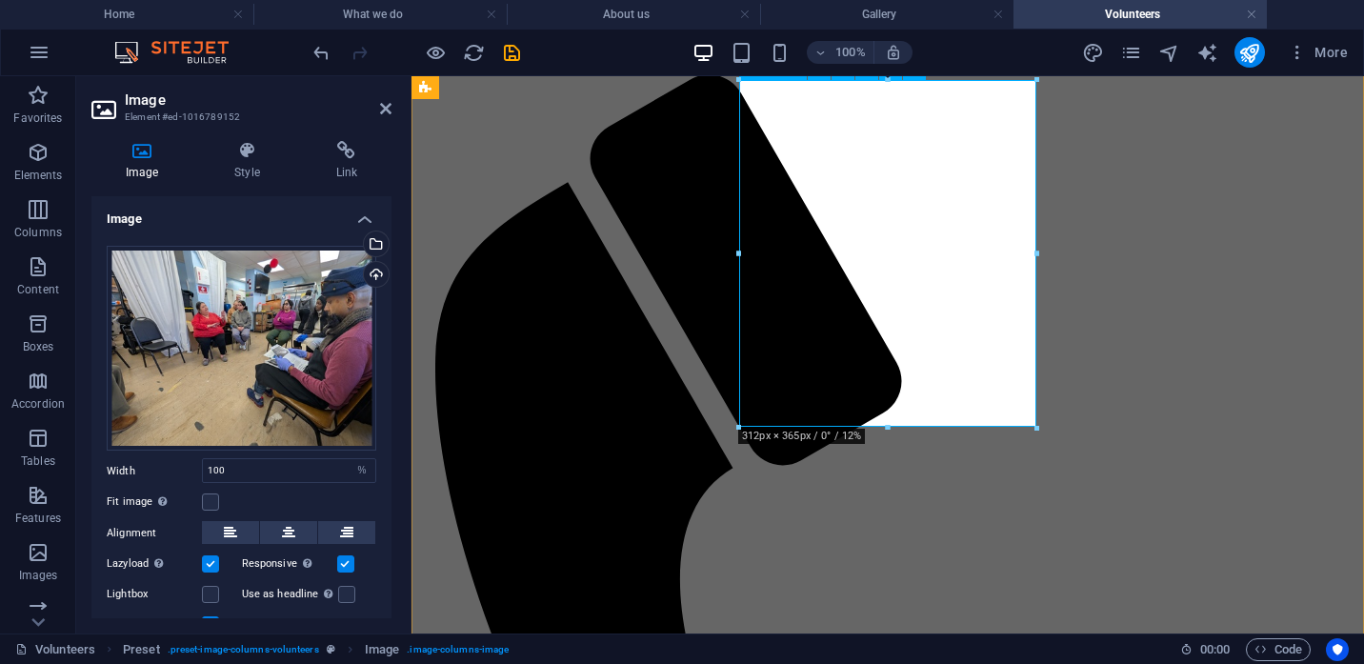
scroll to position [749, 0]
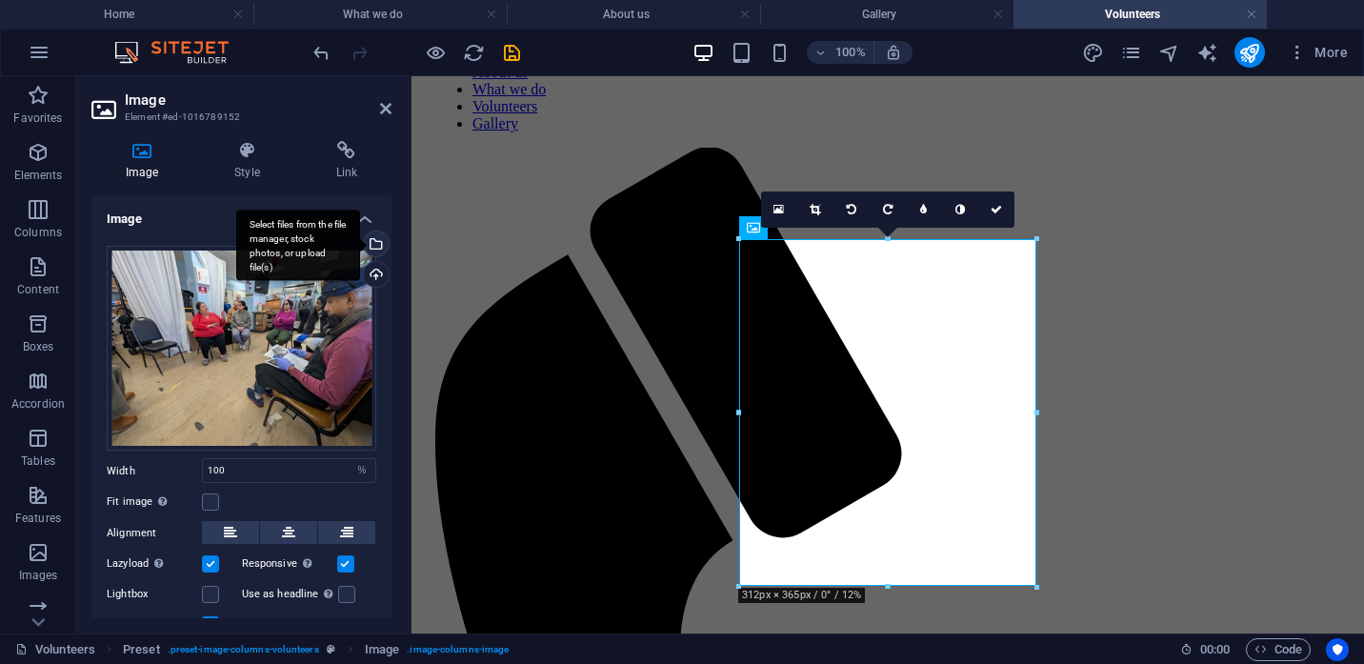
click at [378, 237] on div "Select files from the file manager, stock photos, or upload file(s)" at bounding box center [374, 246] width 29 height 29
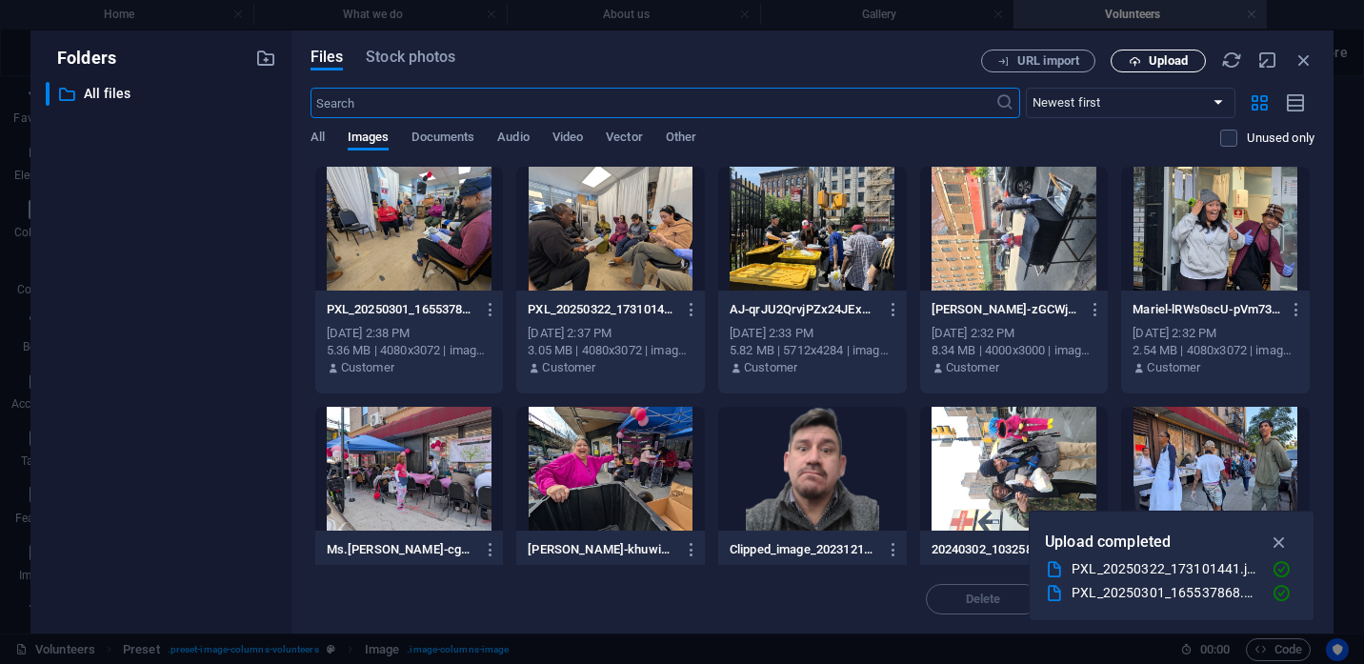
click at [1165, 60] on span "Upload" at bounding box center [1168, 60] width 39 height 11
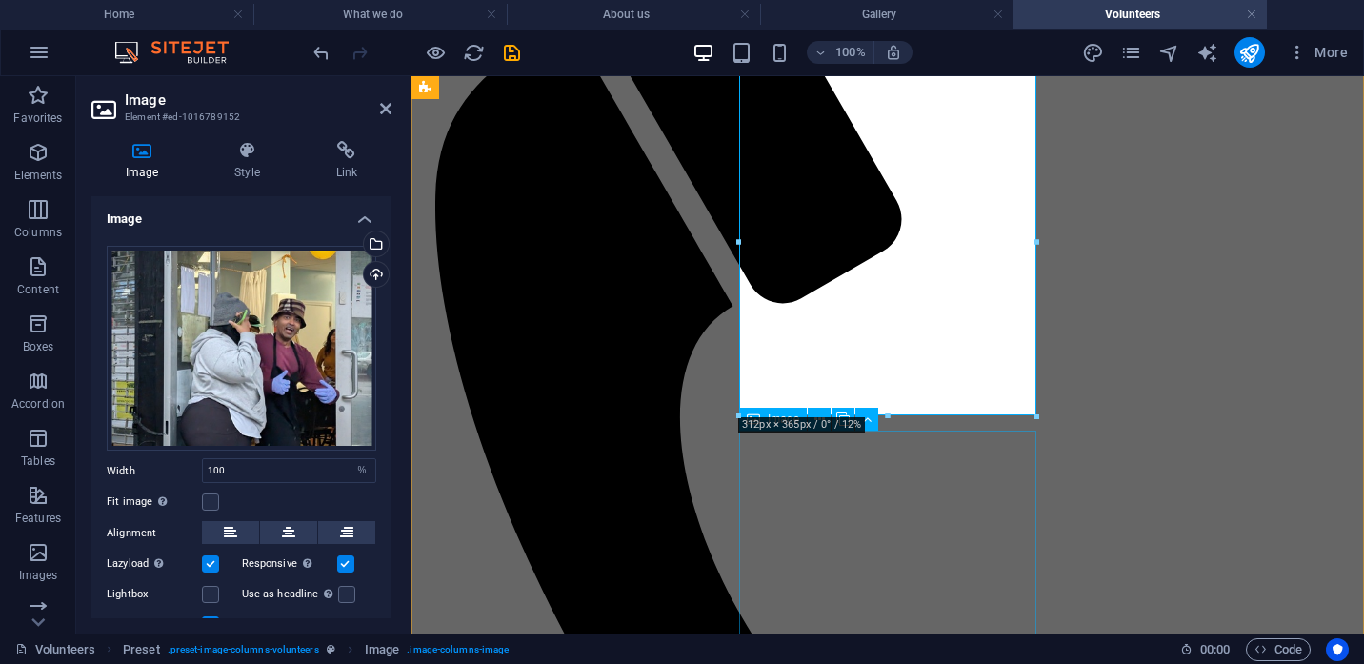
scroll to position [820, 0]
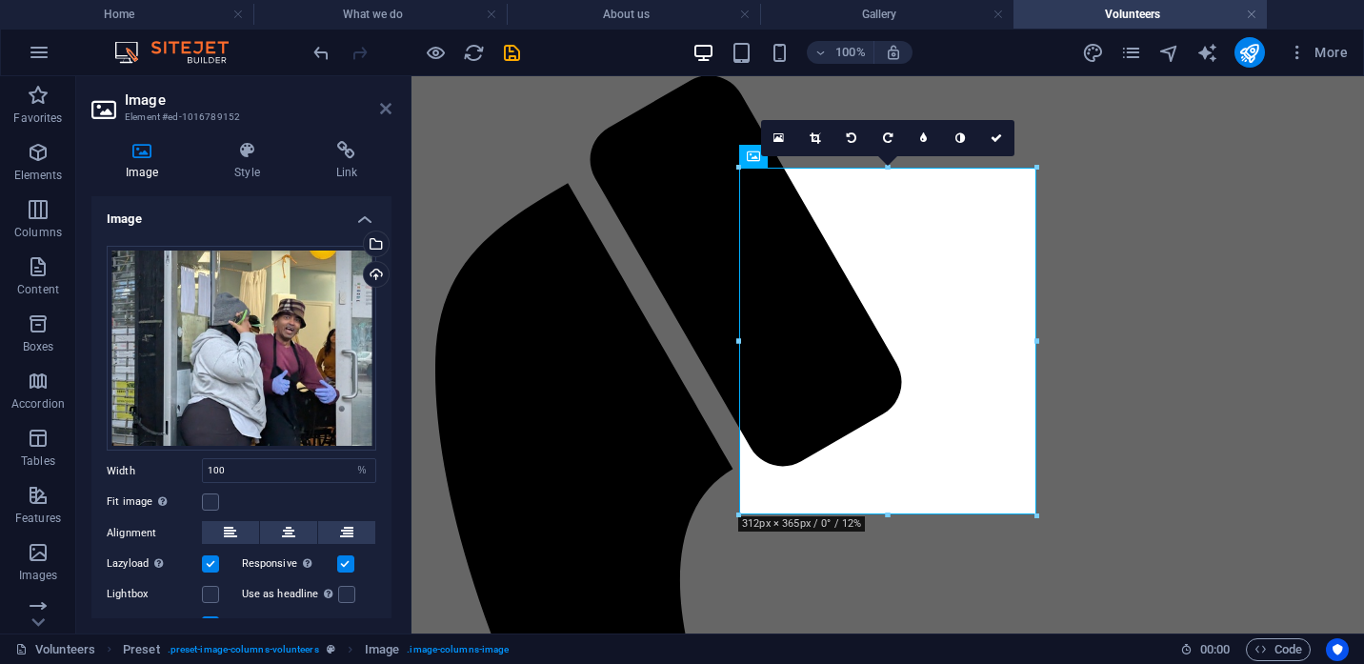
click at [382, 111] on icon at bounding box center [385, 108] width 11 height 15
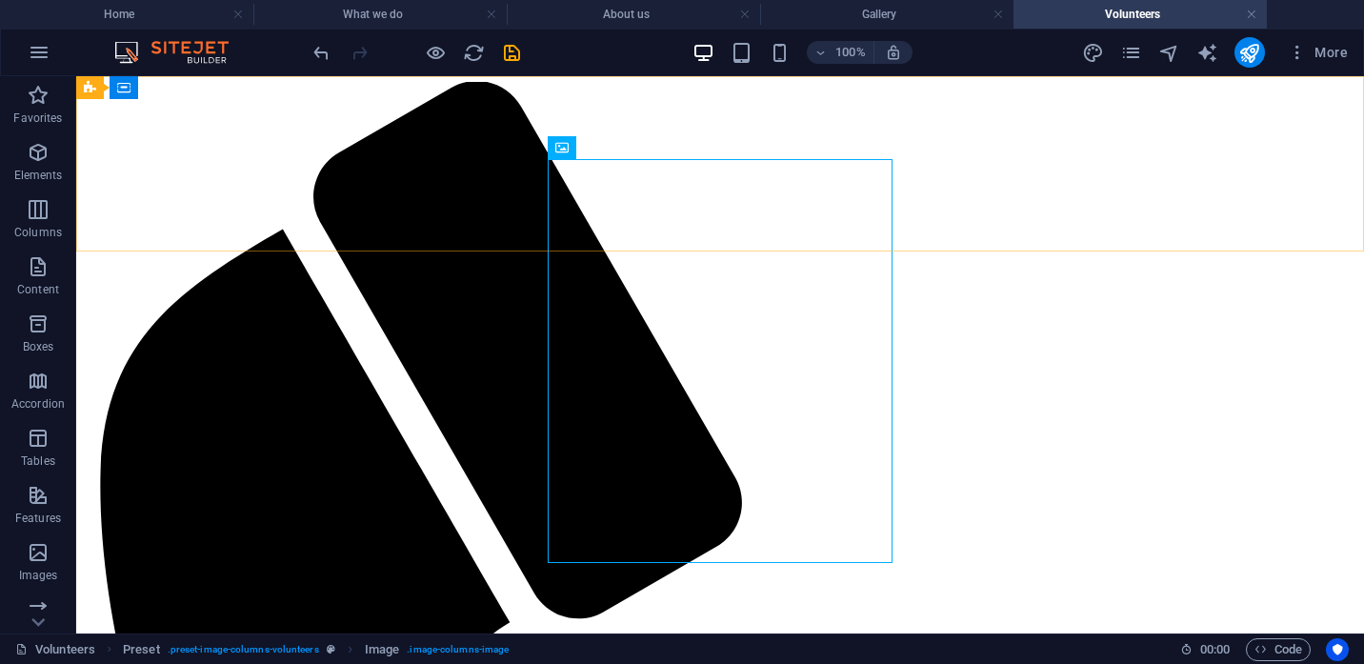
scroll to position [897, 0]
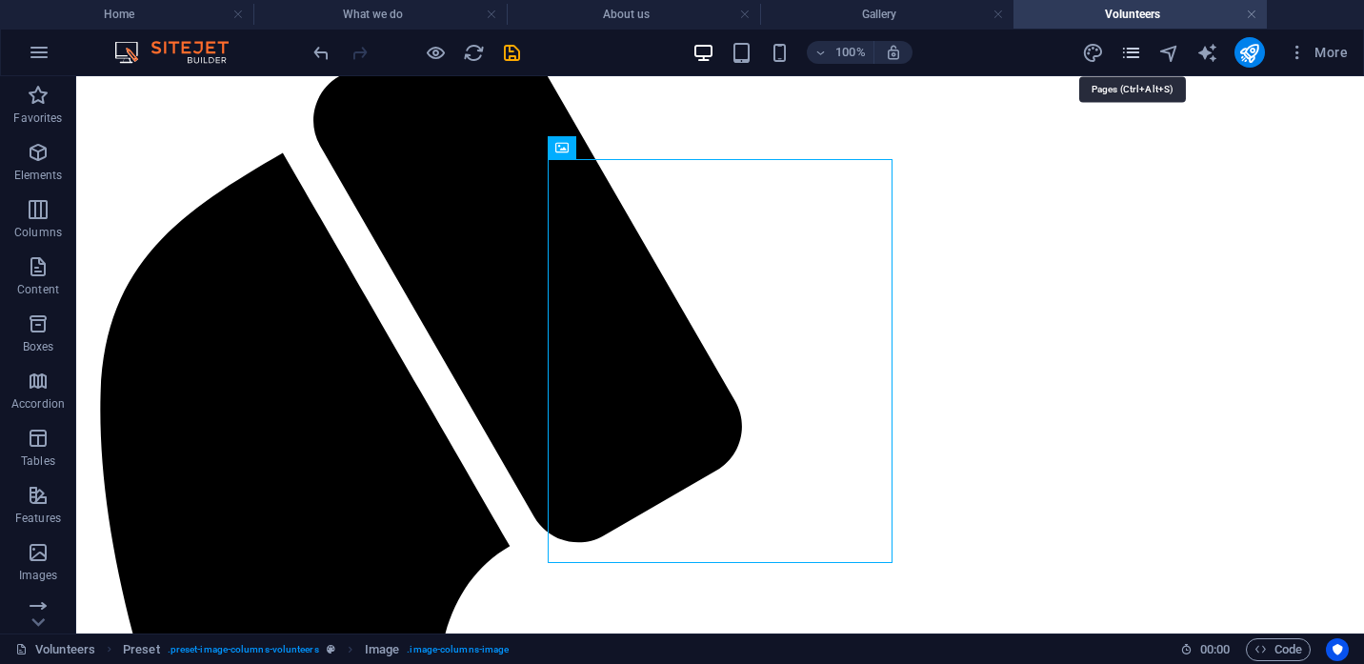
click at [1132, 51] on icon "pages" at bounding box center [1131, 53] width 22 height 22
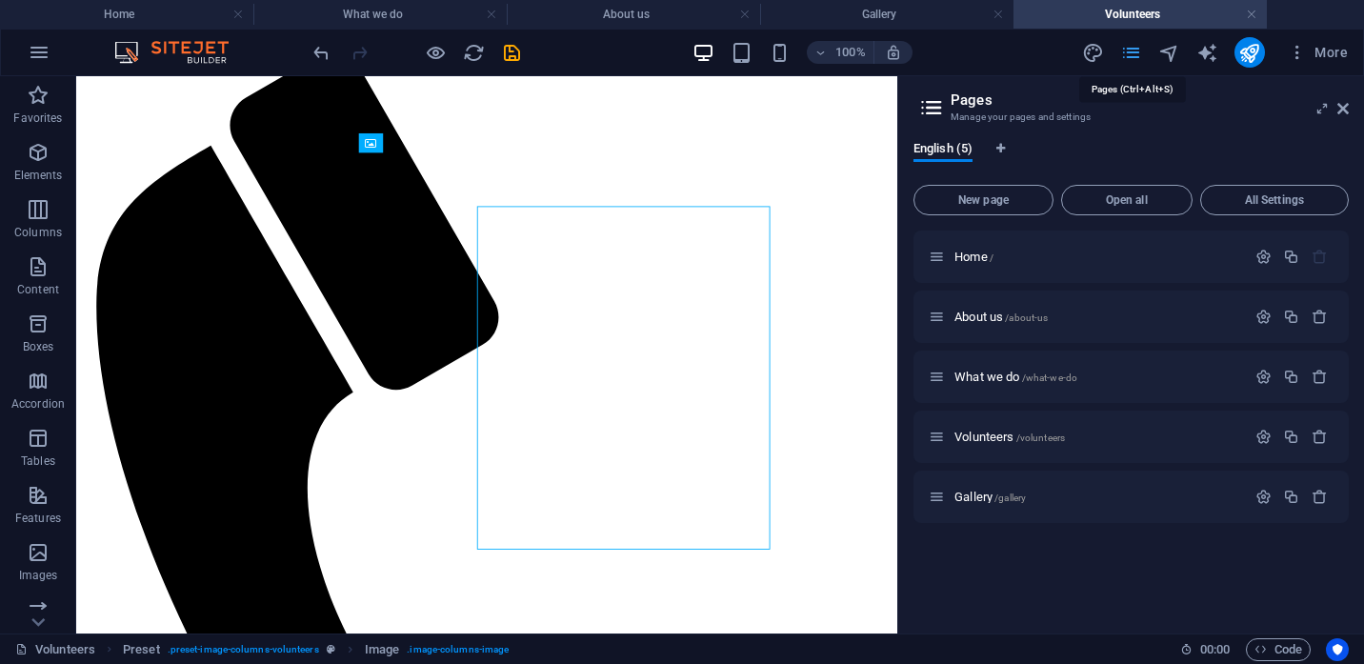
scroll to position [827, 0]
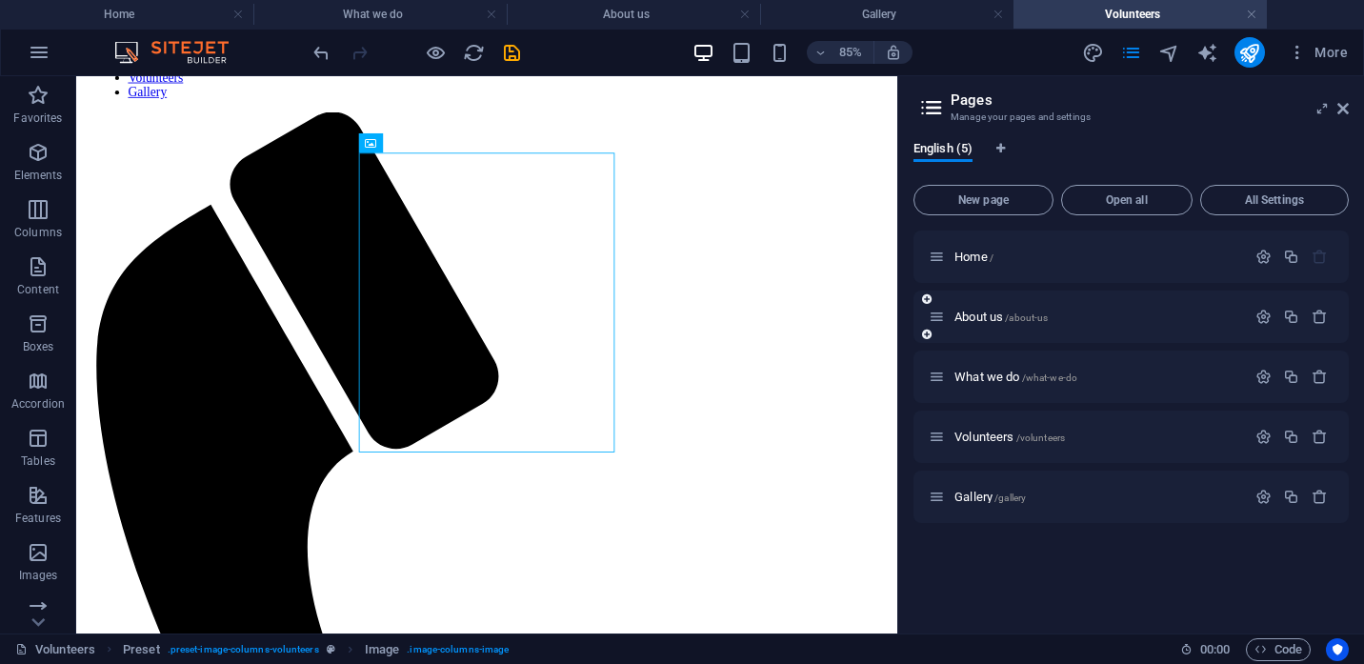
click at [984, 309] on div "About us /about-us" at bounding box center [1087, 317] width 317 height 22
click at [983, 314] on span "About us /about-us" at bounding box center [1001, 317] width 93 height 14
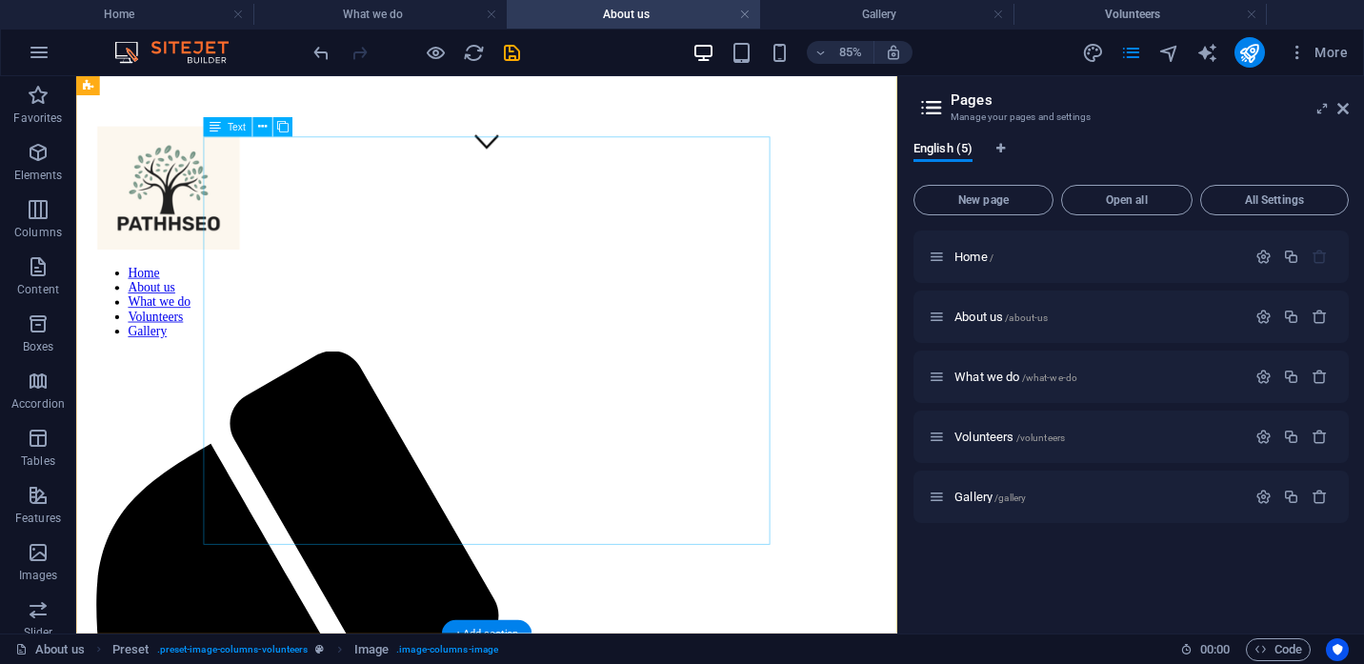
scroll to position [557, 0]
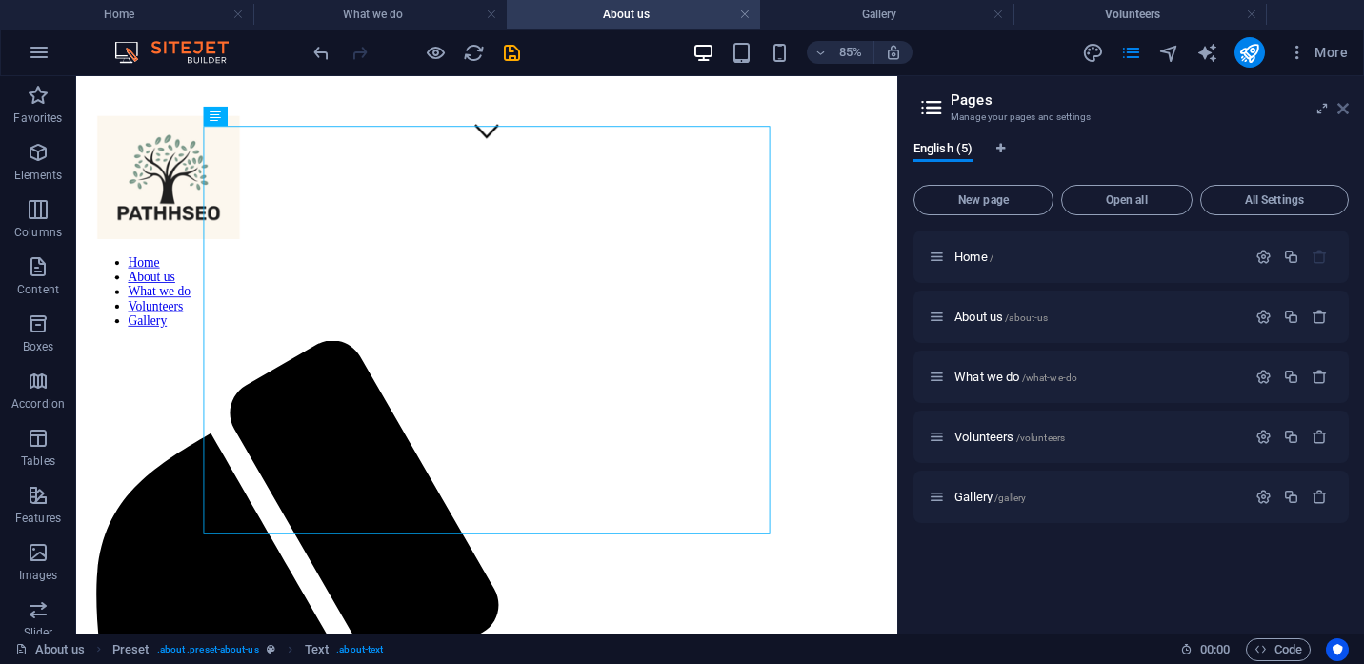
click at [1344, 114] on icon at bounding box center [1343, 108] width 11 height 15
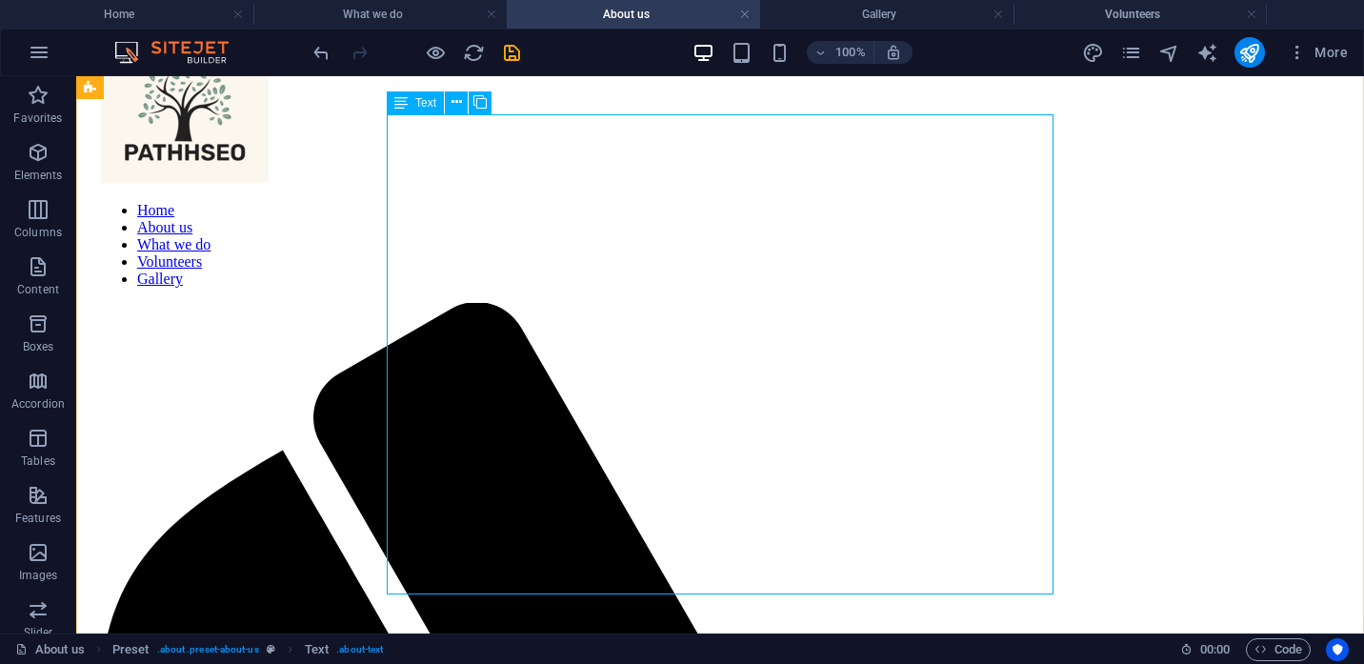
scroll to position [603, 0]
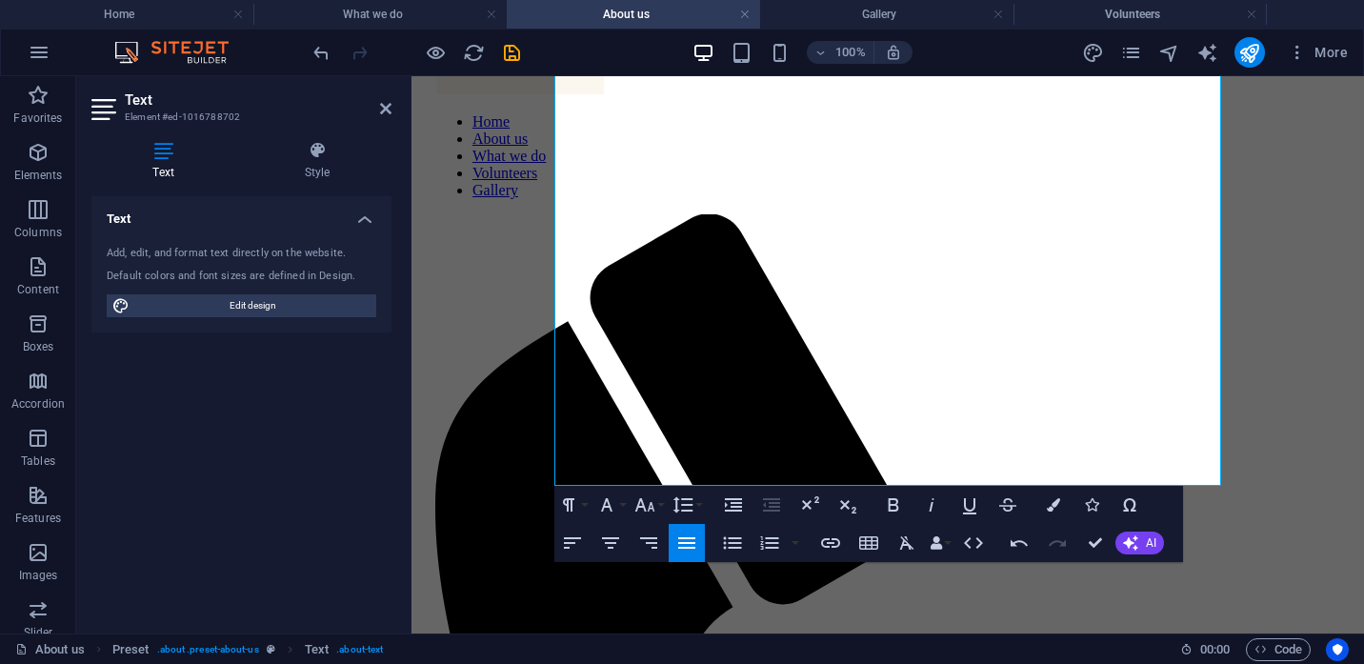
scroll to position [687, 0]
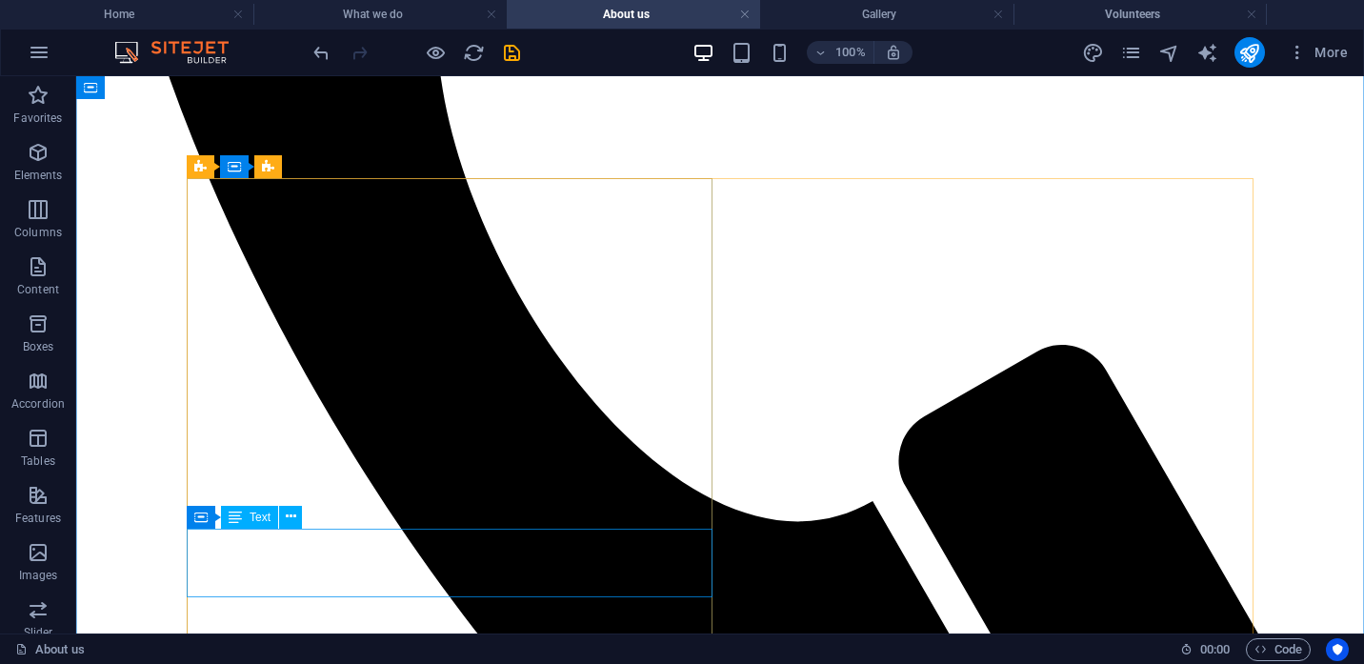
scroll to position [1571, 0]
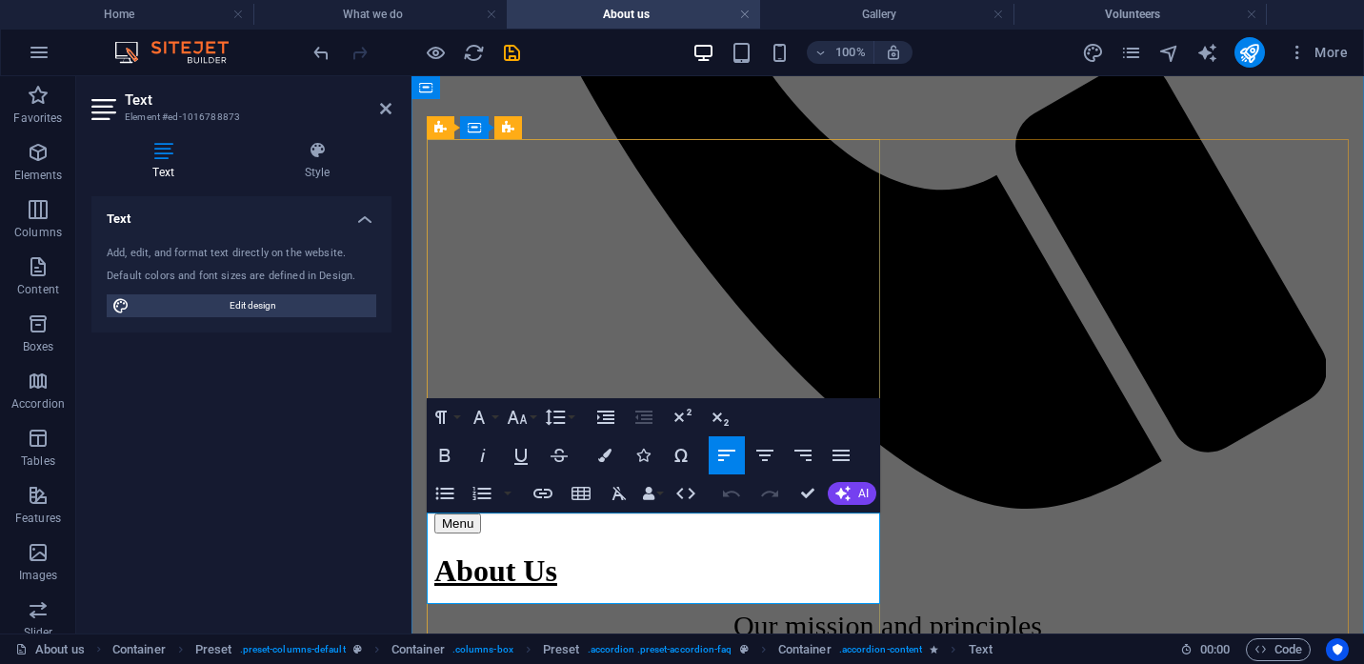
click at [381, 111] on icon at bounding box center [385, 108] width 11 height 15
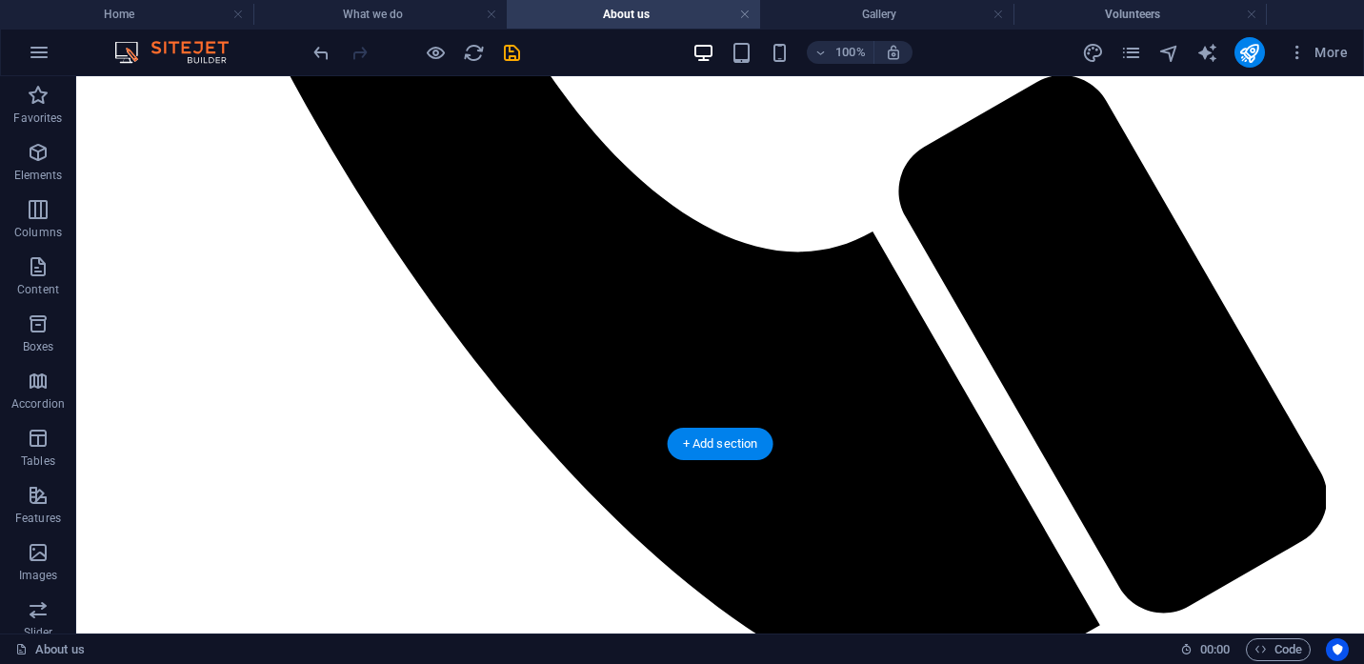
scroll to position [1528, 0]
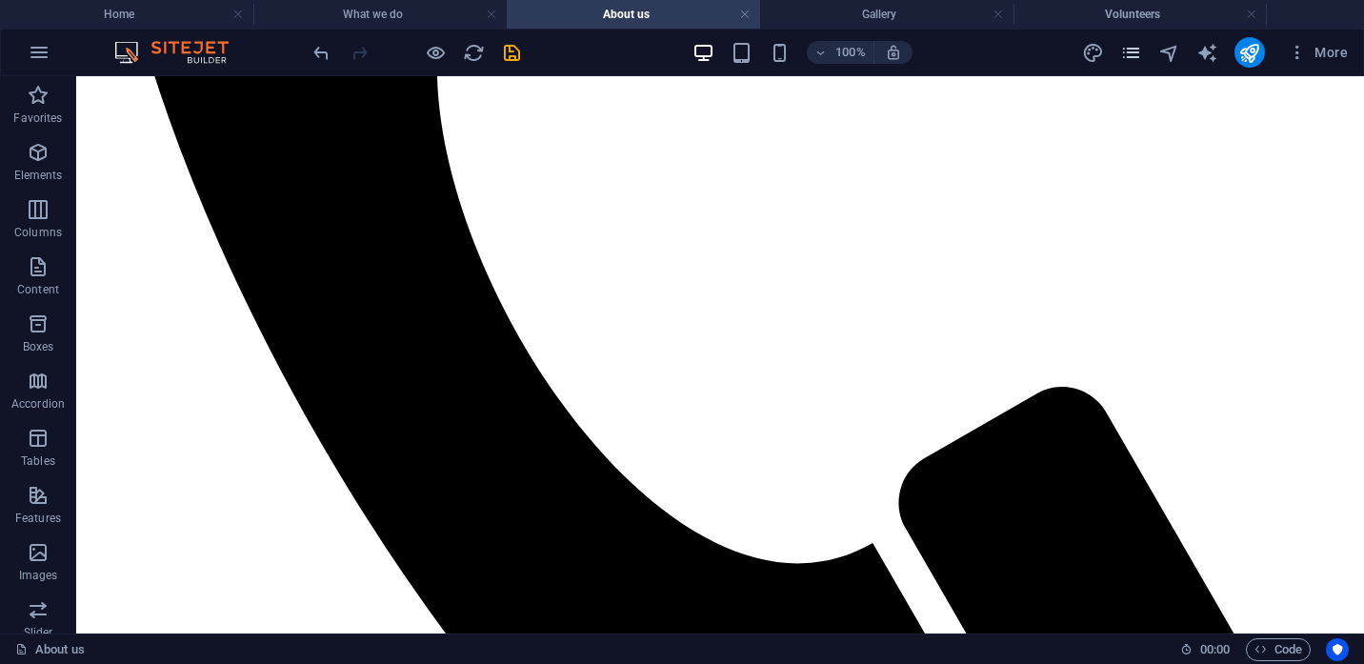
click at [1128, 58] on icon "pages" at bounding box center [1131, 53] width 22 height 22
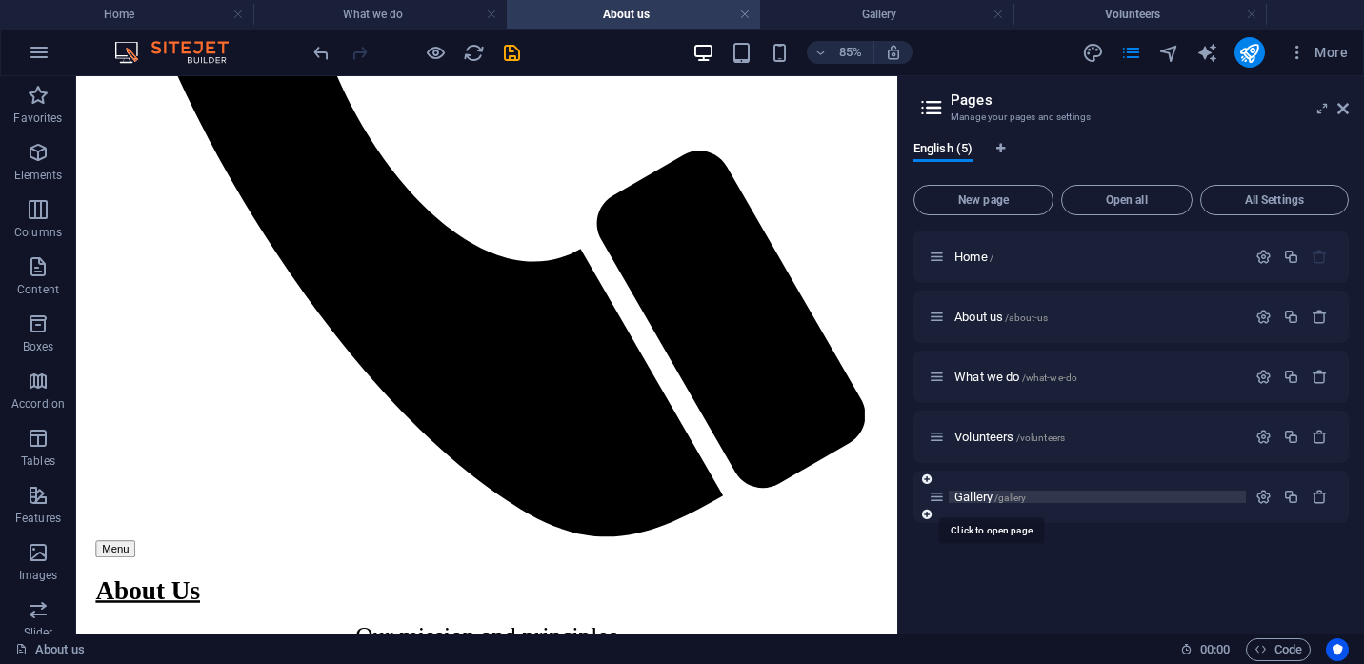
click at [998, 496] on span "/gallery" at bounding box center [1010, 498] width 31 height 10
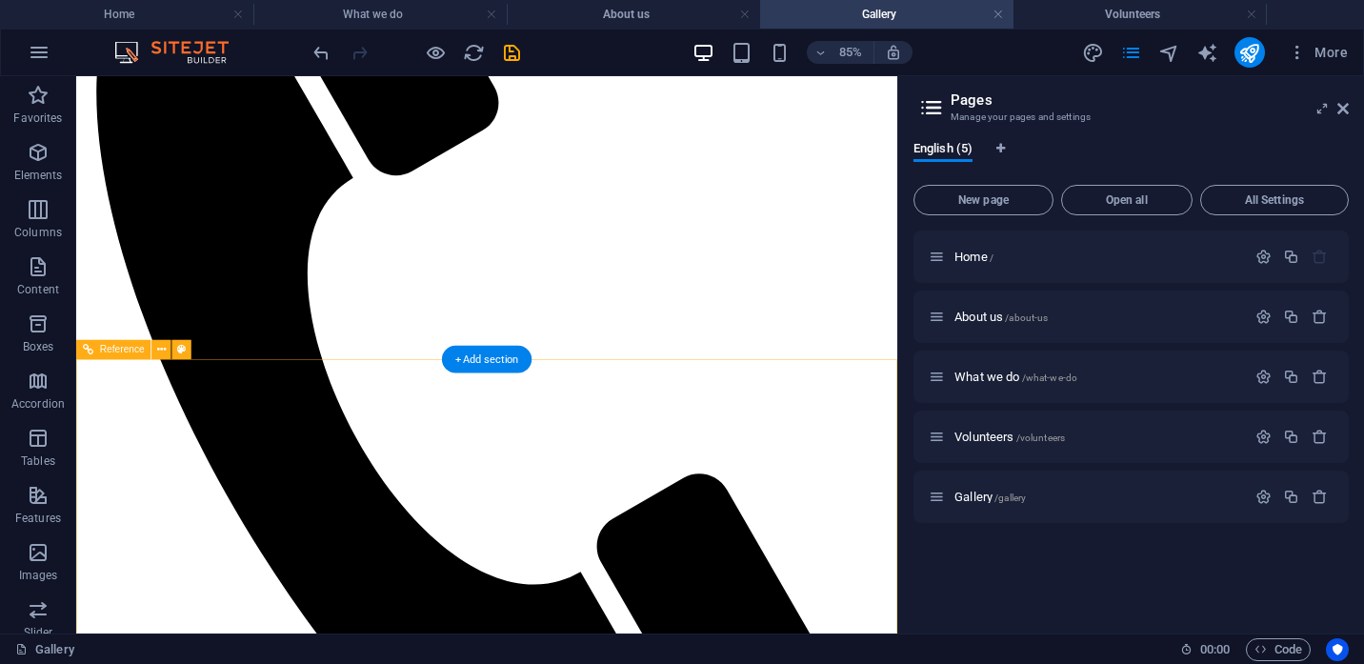
scroll to position [968, 0]
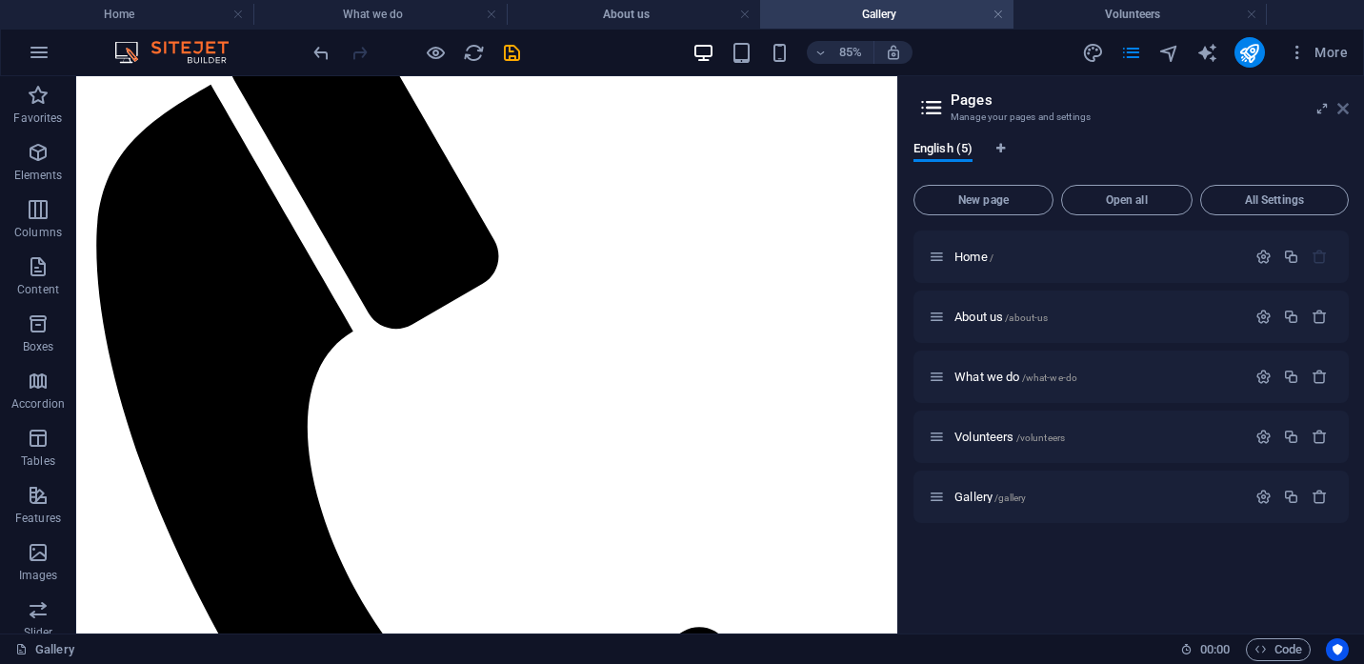
click at [1346, 103] on icon at bounding box center [1343, 108] width 11 height 15
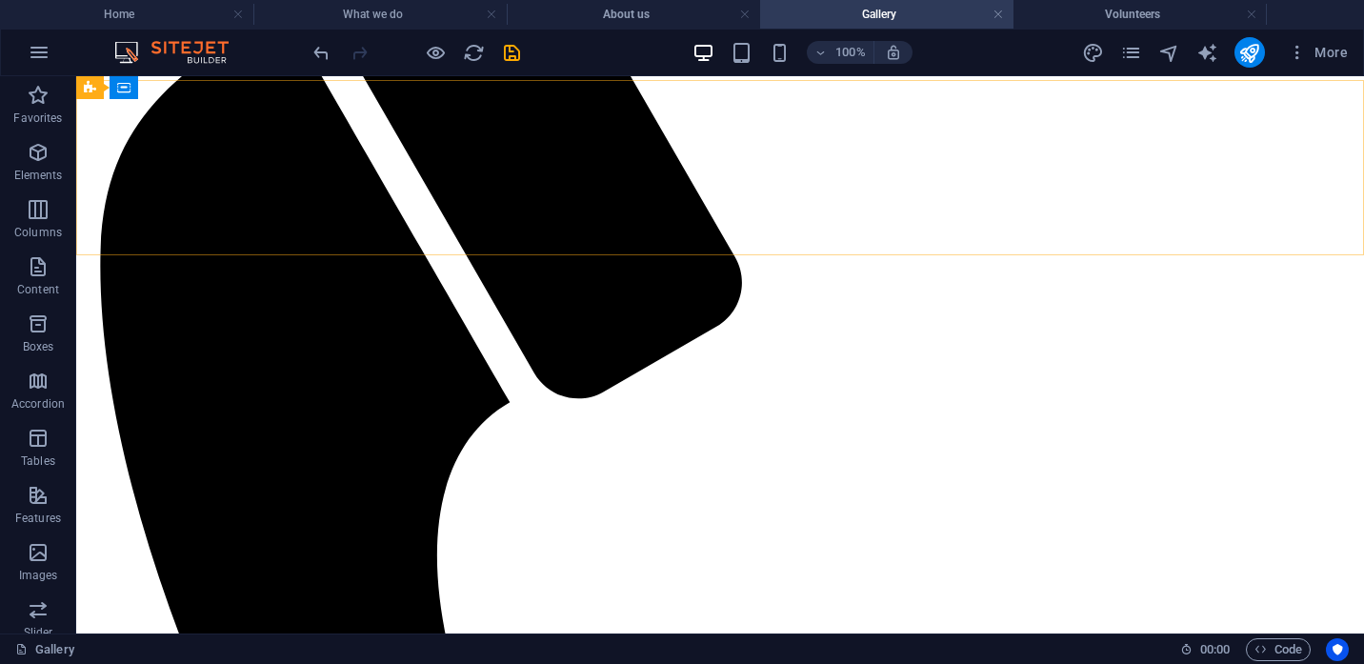
scroll to position [1044, 0]
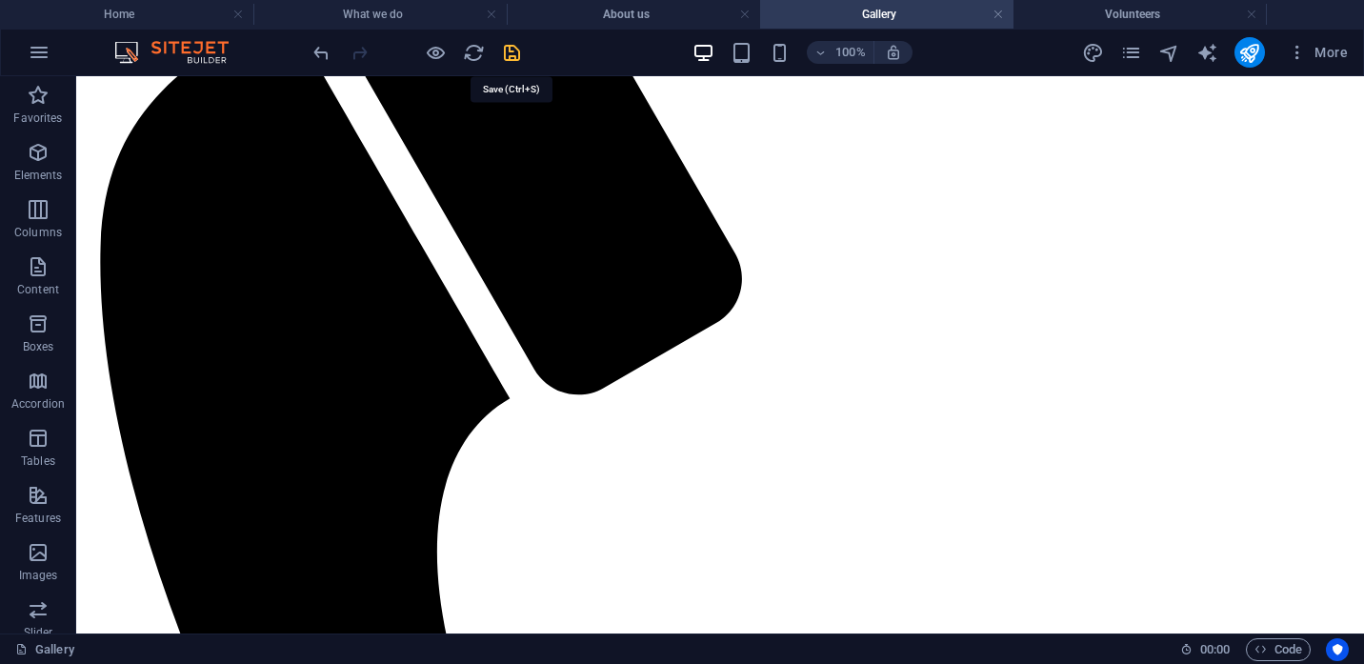
click at [513, 52] on icon "save" at bounding box center [512, 53] width 22 height 22
click at [1252, 52] on icon "publish" at bounding box center [1250, 53] width 22 height 22
